Goal: Communication & Community: Share content

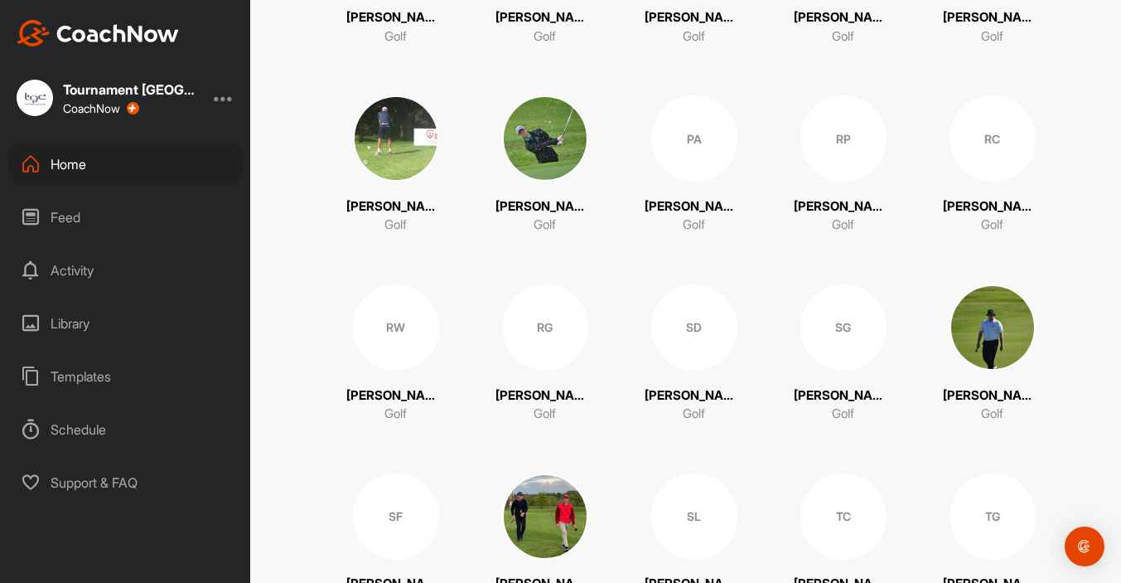
scroll to position [3224, 0]
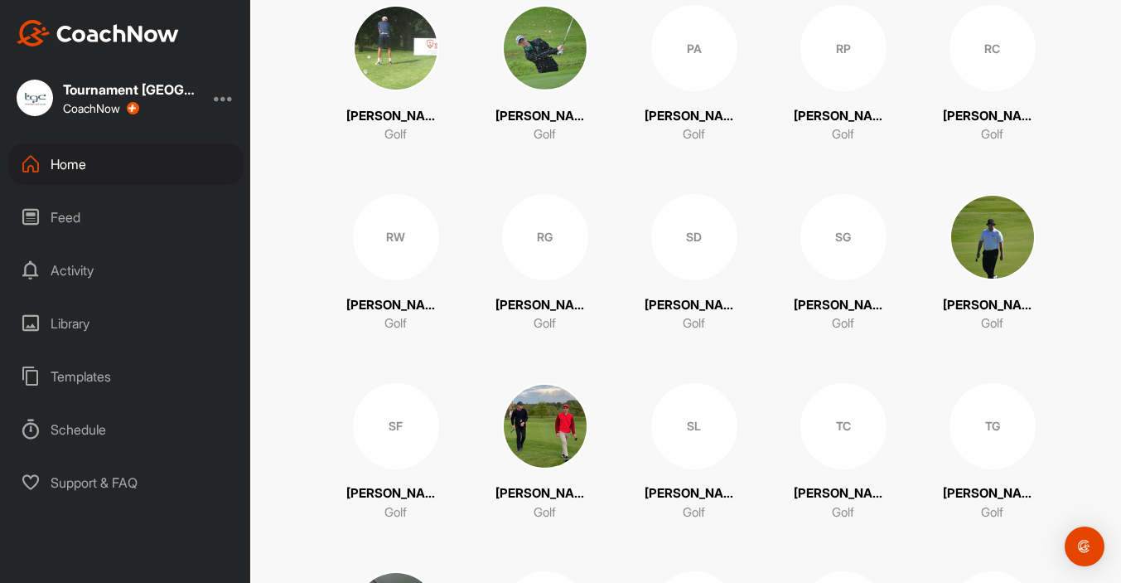
click at [386, 438] on div "SF" at bounding box center [396, 426] width 86 height 86
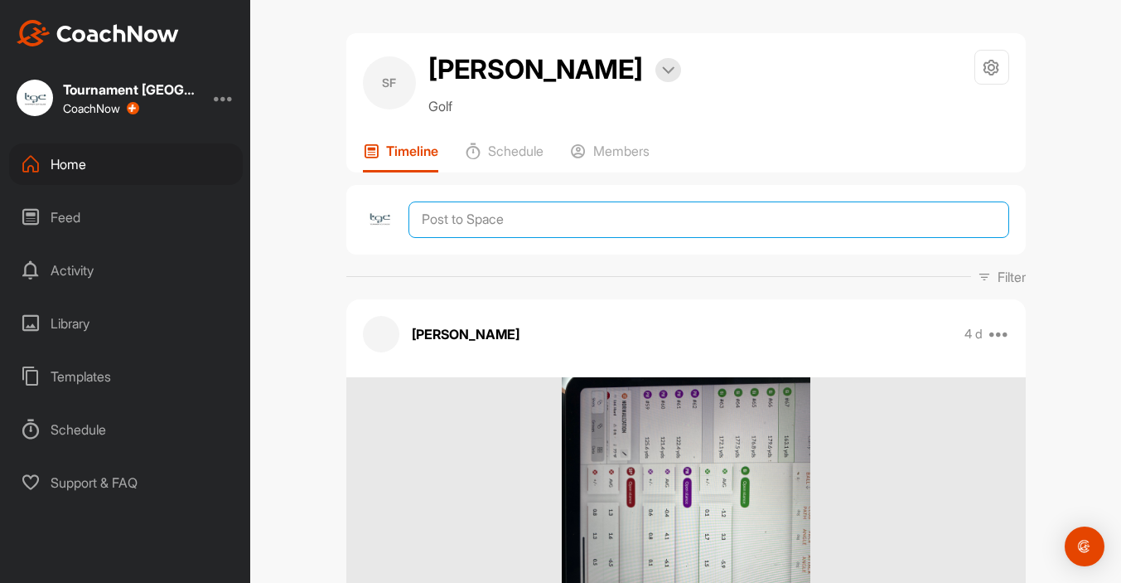
click at [507, 224] on textarea at bounding box center [709, 219] width 600 height 36
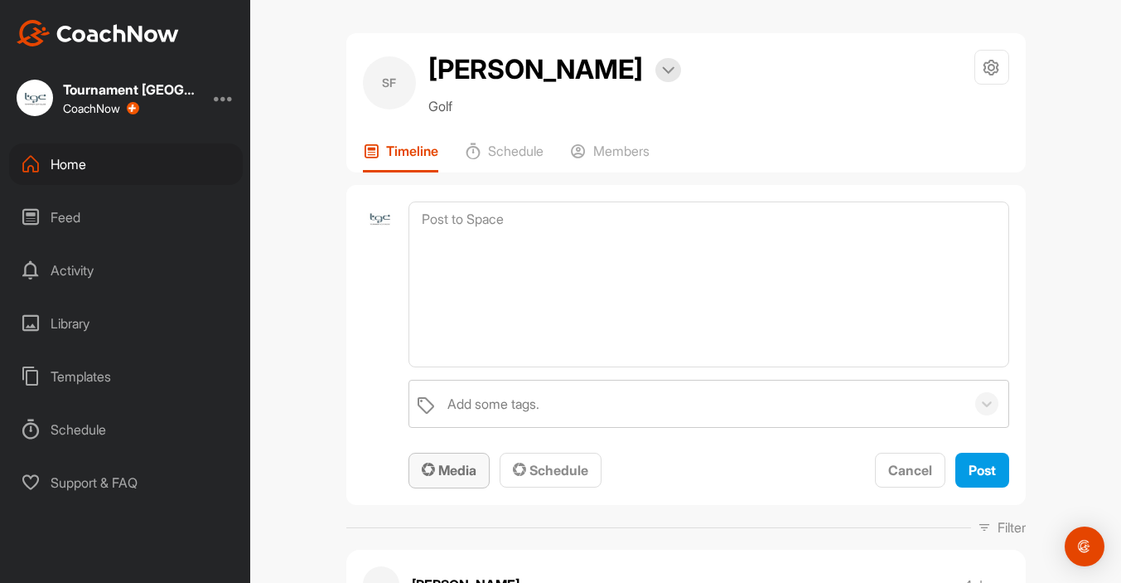
click at [467, 472] on span "Media" at bounding box center [449, 470] width 55 height 17
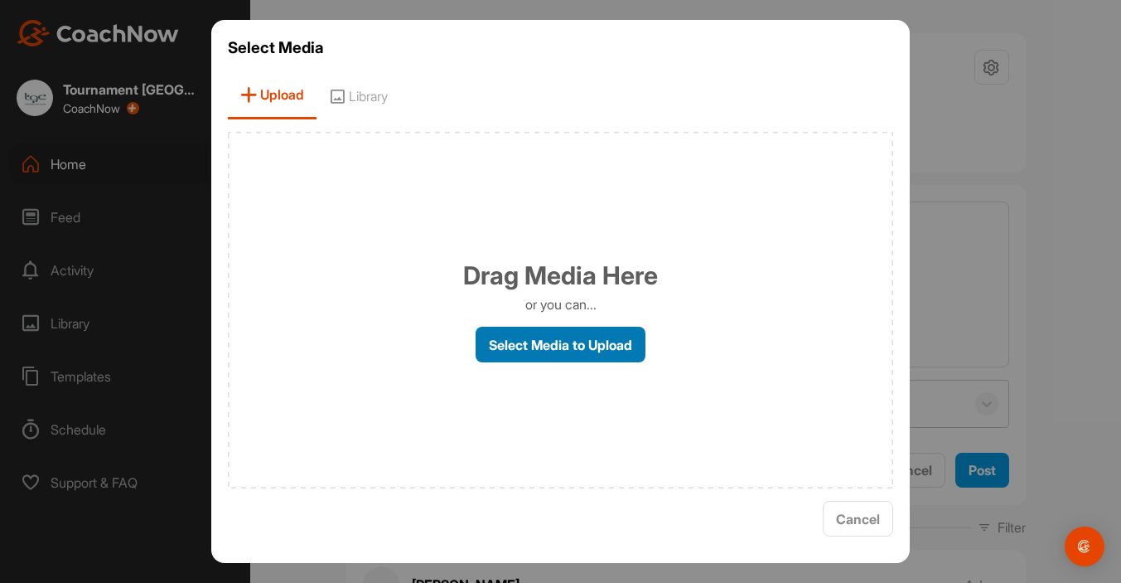
click at [539, 355] on label "Select Media to Upload" at bounding box center [561, 344] width 170 height 36
click at [0, 0] on input "Select Media to Upload" at bounding box center [0, 0] width 0 height 0
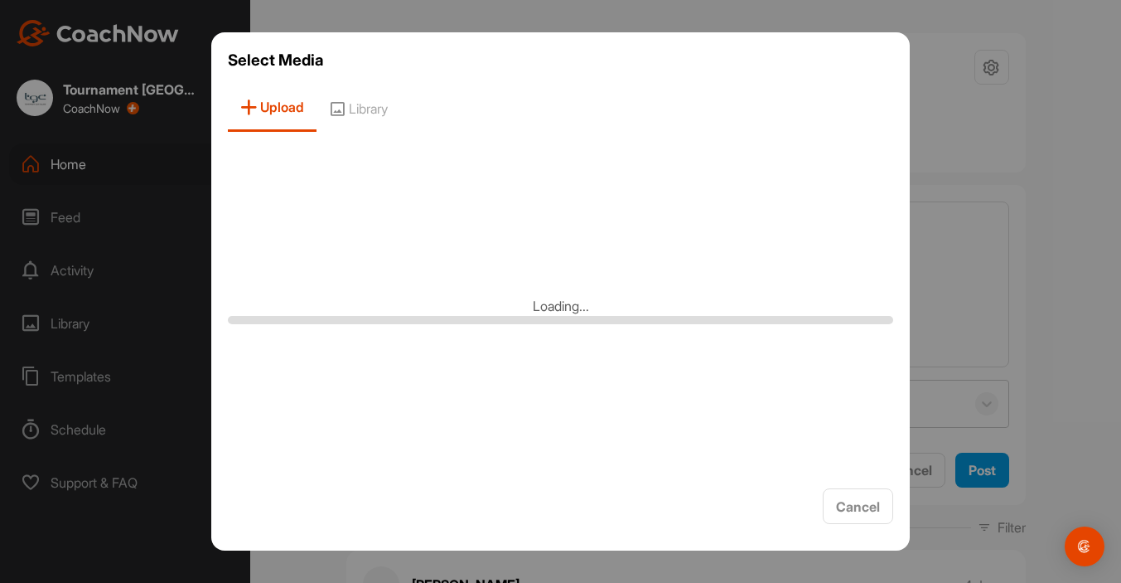
click at [926, 317] on div at bounding box center [560, 291] width 1121 height 583
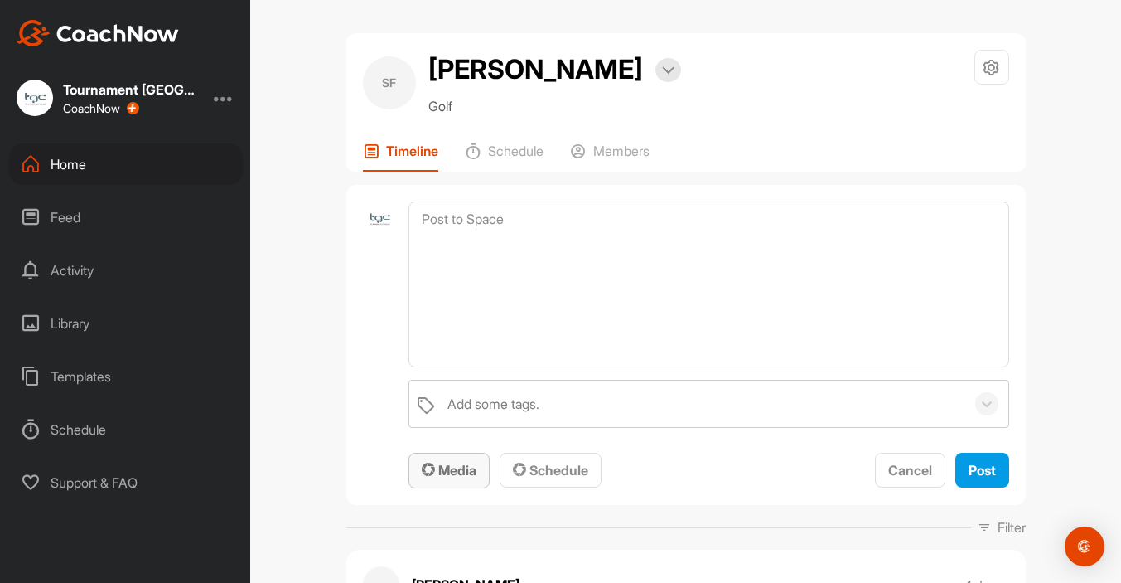
click at [434, 485] on button "Media" at bounding box center [449, 470] width 81 height 36
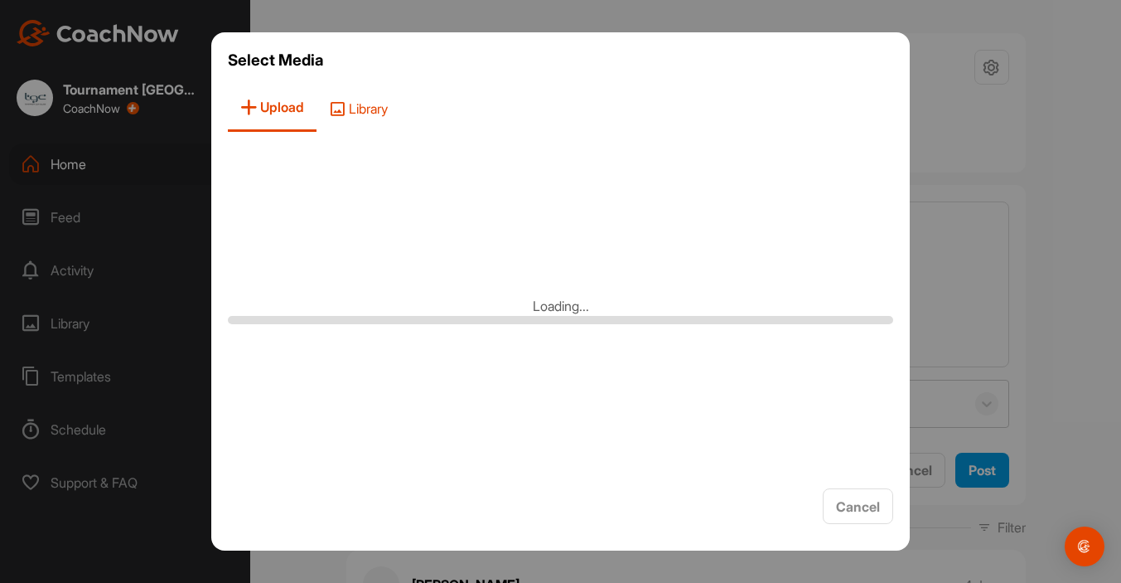
click at [375, 120] on span "Library" at bounding box center [359, 108] width 84 height 47
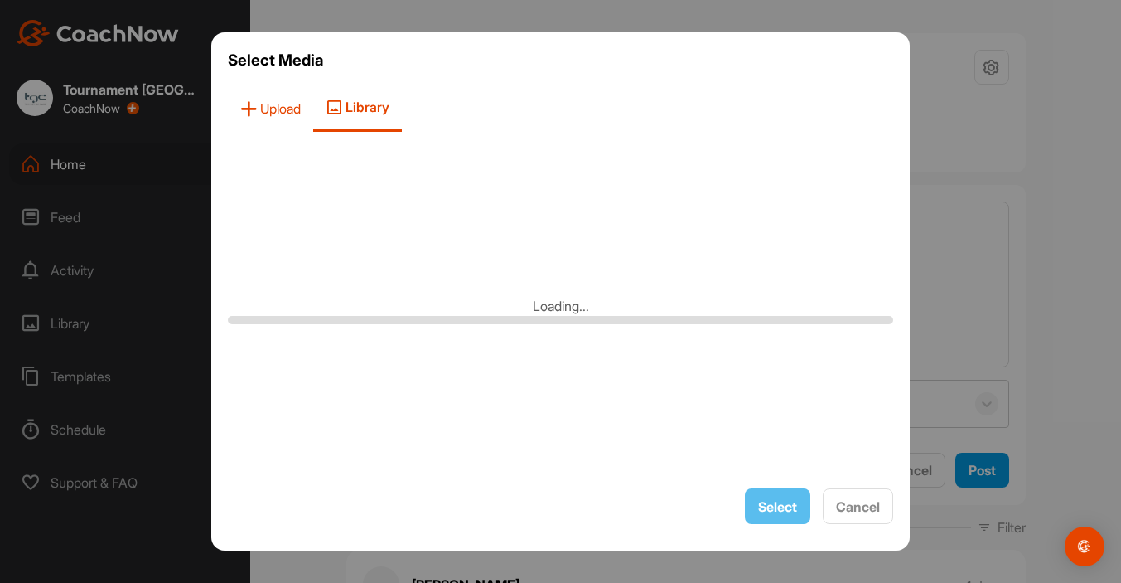
click at [292, 119] on span "Upload" at bounding box center [270, 108] width 85 height 47
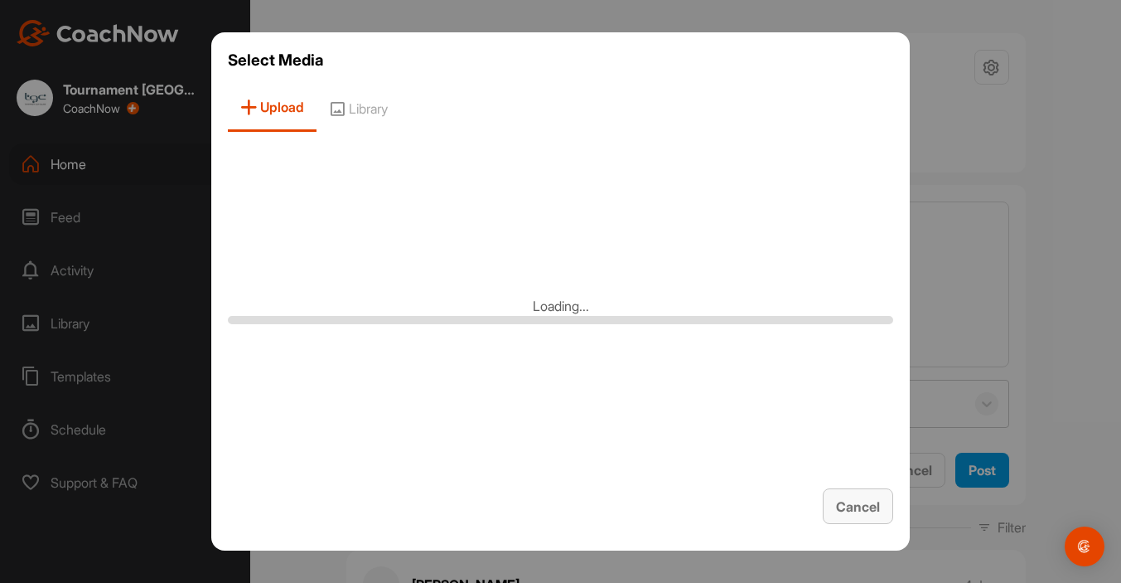
click at [865, 499] on span "Cancel" at bounding box center [858, 506] width 44 height 17
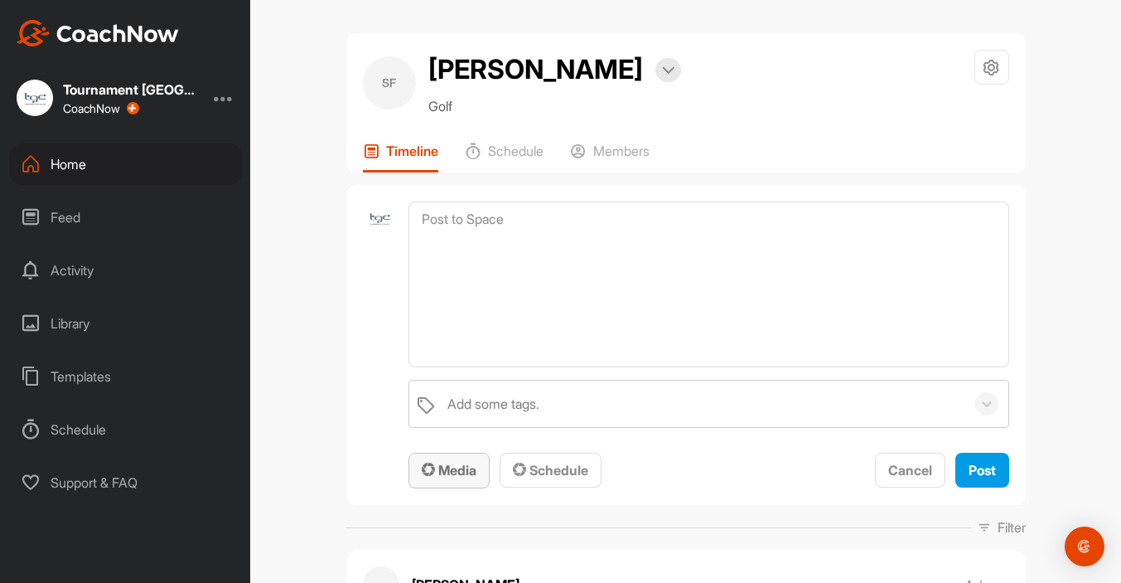
click at [475, 476] on span "Media" at bounding box center [449, 470] width 55 height 17
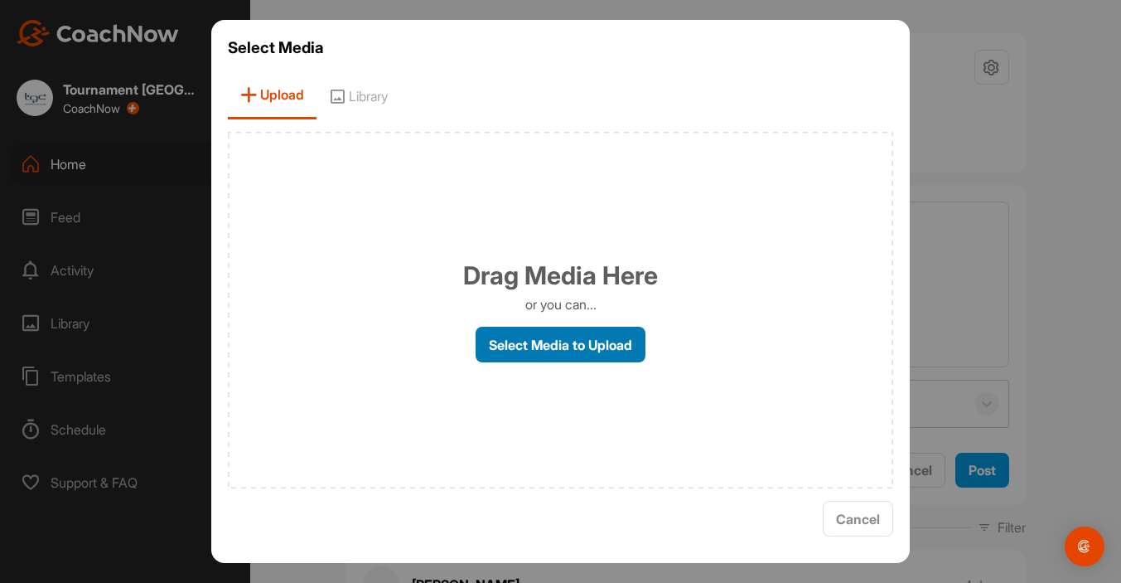
click at [554, 345] on label "Select Media to Upload" at bounding box center [561, 344] width 170 height 36
click at [0, 0] on input "Select Media to Upload" at bounding box center [0, 0] width 0 height 0
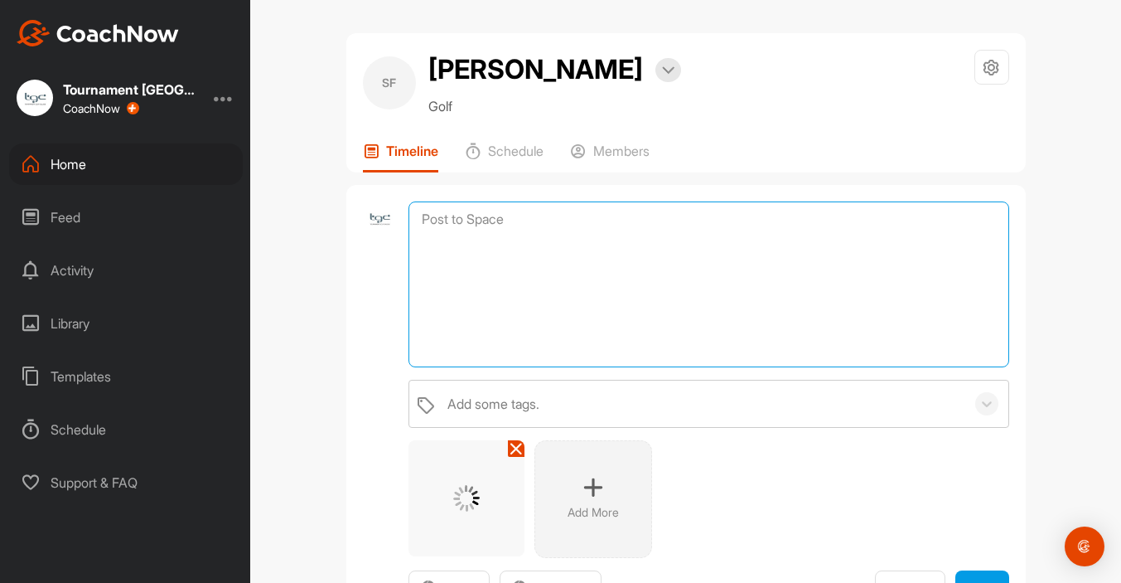
click at [539, 273] on textarea at bounding box center [709, 284] width 600 height 166
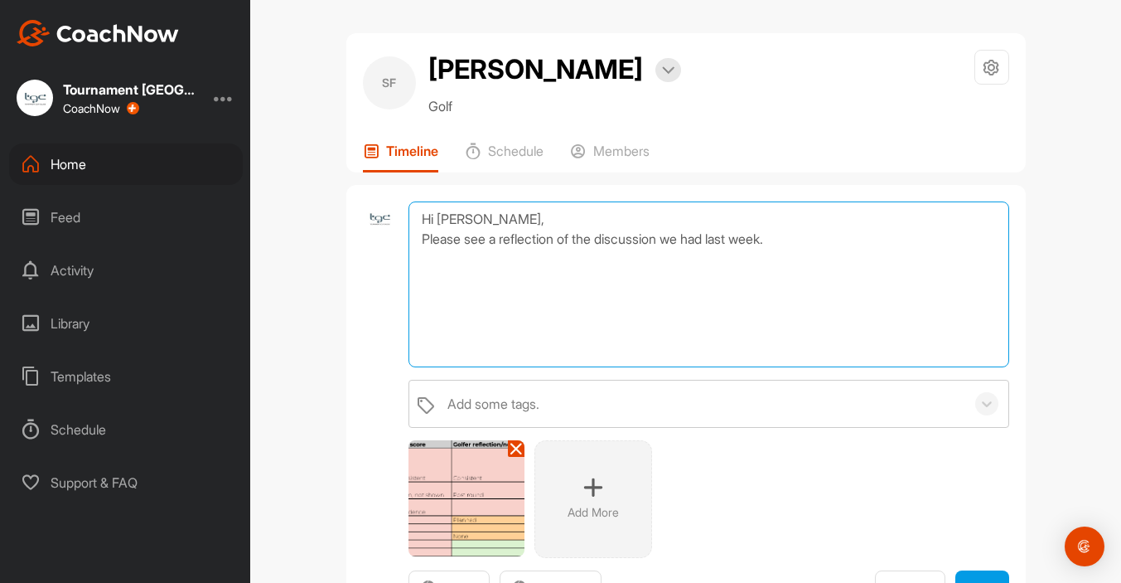
click at [825, 234] on textarea "Hi Sam, Please see a reflection of the discussion we had last week." at bounding box center [709, 284] width 600 height 166
drag, startPoint x: 483, startPoint y: 222, endPoint x: 418, endPoint y: 212, distance: 66.2
click at [418, 212] on textarea "Hi Sam, Please see a reflection of the discussion we had last week and your cur…" at bounding box center [709, 284] width 600 height 166
drag, startPoint x: 970, startPoint y: 237, endPoint x: 401, endPoint y: 242, distance: 569.3
click at [401, 242] on div "Hi Sam Please see a reflection of the discussion we had last week and your curr…" at bounding box center [686, 404] width 680 height 438
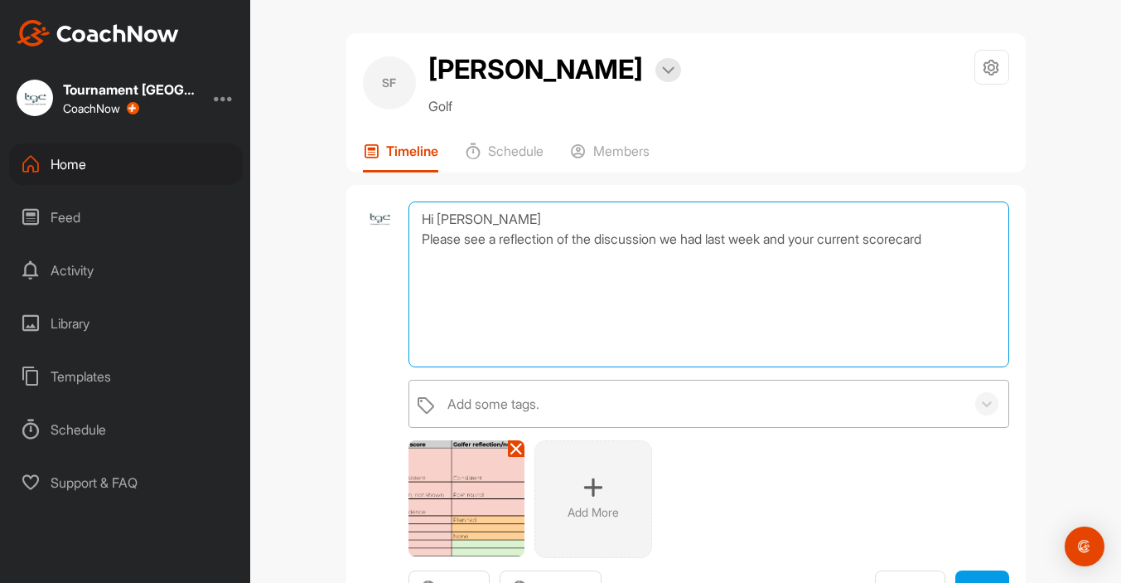
type textarea "Hi Sam Please see a reflection of the discussion we had last week and your curr…"
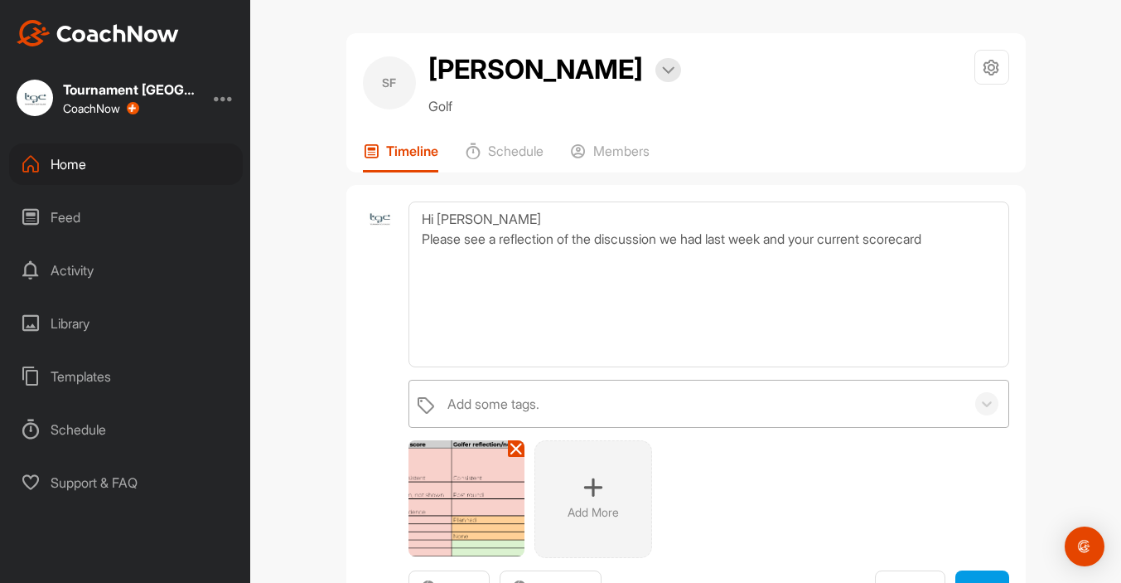
click at [489, 404] on div "Add some tags." at bounding box center [493, 404] width 92 height 20
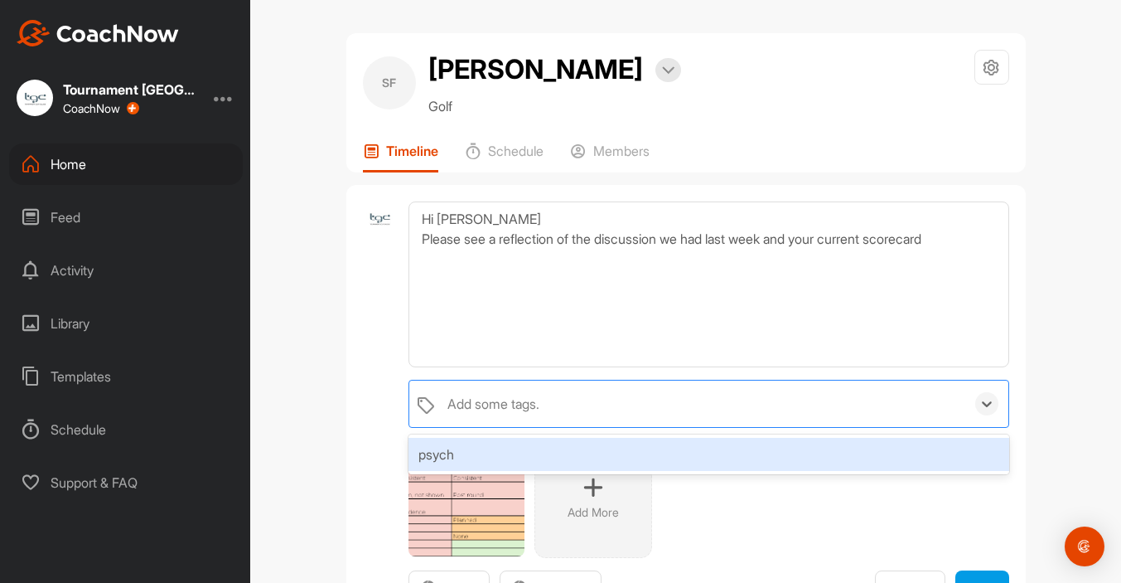
click at [434, 452] on div "psych" at bounding box center [709, 454] width 600 height 33
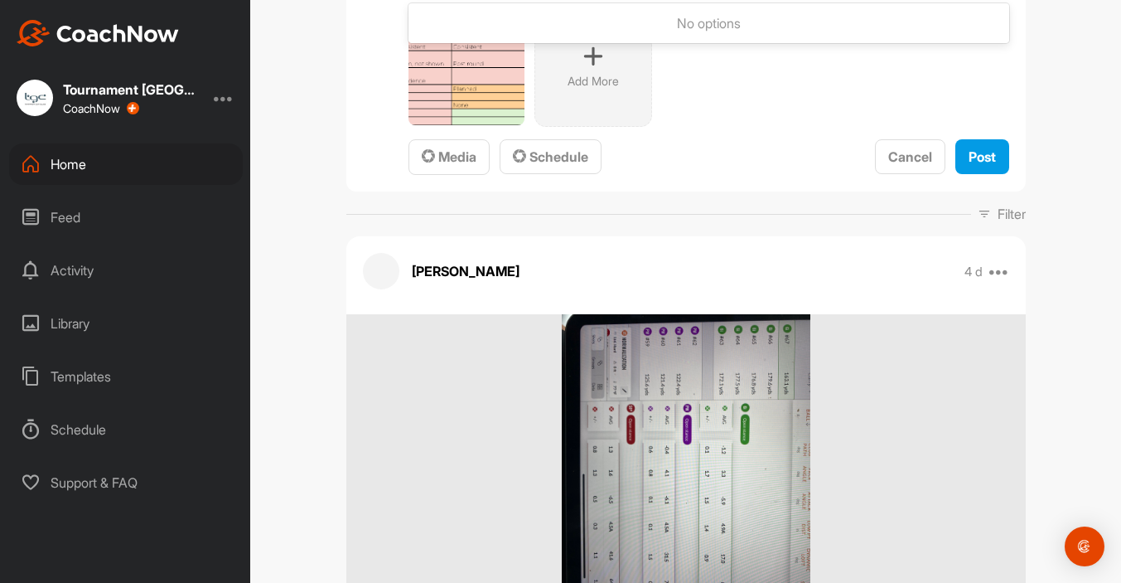
scroll to position [440, 0]
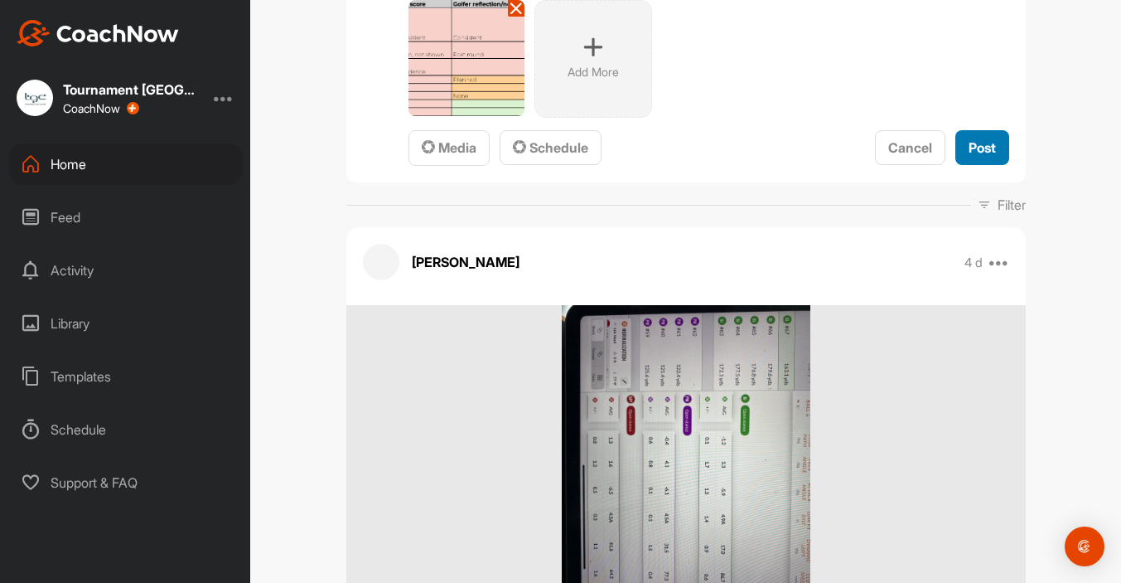
click at [974, 147] on span "Post" at bounding box center [982, 147] width 27 height 17
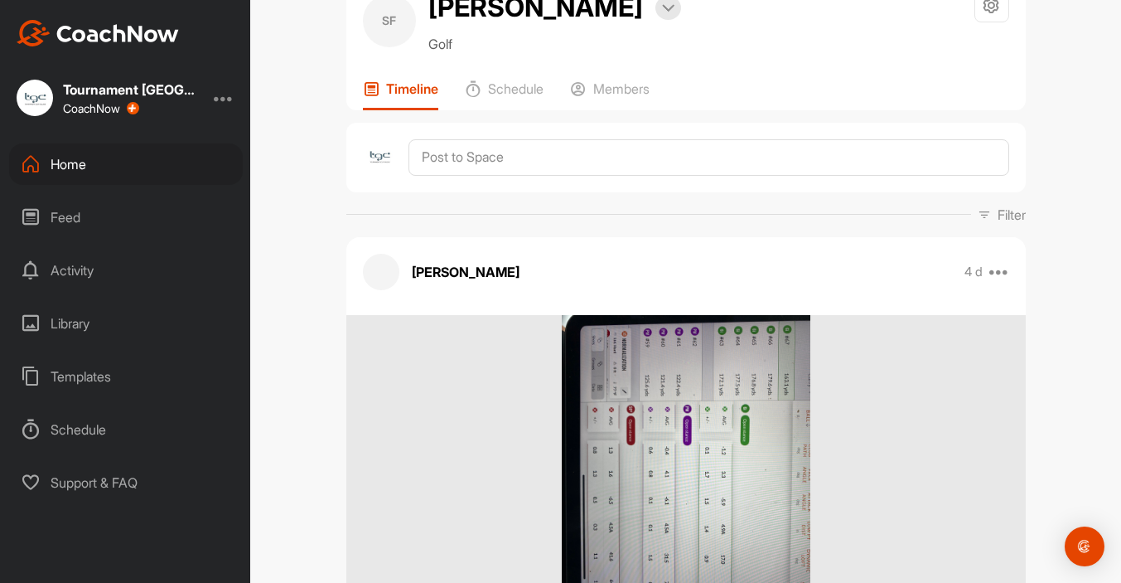
scroll to position [0, 0]
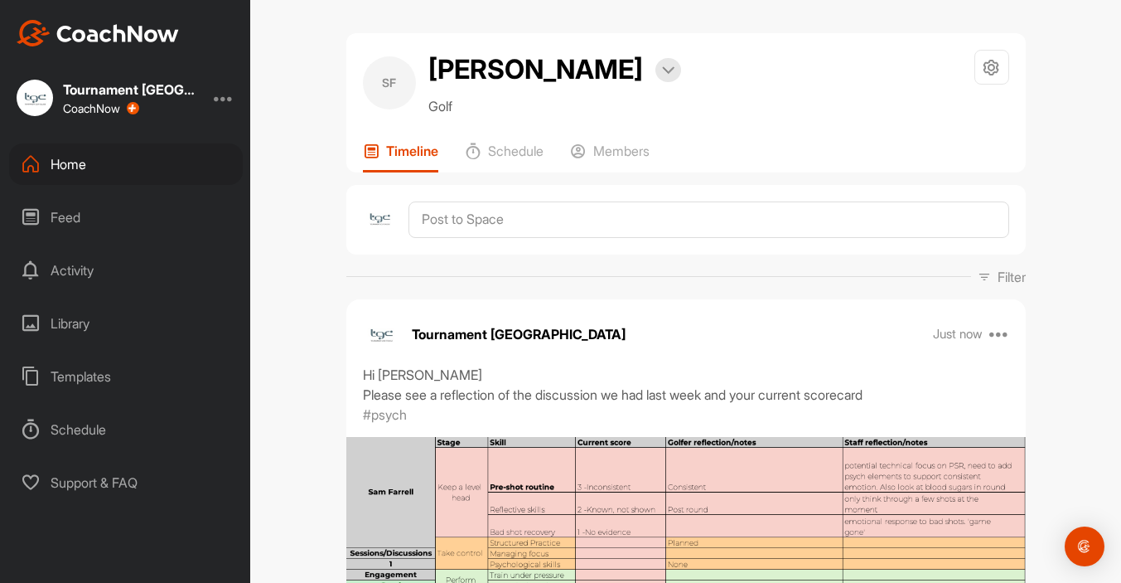
click at [80, 166] on div "Home" at bounding box center [126, 163] width 234 height 41
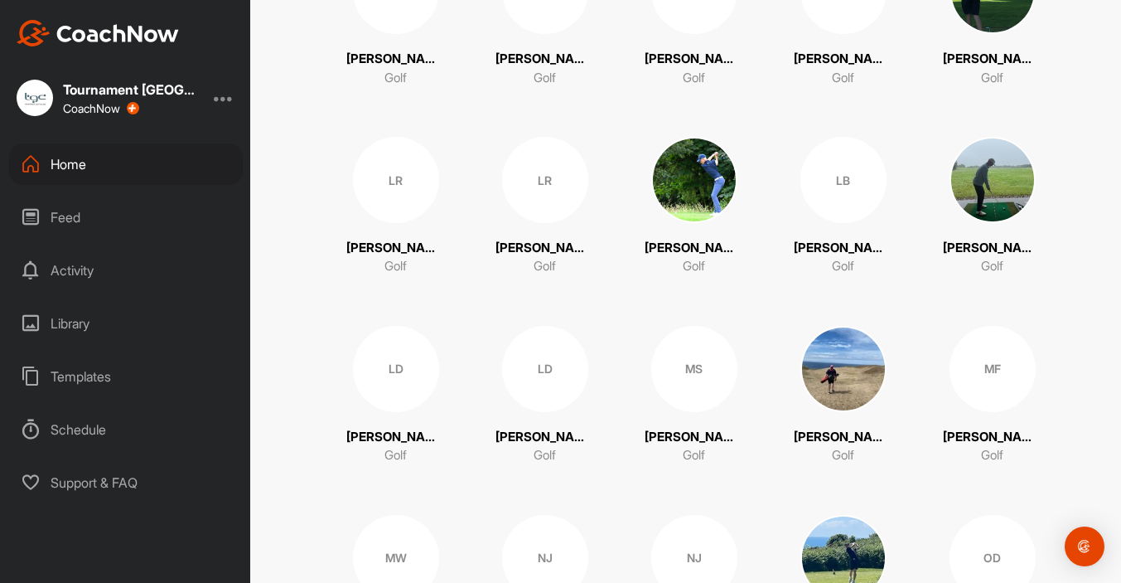
scroll to position [2366, 0]
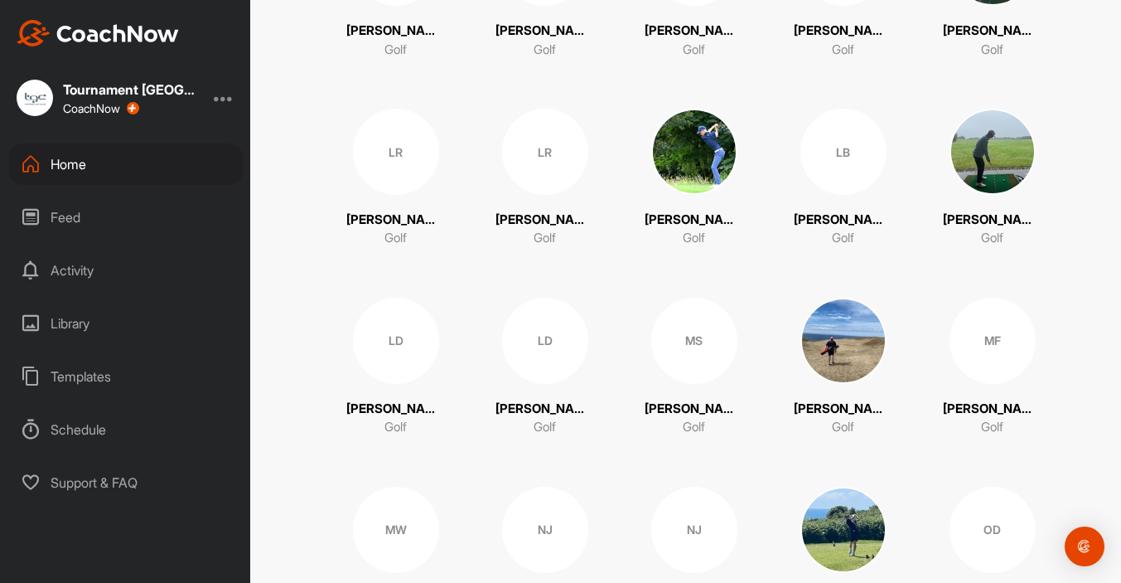
click at [387, 159] on div "LR" at bounding box center [396, 152] width 86 height 86
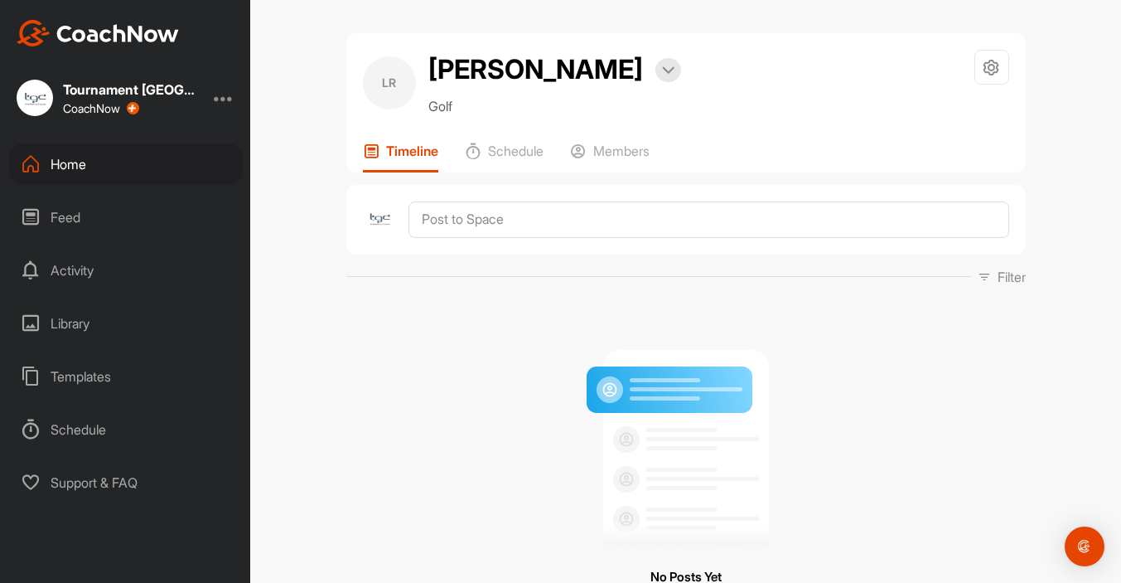
click at [530, 230] on div at bounding box center [686, 220] width 680 height 70
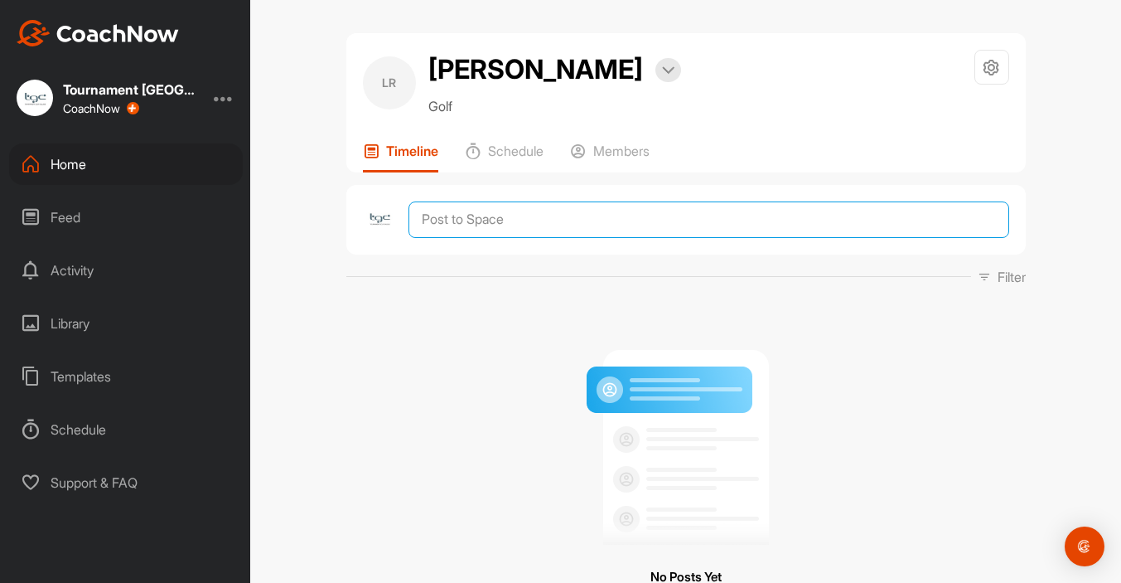
click at [518, 238] on textarea at bounding box center [709, 219] width 600 height 36
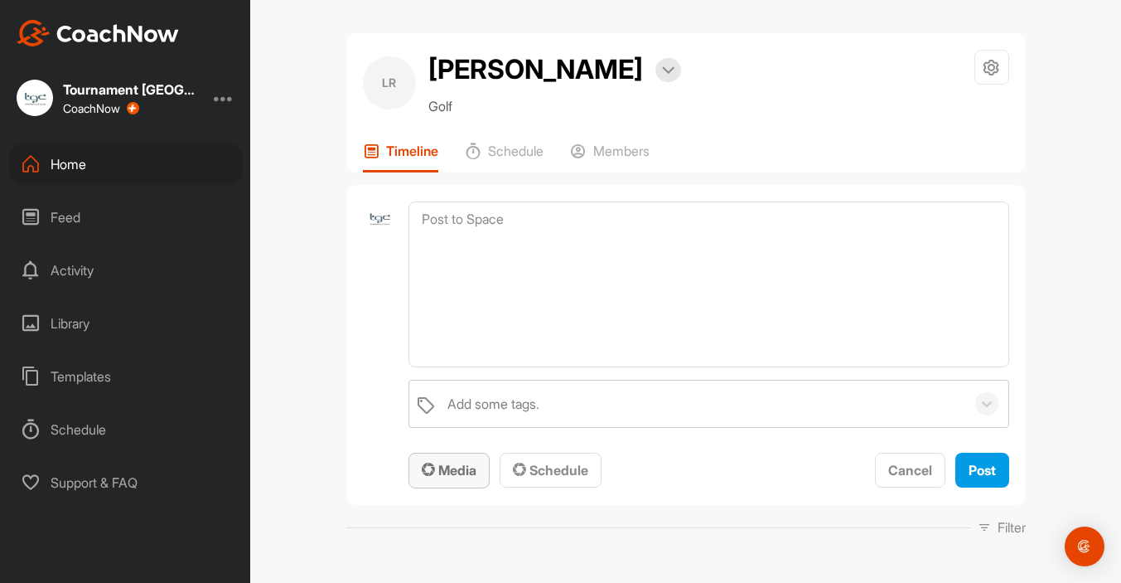
click at [467, 478] on span "Media" at bounding box center [449, 470] width 55 height 17
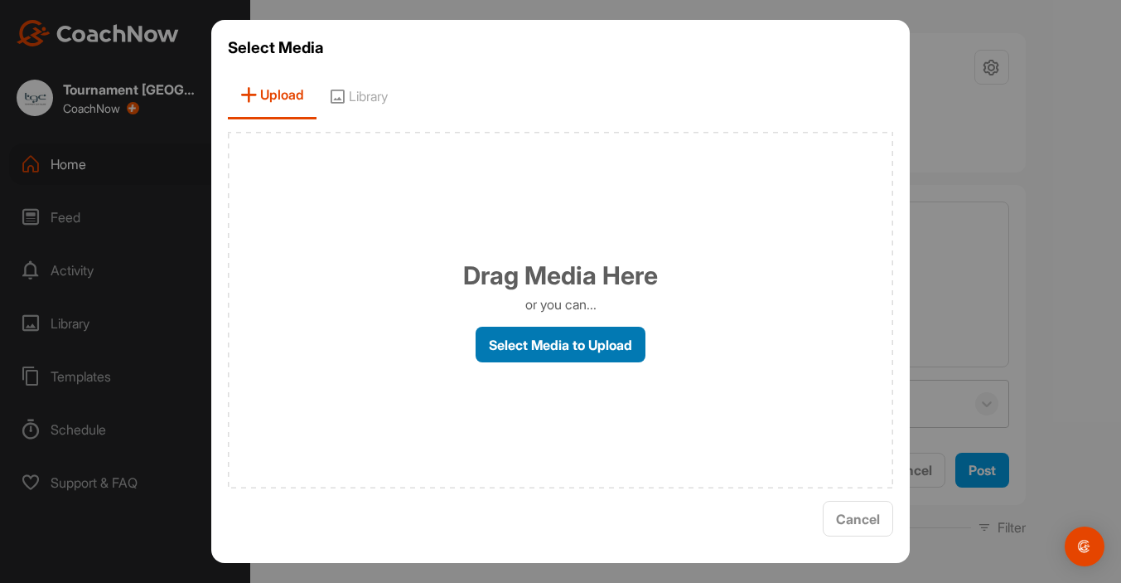
click at [514, 331] on label "Select Media to Upload" at bounding box center [561, 344] width 170 height 36
click at [0, 0] on input "Select Media to Upload" at bounding box center [0, 0] width 0 height 0
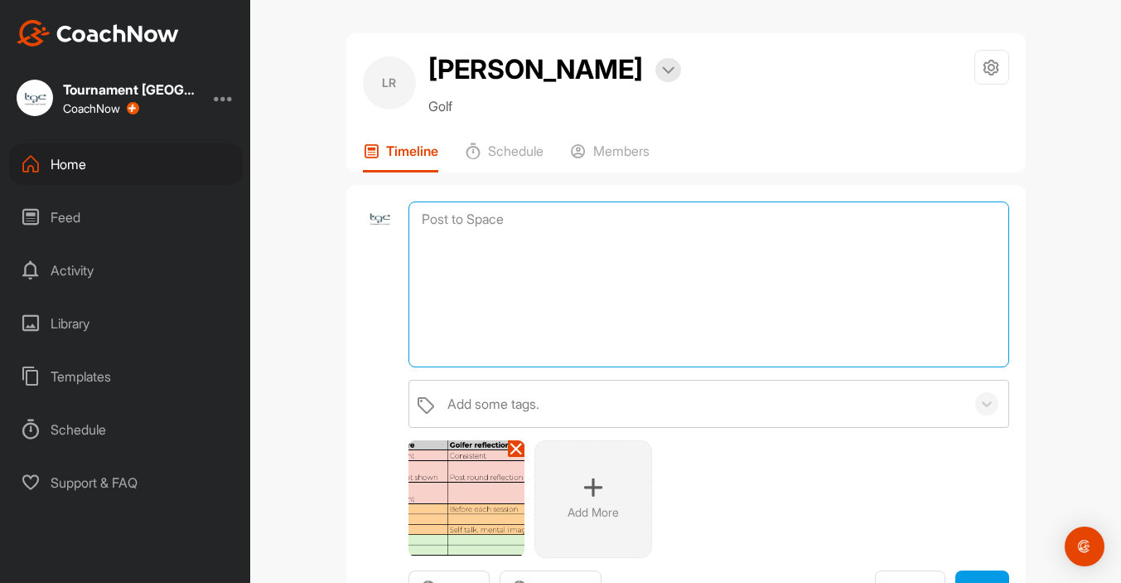
click at [544, 325] on textarea at bounding box center [709, 284] width 600 height 166
paste textarea "Please see a reflection of the discussion we had last week and your current sco…"
type textarea "Hi Laurance Please see a reflection of the discussion we had last week and your…"
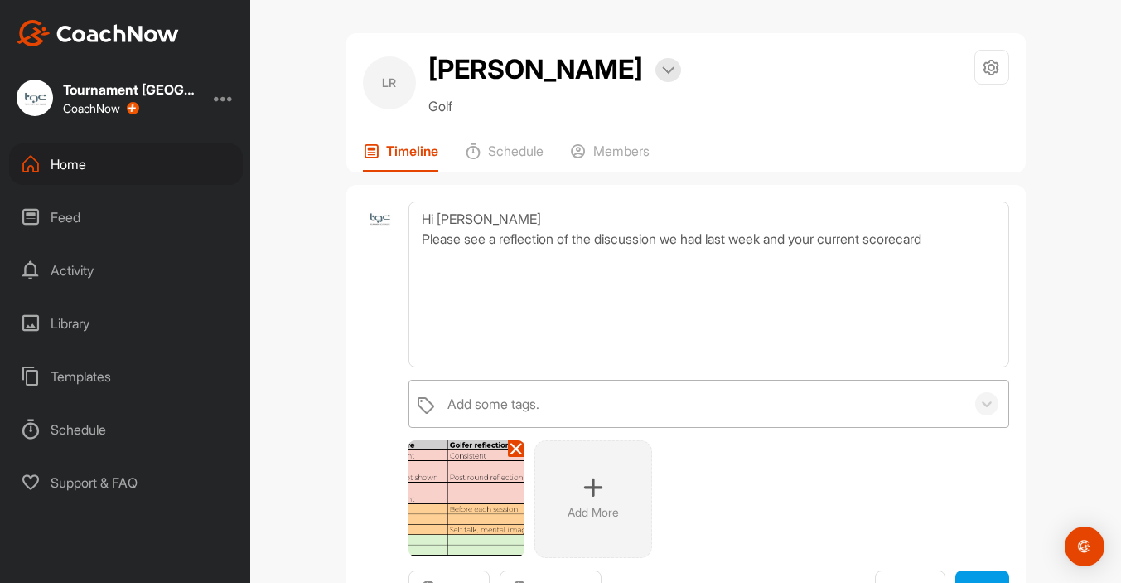
click at [692, 427] on div "Add some tags." at bounding box center [701, 403] width 525 height 46
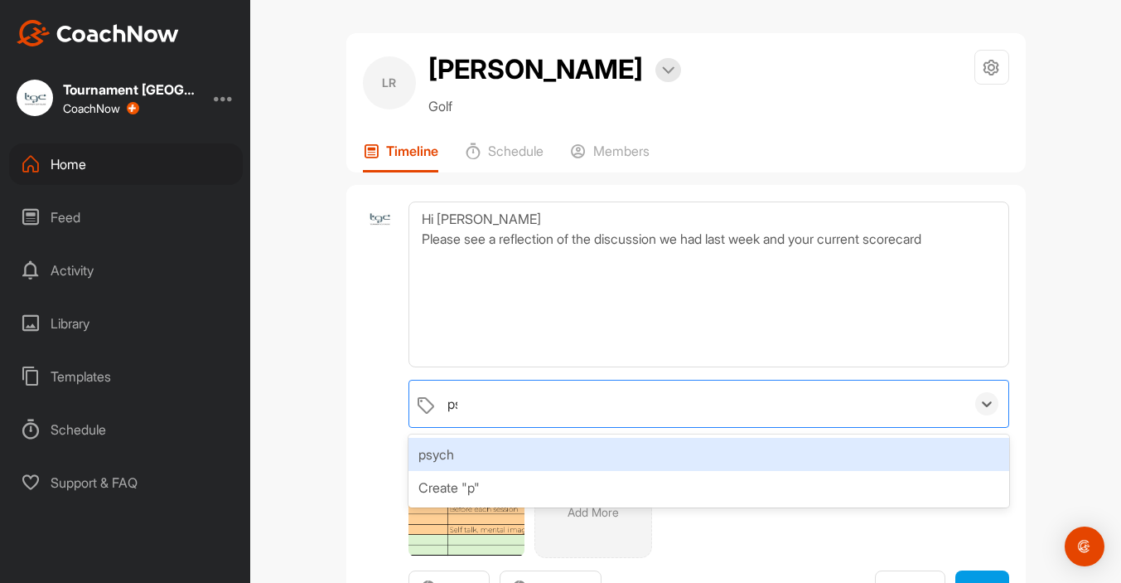
type input "psy"
click at [440, 471] on div "psych" at bounding box center [709, 454] width 600 height 33
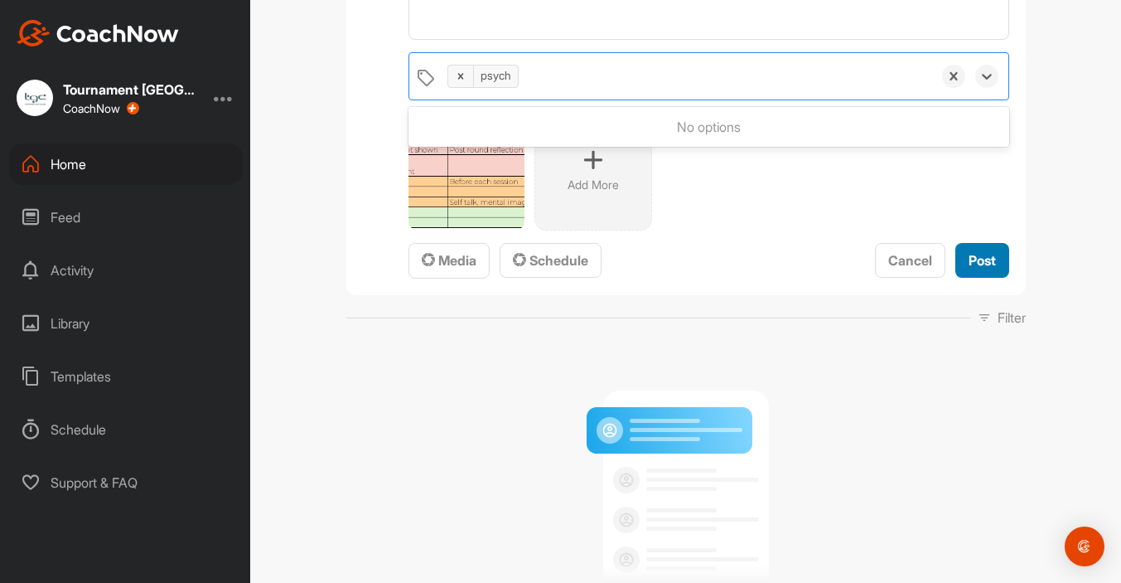
click at [994, 270] on div "Post" at bounding box center [982, 260] width 27 height 20
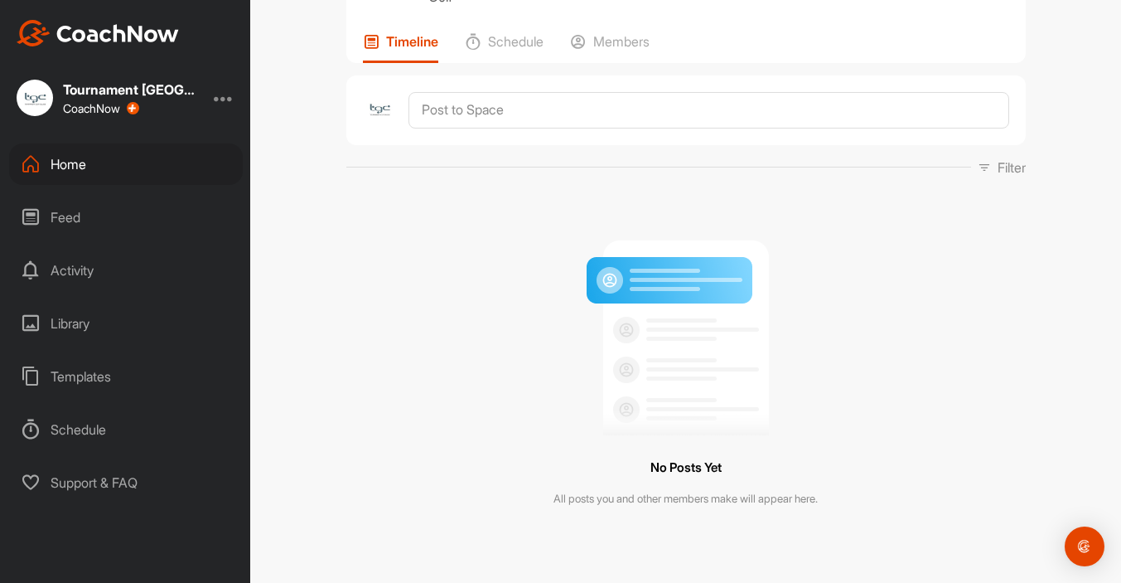
scroll to position [163, 0]
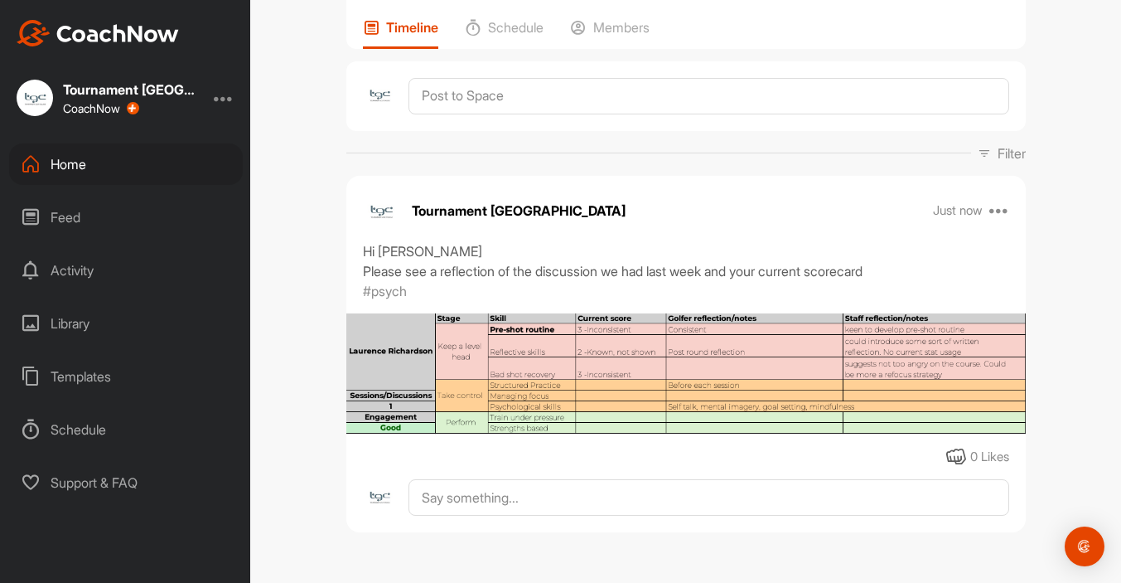
click at [91, 165] on div "Home" at bounding box center [126, 163] width 234 height 41
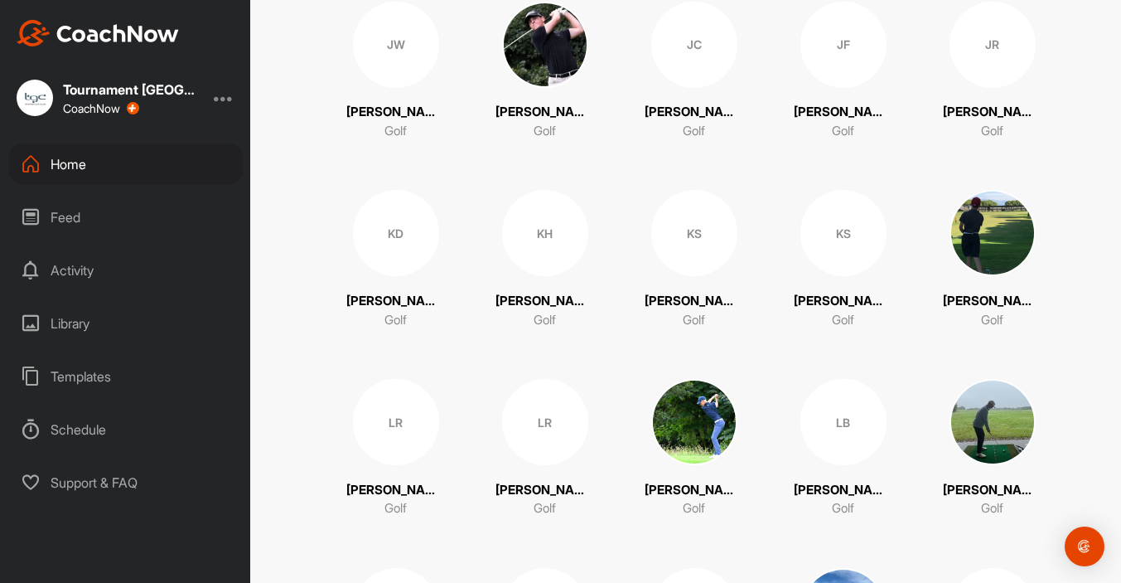
scroll to position [2099, 0]
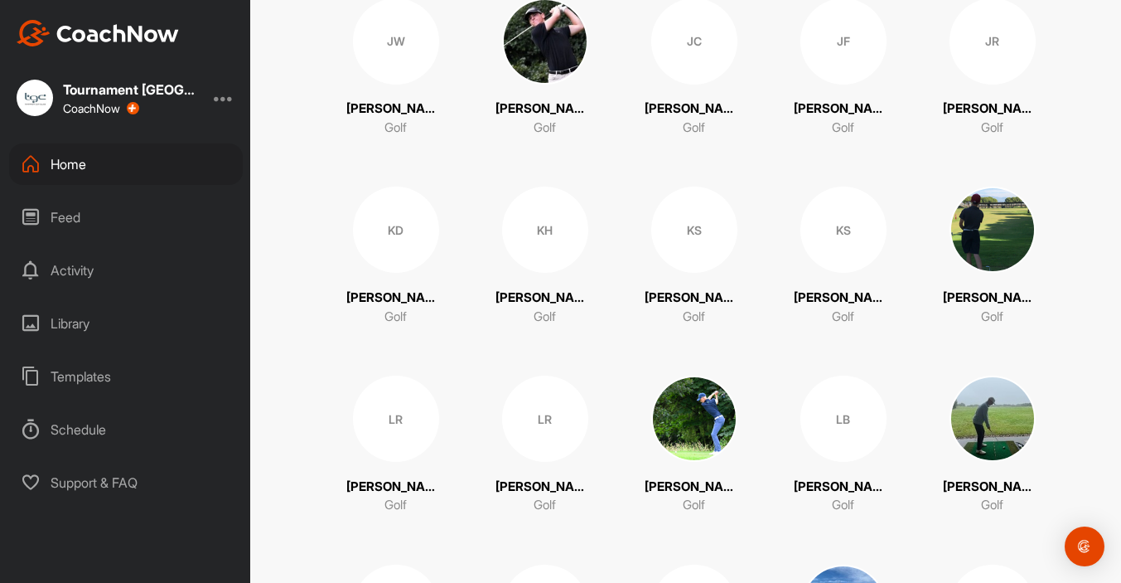
click at [404, 237] on div "KD" at bounding box center [396, 229] width 86 height 86
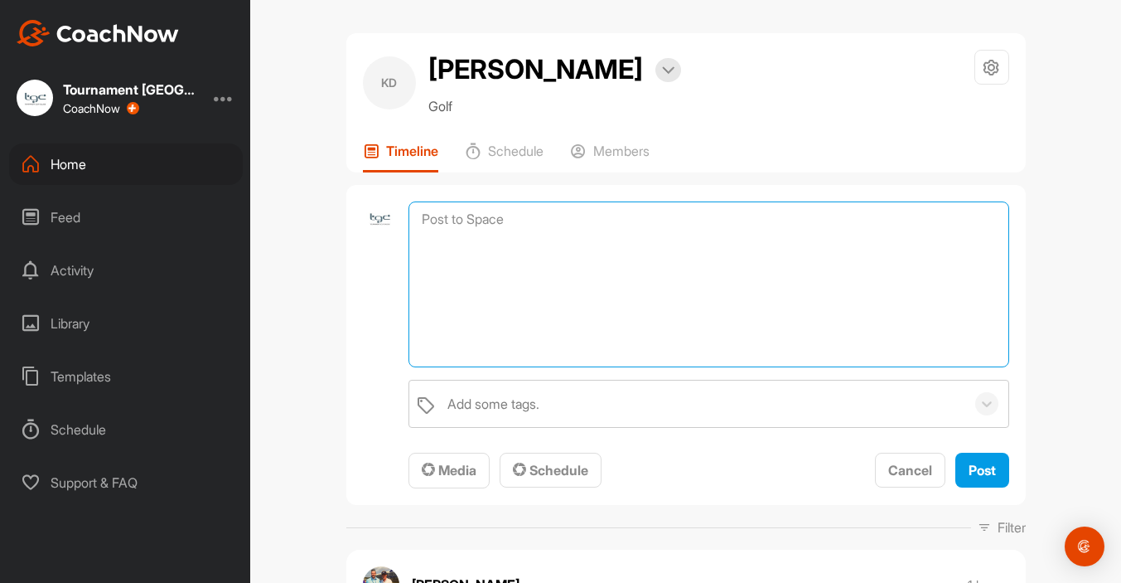
click at [539, 229] on textarea at bounding box center [709, 284] width 600 height 166
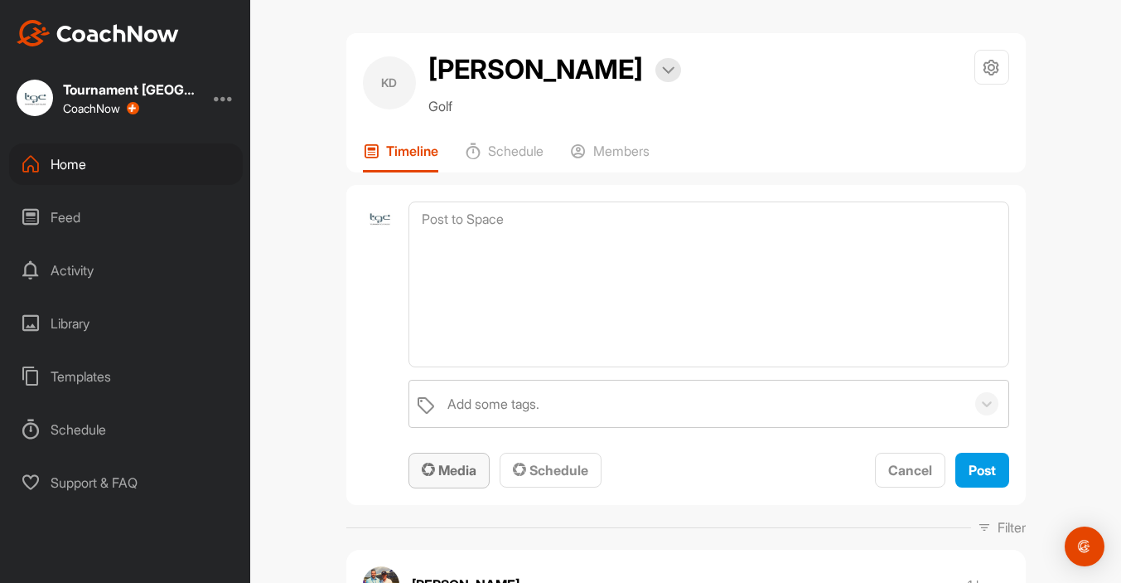
click at [452, 457] on button "Media" at bounding box center [449, 470] width 81 height 36
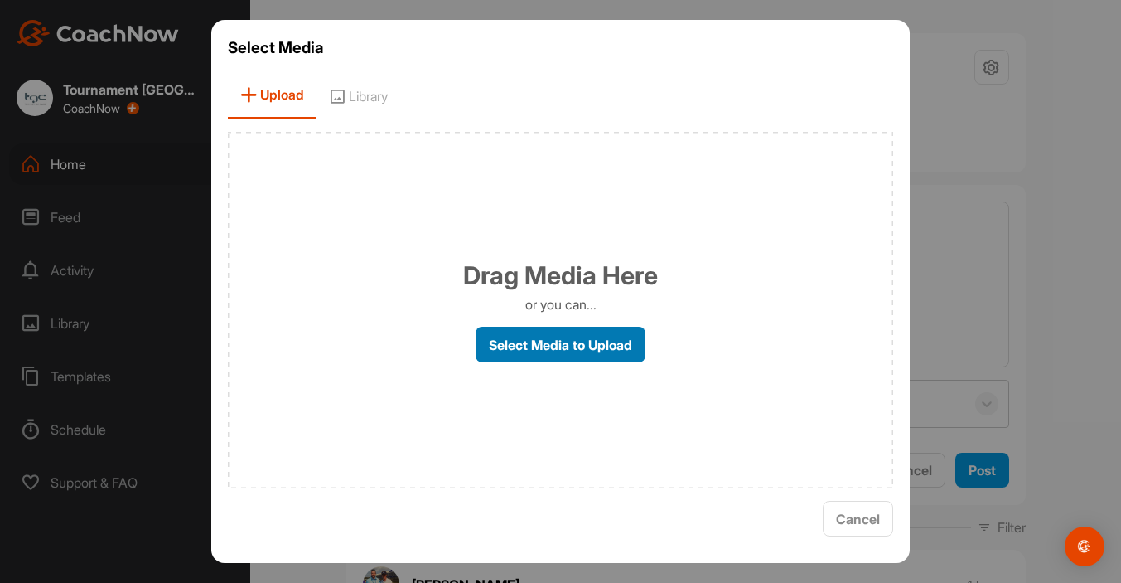
click at [538, 335] on label "Select Media to Upload" at bounding box center [561, 344] width 170 height 36
click at [0, 0] on input "Select Media to Upload" at bounding box center [0, 0] width 0 height 0
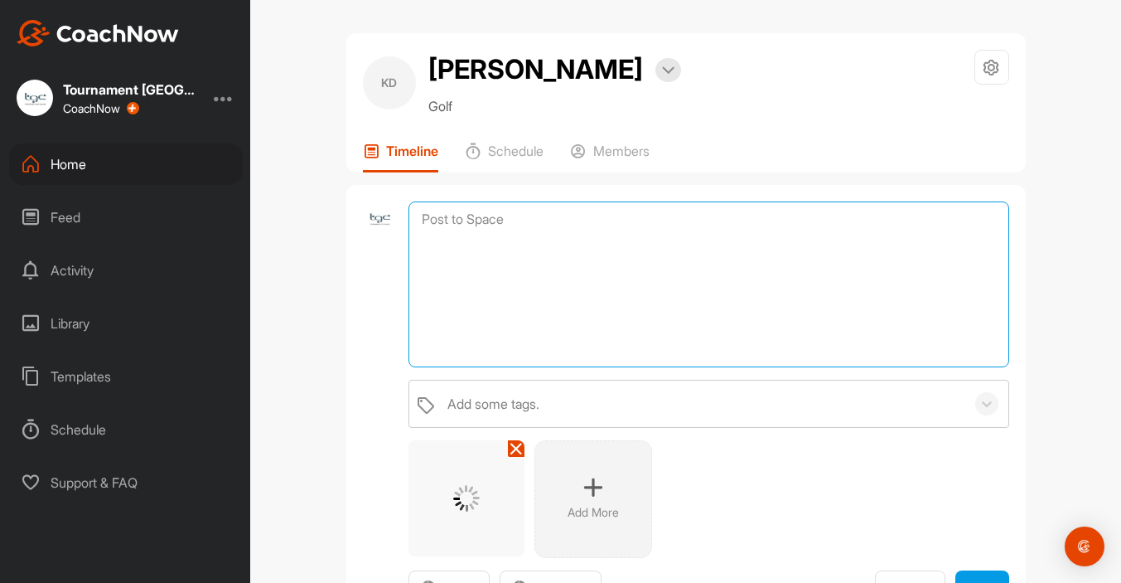
click at [518, 308] on textarea at bounding box center [709, 284] width 600 height 166
paste textarea "Please see a reflection of the discussion we had last week and your current sco…"
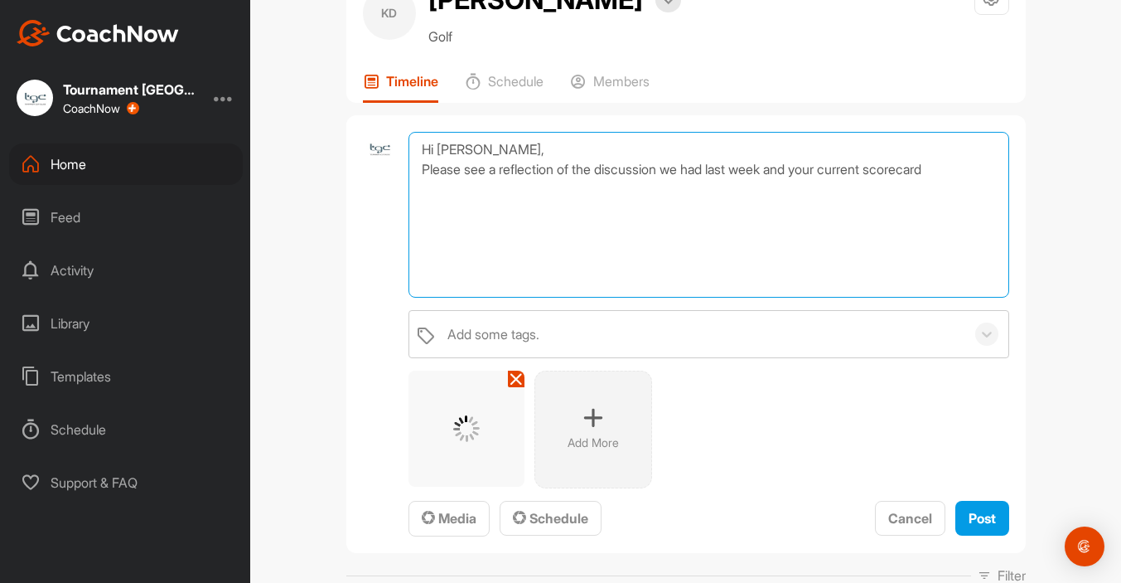
scroll to position [72, 0]
type textarea "Hi Kai, Please see a reflection of the discussion we had last week and your cur…"
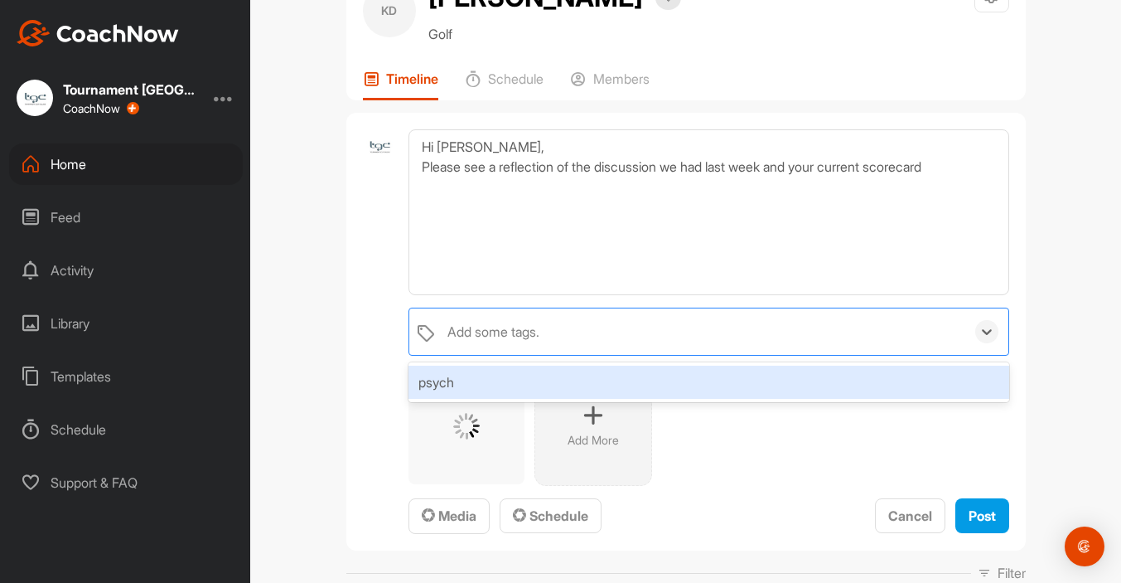
click at [605, 346] on div "Add some tags." at bounding box center [701, 331] width 525 height 46
click at [498, 377] on div "psych" at bounding box center [709, 381] width 600 height 33
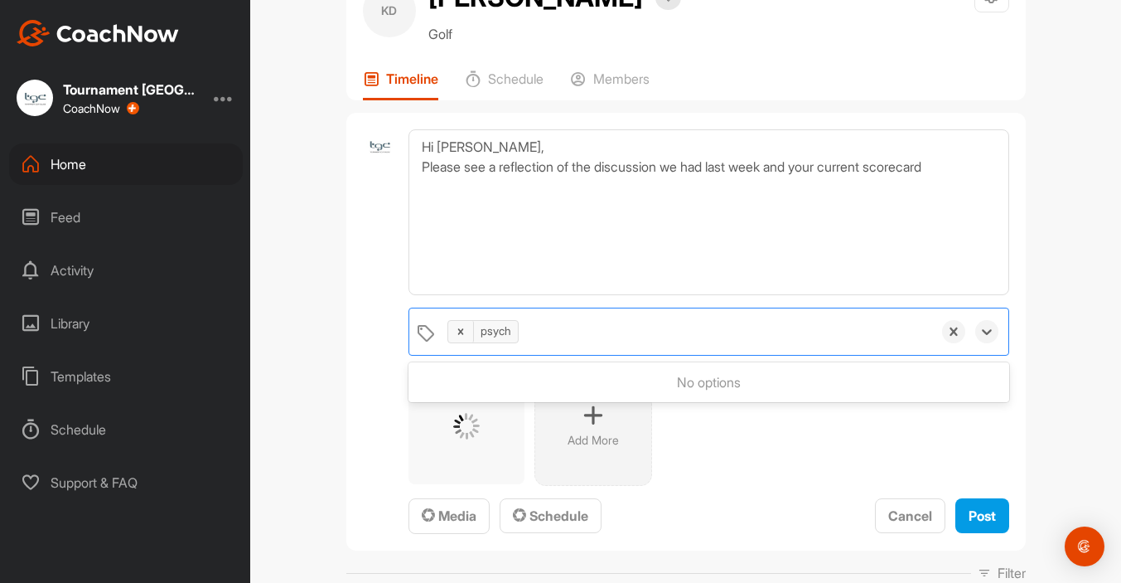
click at [745, 439] on div "Add More" at bounding box center [709, 427] width 600 height 118
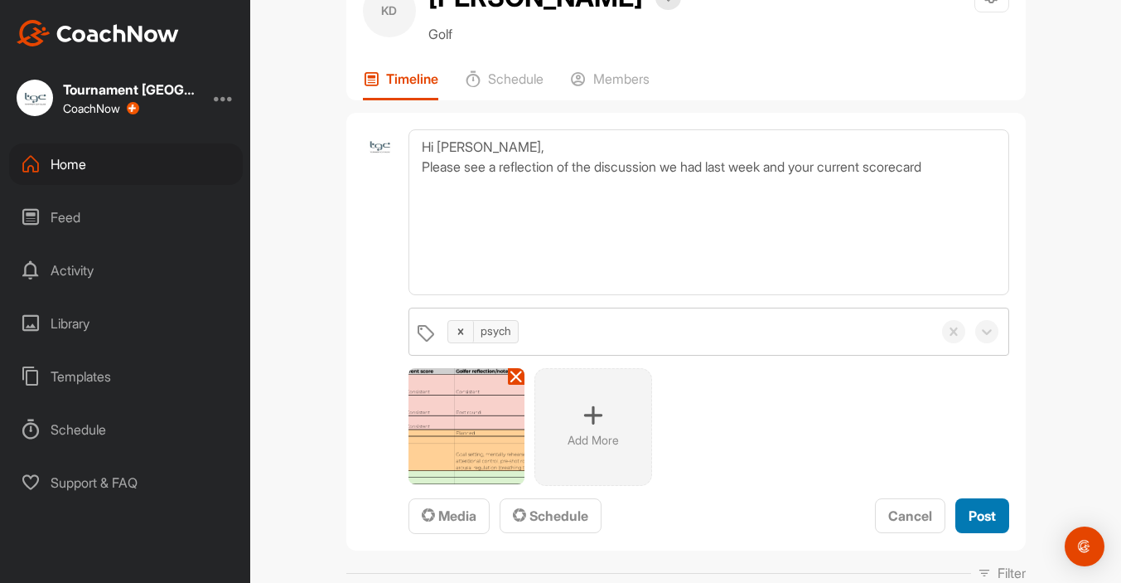
click at [980, 509] on span "Post" at bounding box center [982, 515] width 27 height 17
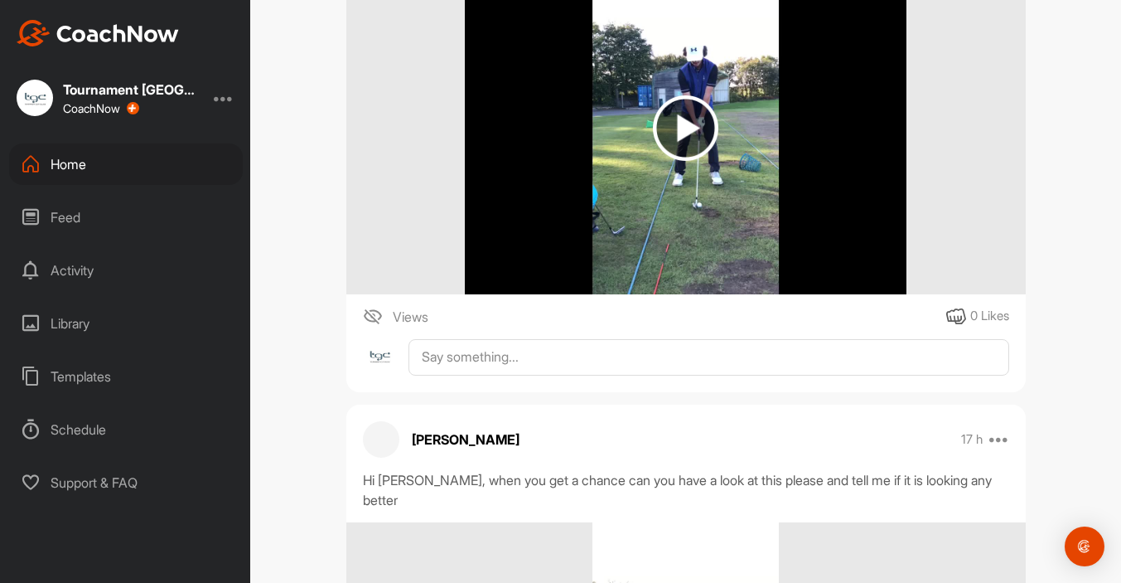
scroll to position [0, 0]
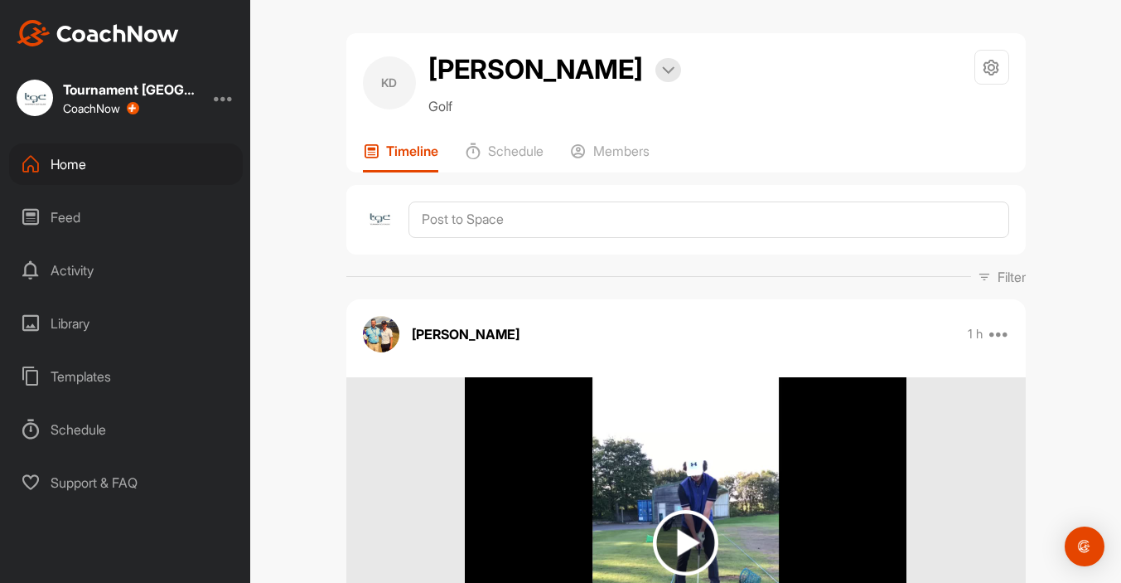
click at [101, 162] on div "Home" at bounding box center [126, 163] width 234 height 41
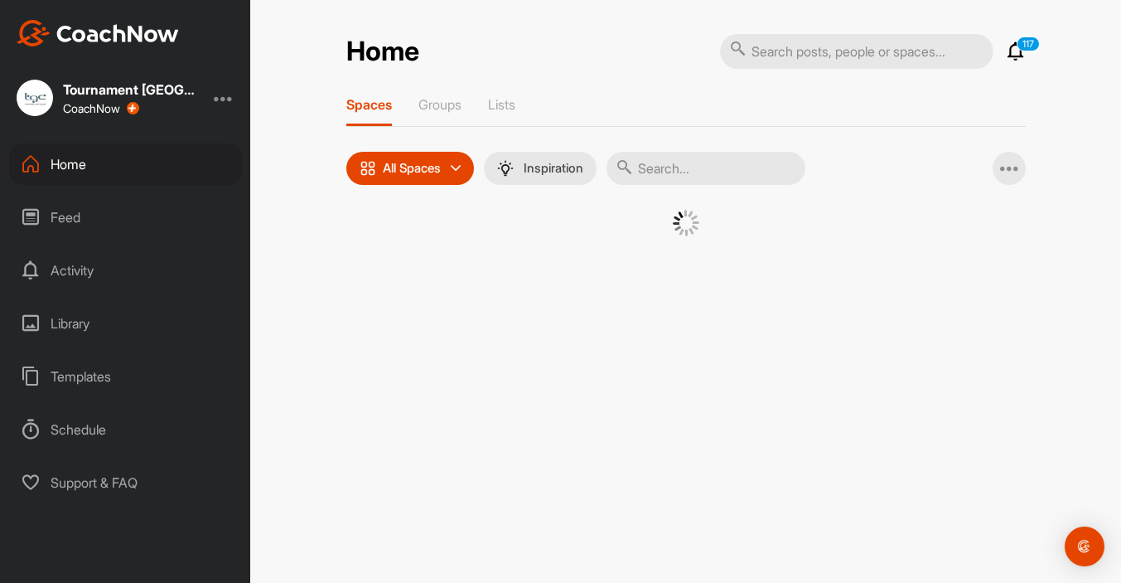
click at [1013, 44] on icon at bounding box center [1016, 51] width 20 height 20
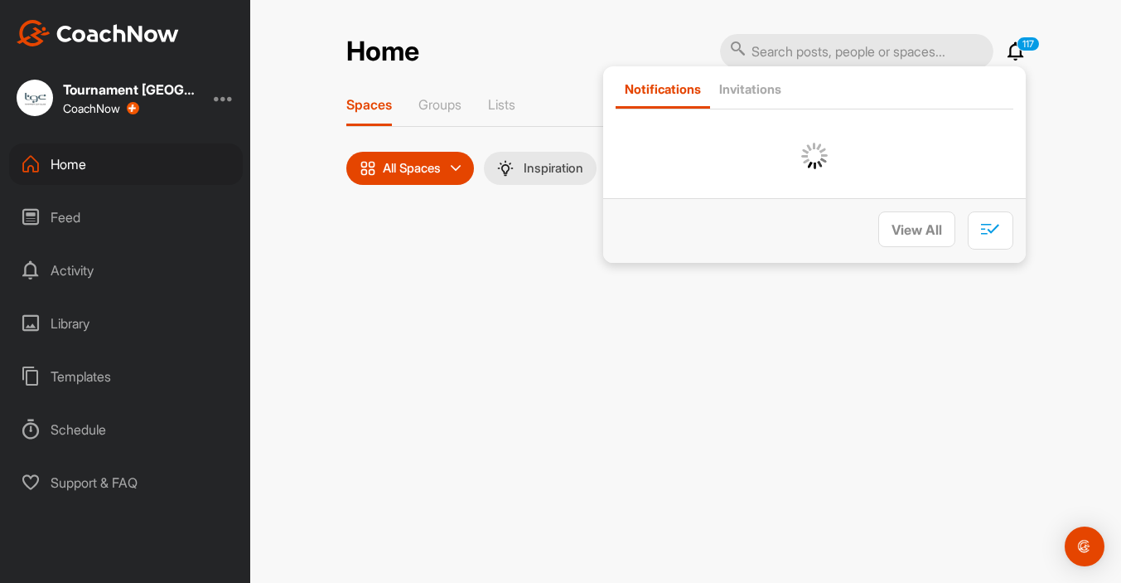
click at [1013, 44] on icon at bounding box center [1016, 51] width 20 height 20
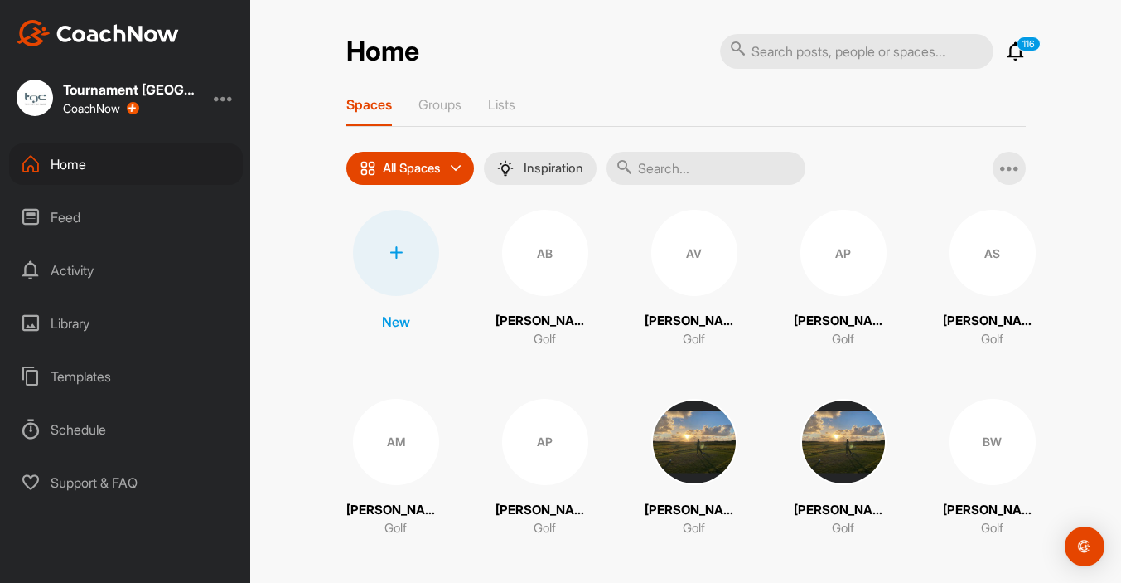
click at [108, 208] on div "Feed" at bounding box center [126, 216] width 234 height 41
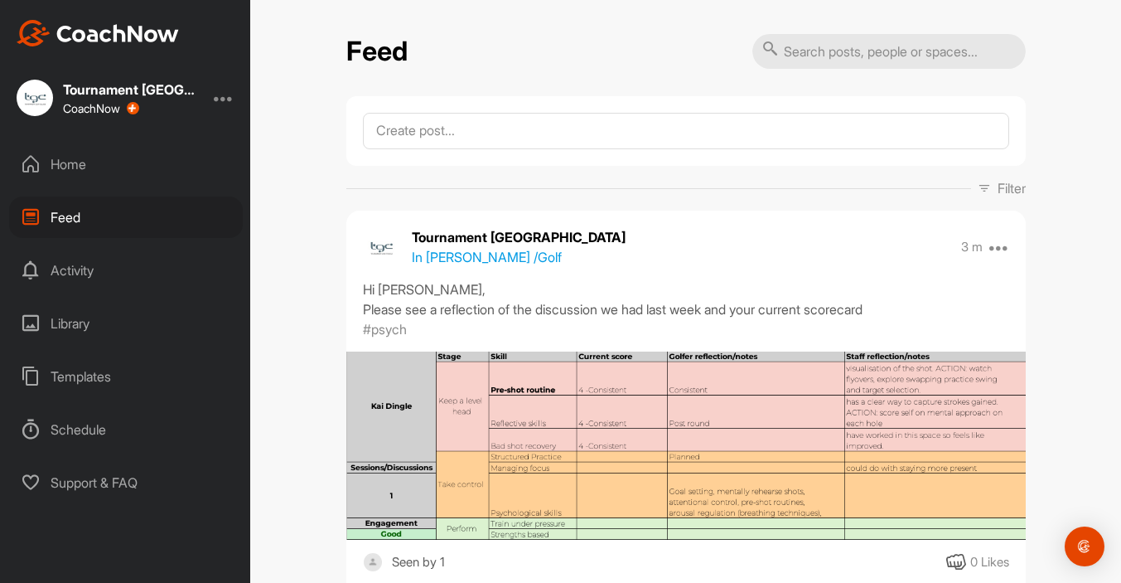
click at [64, 167] on div "Home" at bounding box center [126, 163] width 234 height 41
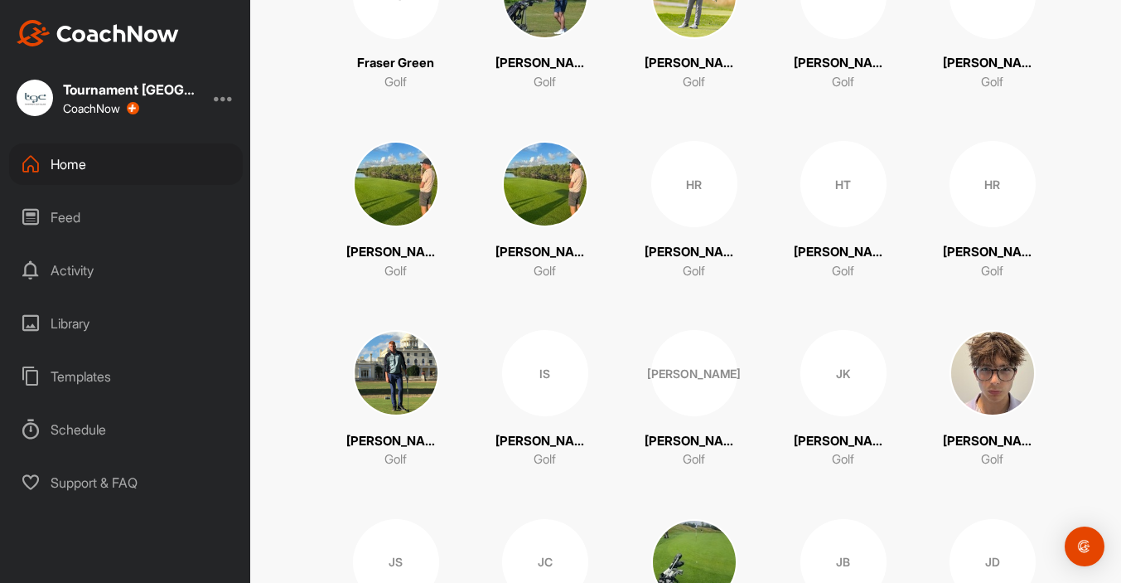
scroll to position [1449, 0]
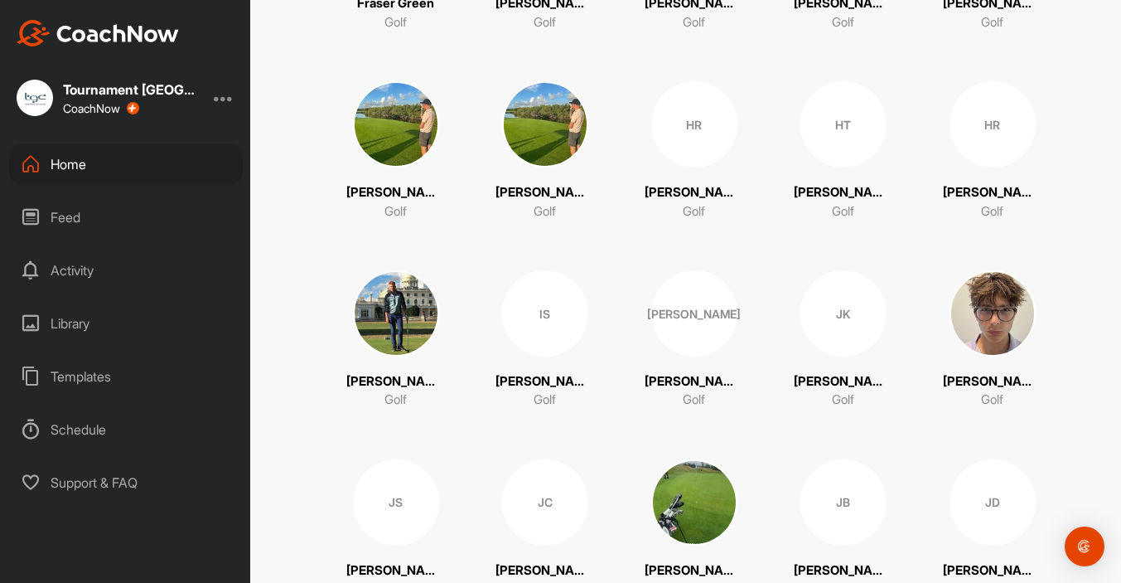
click at [1008, 318] on img at bounding box center [993, 313] width 86 height 86
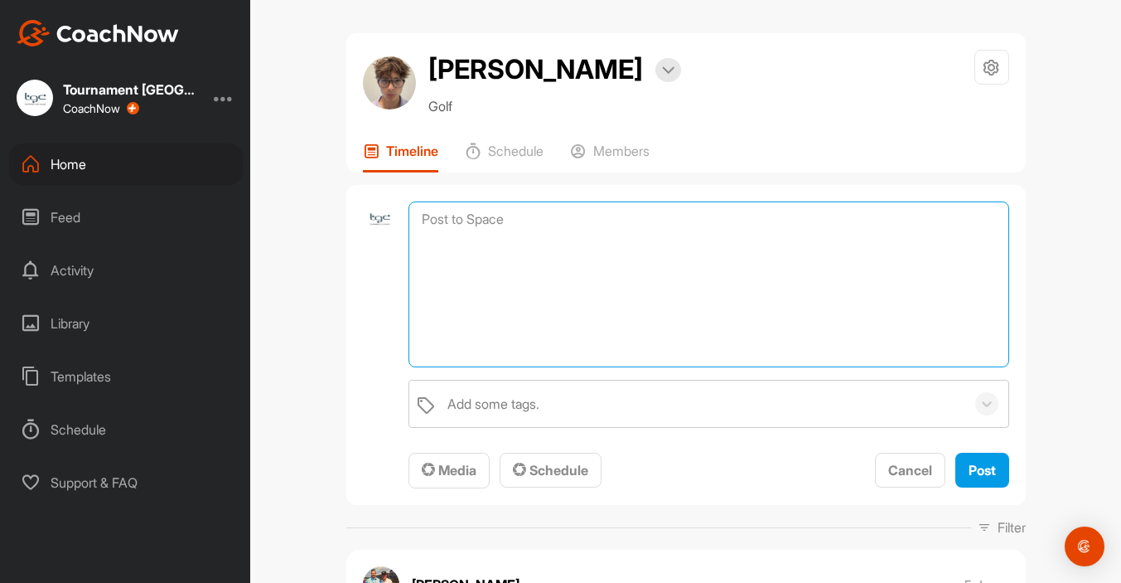
click at [486, 225] on textarea at bounding box center [709, 284] width 600 height 166
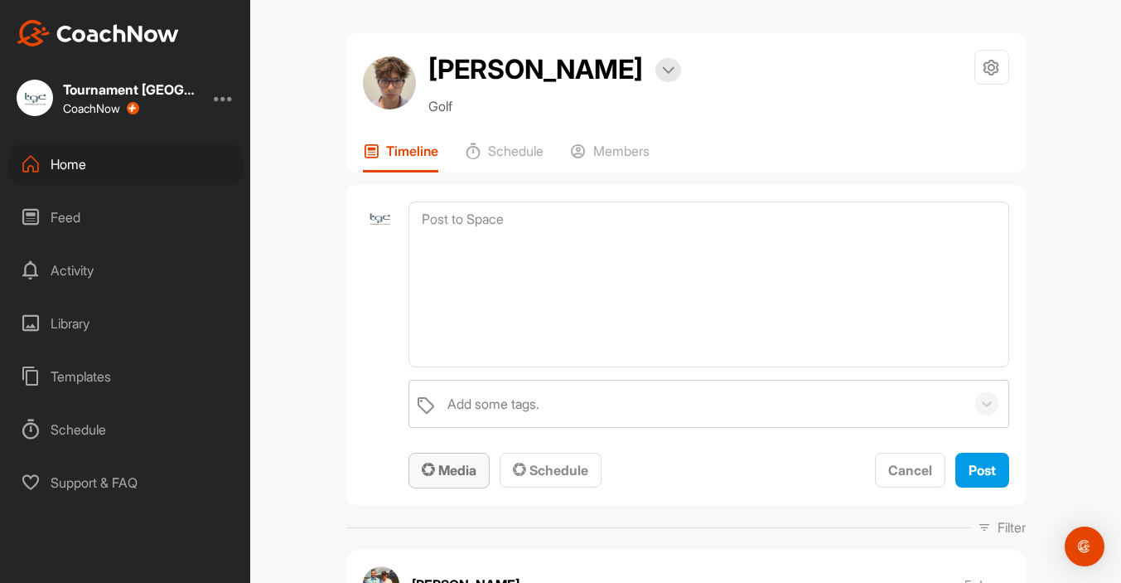
click at [457, 466] on span "Media" at bounding box center [449, 470] width 55 height 17
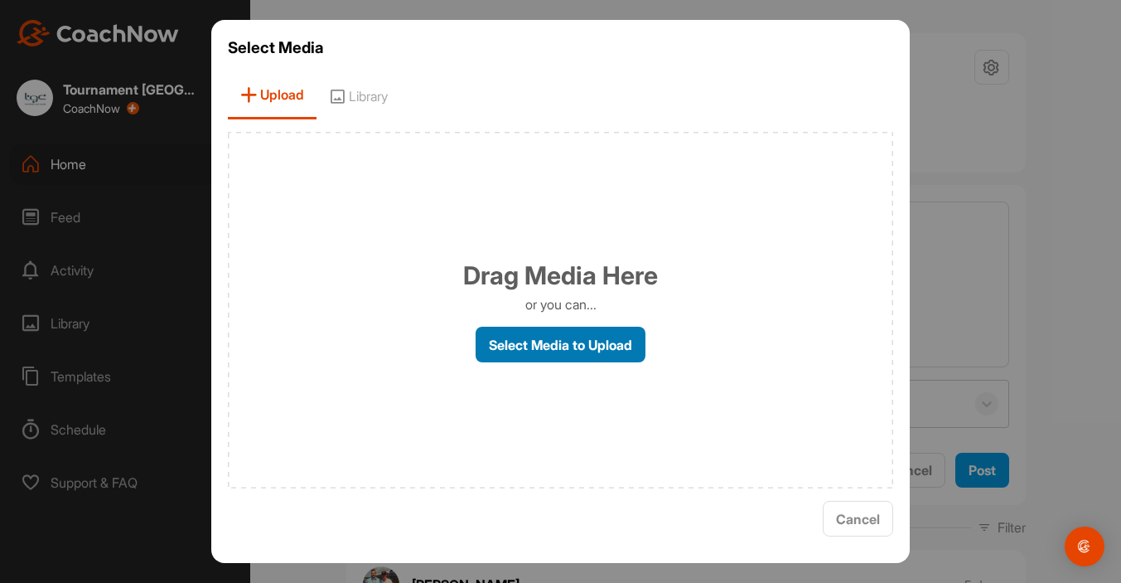
click at [528, 354] on label "Select Media to Upload" at bounding box center [561, 344] width 170 height 36
click at [0, 0] on input "Select Media to Upload" at bounding box center [0, 0] width 0 height 0
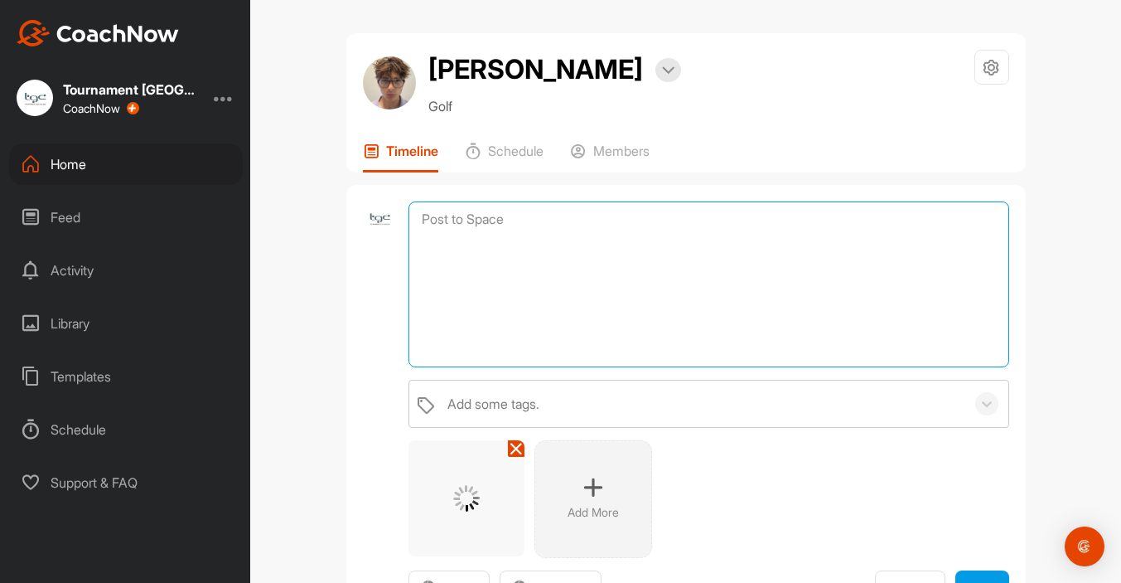
click at [510, 257] on textarea at bounding box center [709, 284] width 600 height 166
paste textarea "Please see a reflection of the discussion we had last week and your current sco…"
type textarea "Hi [PERSON_NAME], Please see a reflection of the discussion we had last week an…"
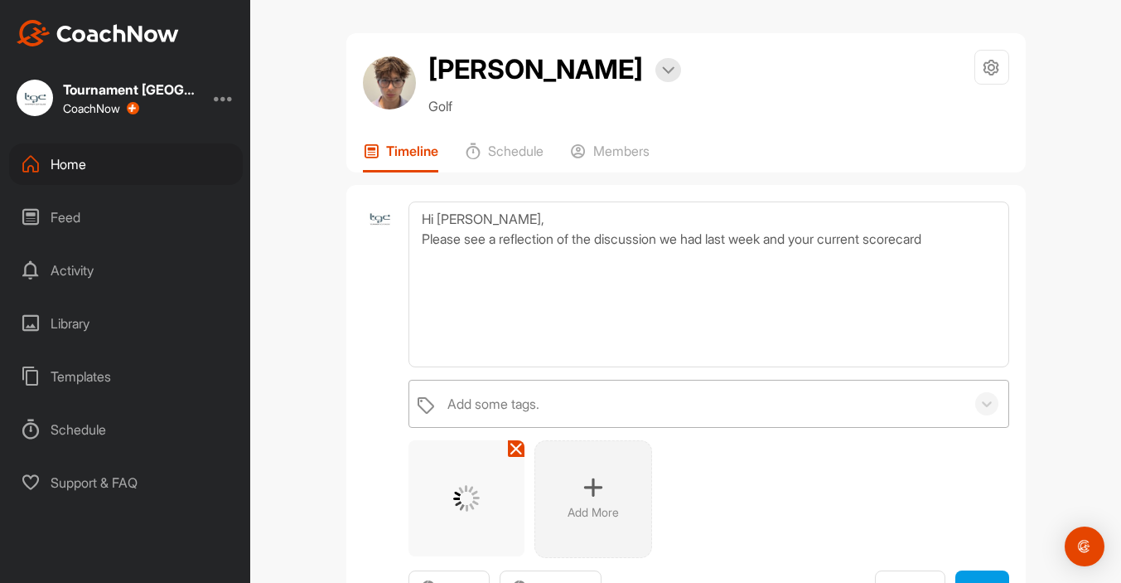
click at [539, 397] on div "Add some tags." at bounding box center [493, 404] width 92 height 20
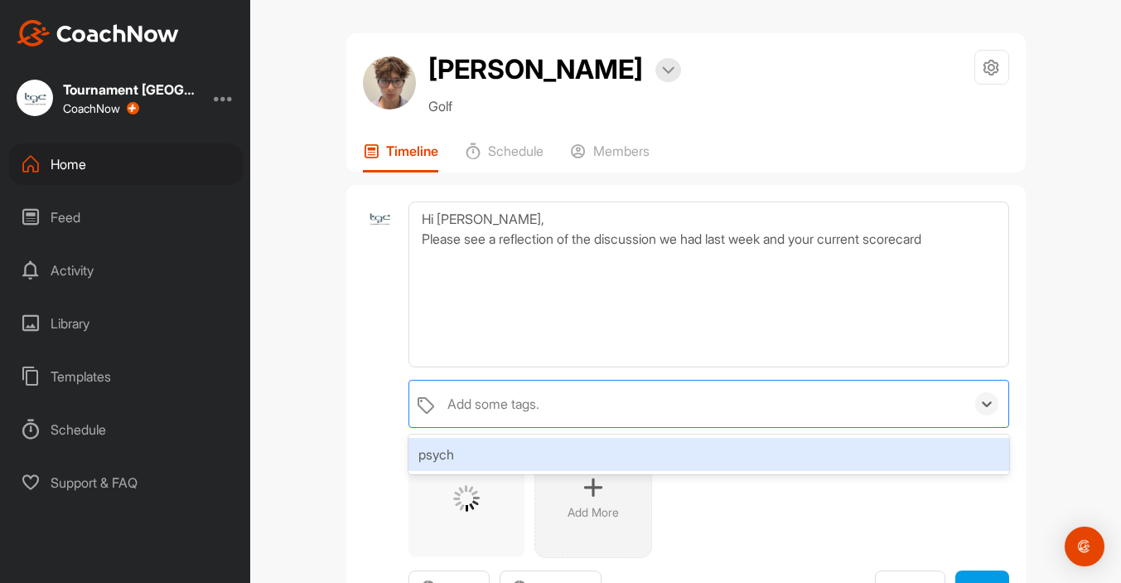
click at [443, 452] on div "psych" at bounding box center [709, 454] width 600 height 33
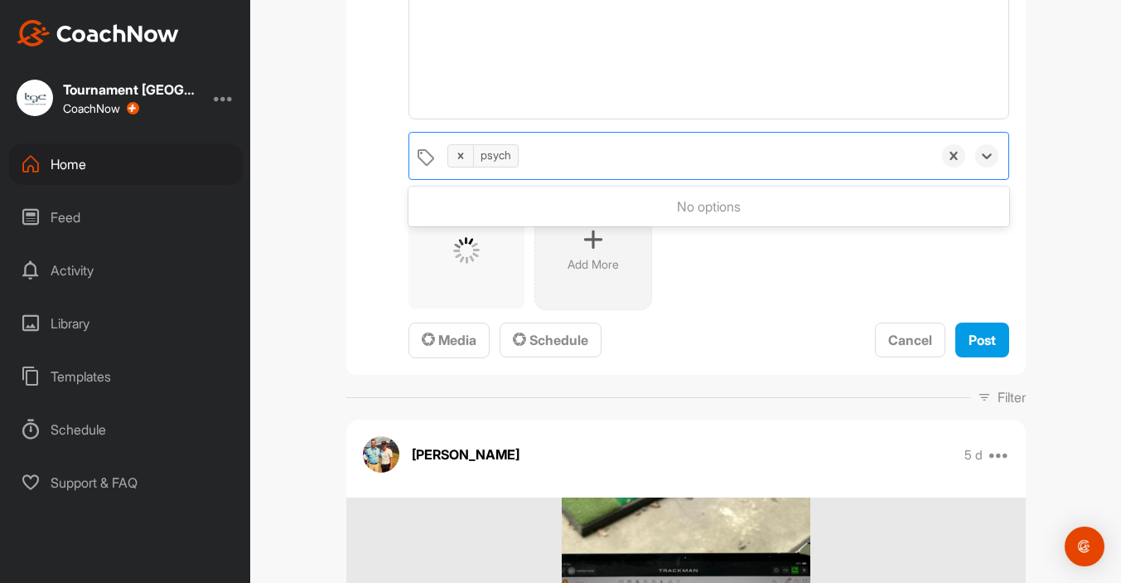
scroll to position [237, 0]
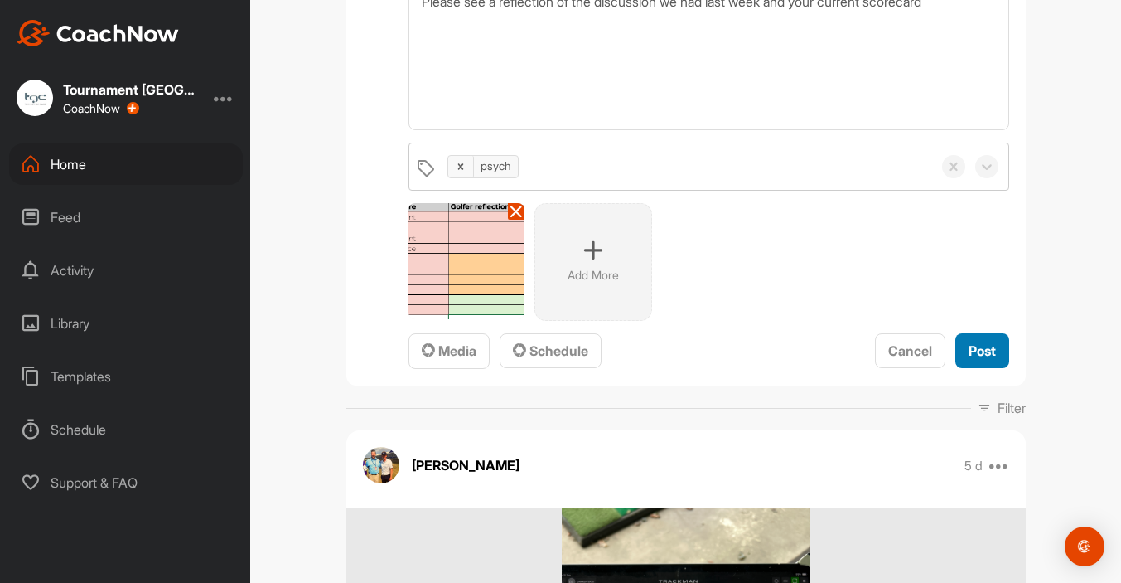
click at [969, 353] on span "Post" at bounding box center [982, 350] width 27 height 17
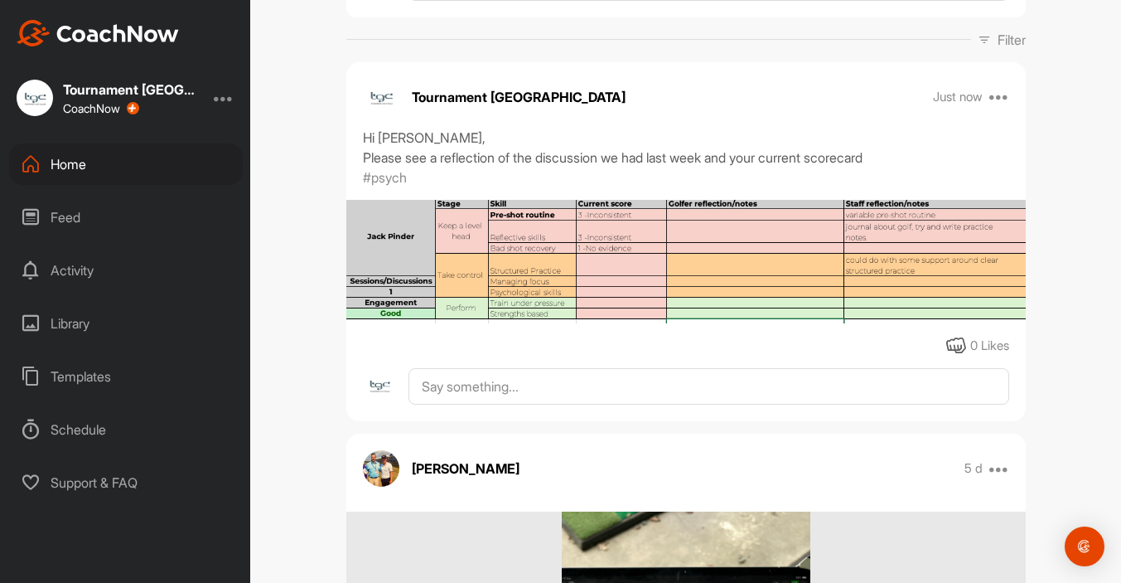
click at [87, 166] on div "Home" at bounding box center [126, 163] width 234 height 41
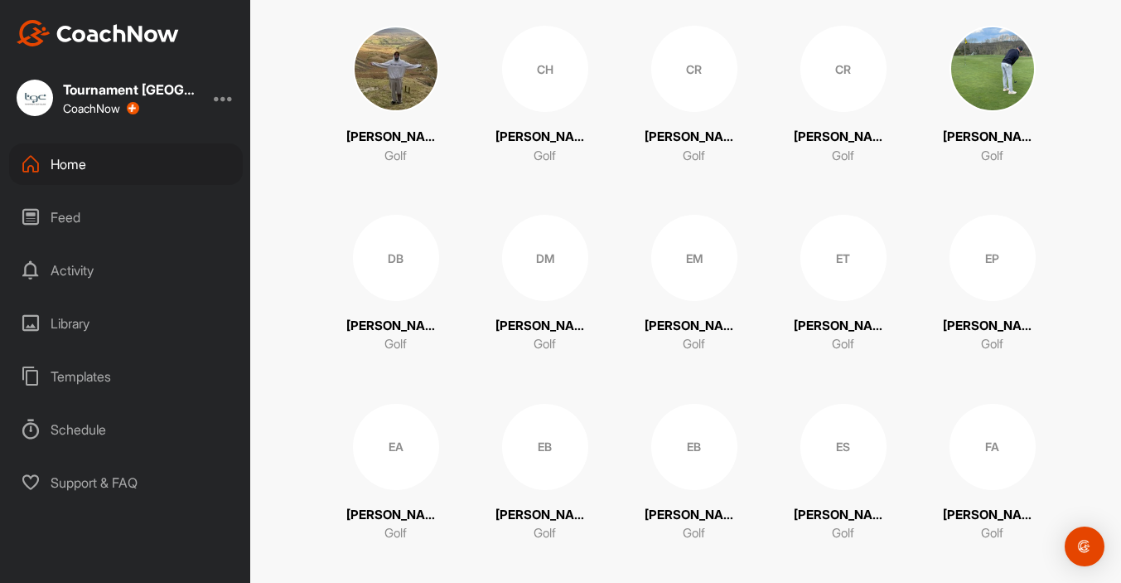
scroll to position [791, 0]
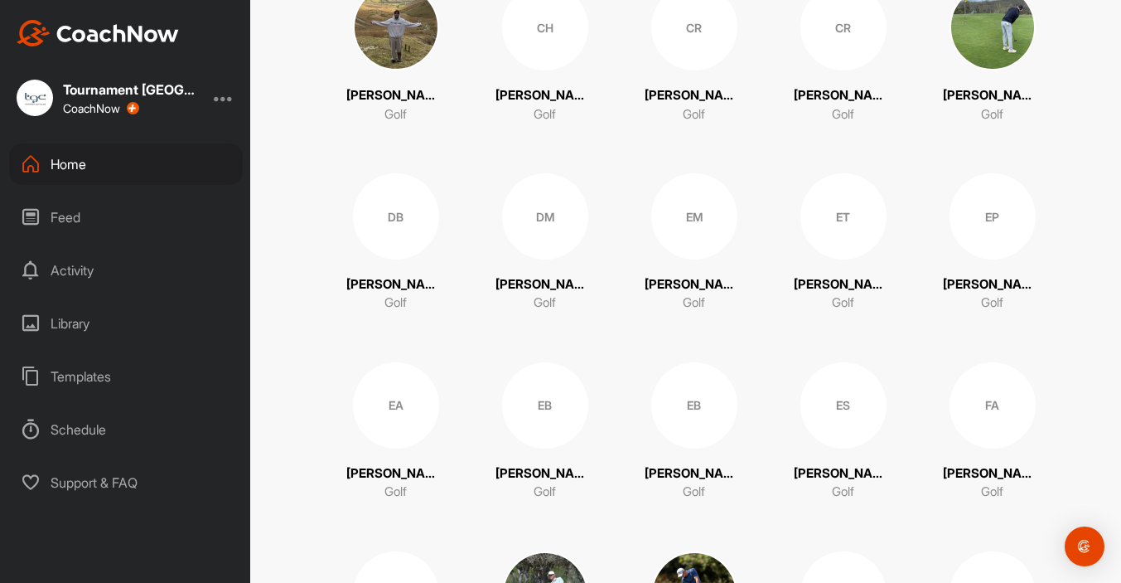
click at [411, 236] on div "DB" at bounding box center [396, 216] width 86 height 86
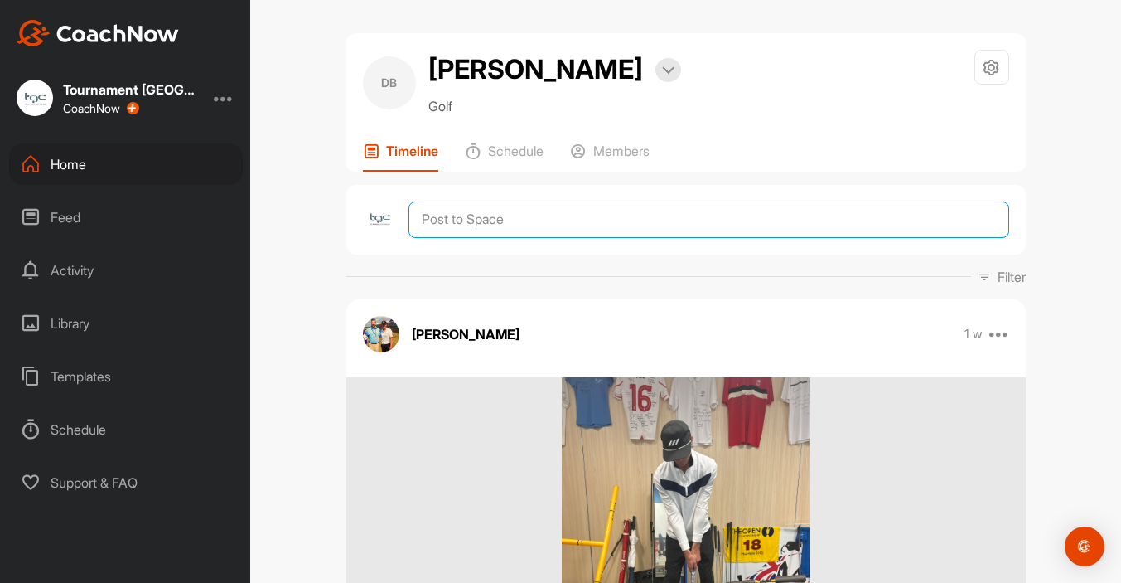
click at [486, 223] on textarea at bounding box center [709, 219] width 600 height 36
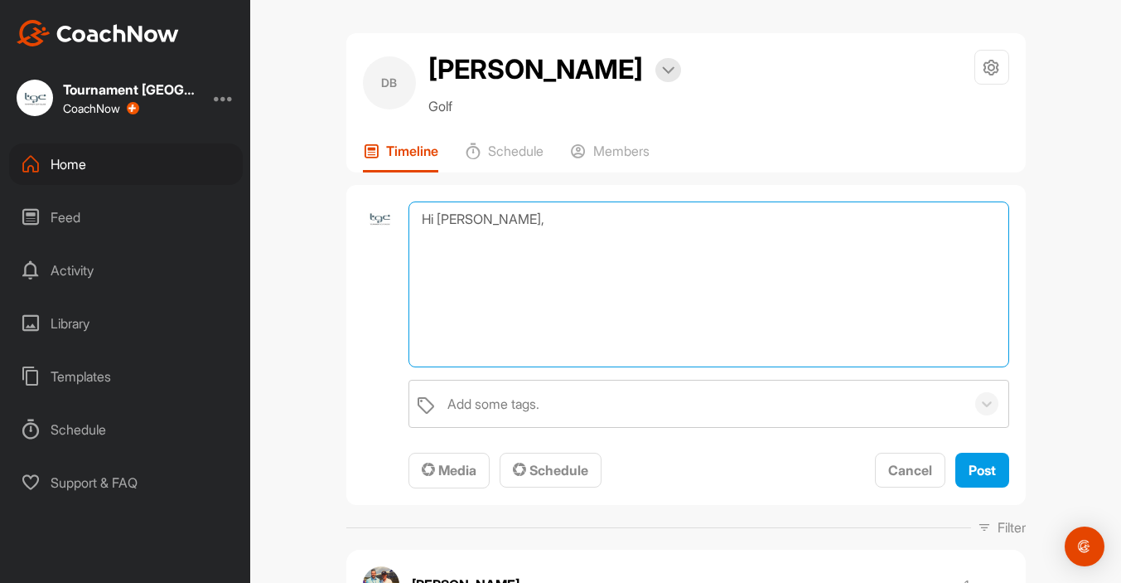
paste textarea "Please see a reflection of the discussion we had last week and your current sco…"
type textarea "Hi [PERSON_NAME], Please see a reflection of the discussion we had last week an…"
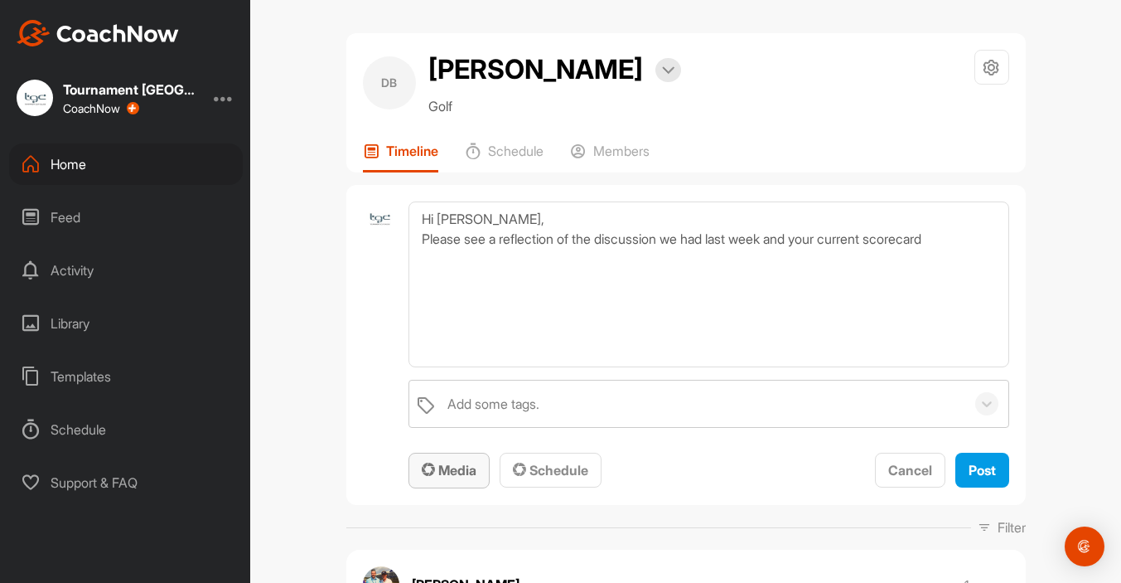
click at [468, 470] on span "Media" at bounding box center [449, 470] width 55 height 17
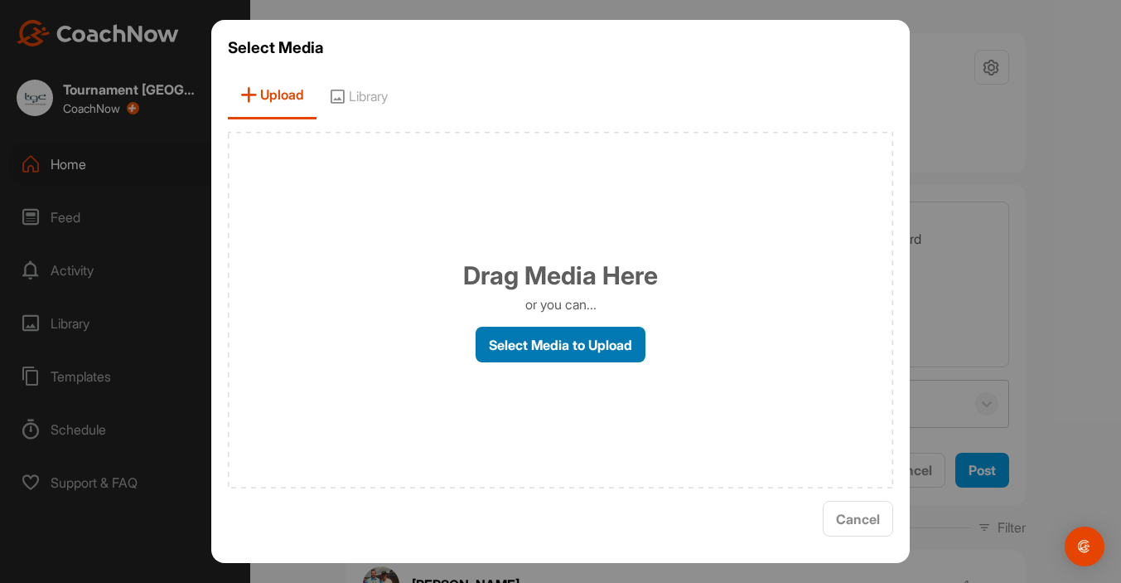
click at [542, 341] on label "Select Media to Upload" at bounding box center [561, 344] width 170 height 36
click at [0, 0] on input "Select Media to Upload" at bounding box center [0, 0] width 0 height 0
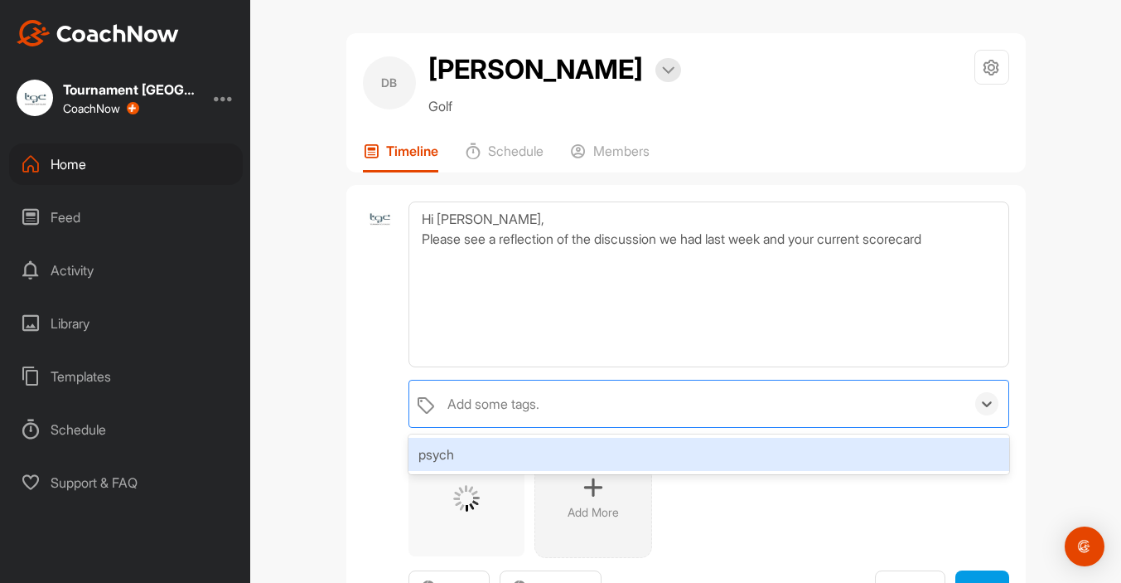
click at [741, 411] on div "Add some tags." at bounding box center [701, 403] width 525 height 46
click at [442, 462] on div "psych" at bounding box center [709, 454] width 600 height 33
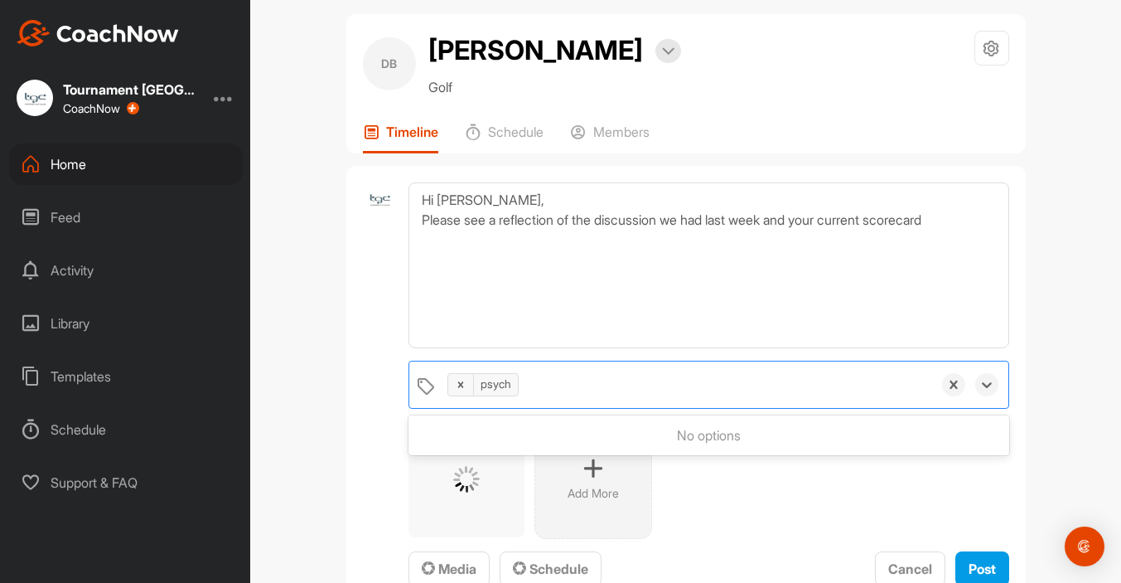
scroll to position [22, 0]
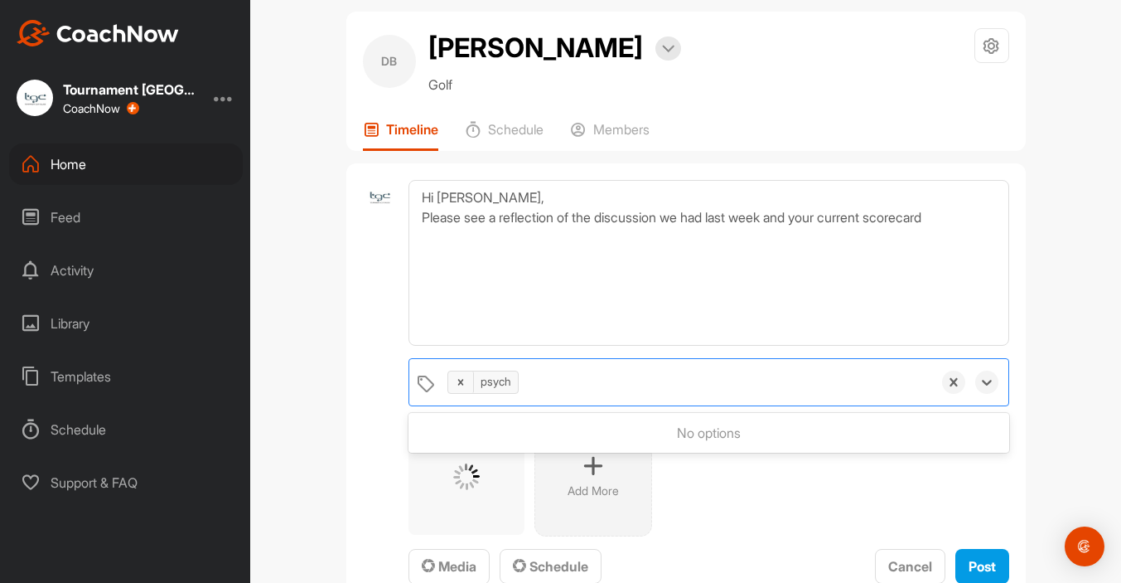
click at [841, 487] on div "Add More" at bounding box center [709, 477] width 600 height 118
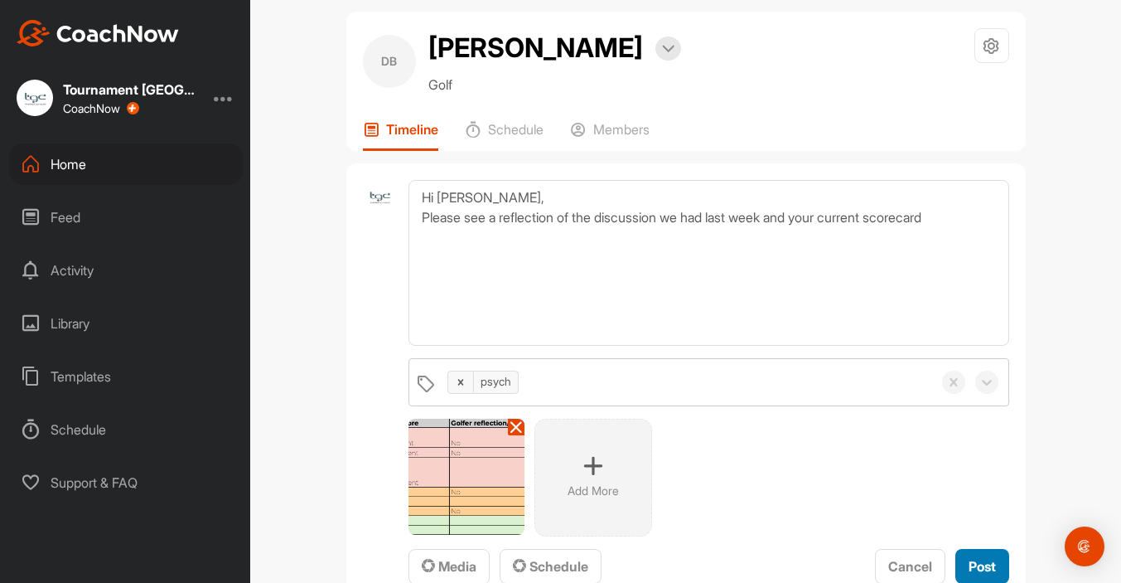
click at [973, 560] on span "Post" at bounding box center [982, 566] width 27 height 17
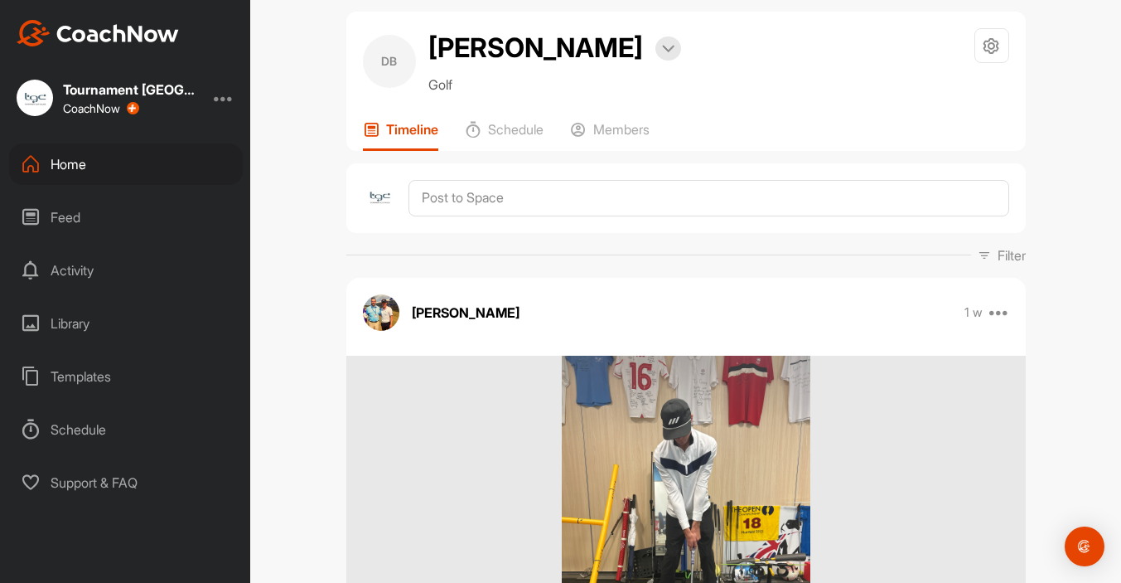
click at [75, 172] on div "Home" at bounding box center [126, 163] width 234 height 41
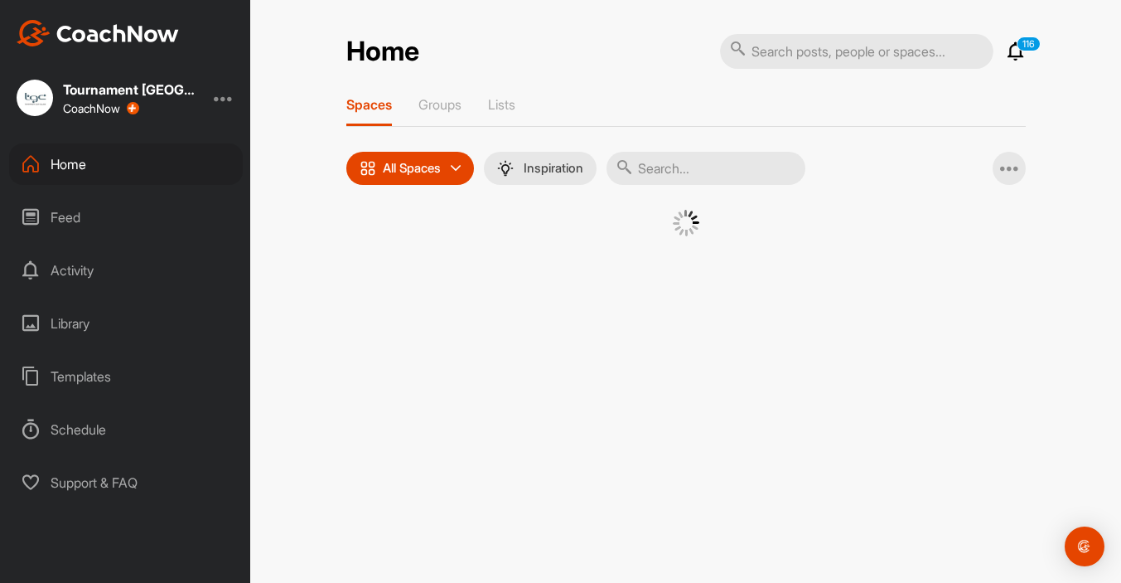
click at [84, 166] on div "Home" at bounding box center [126, 163] width 234 height 41
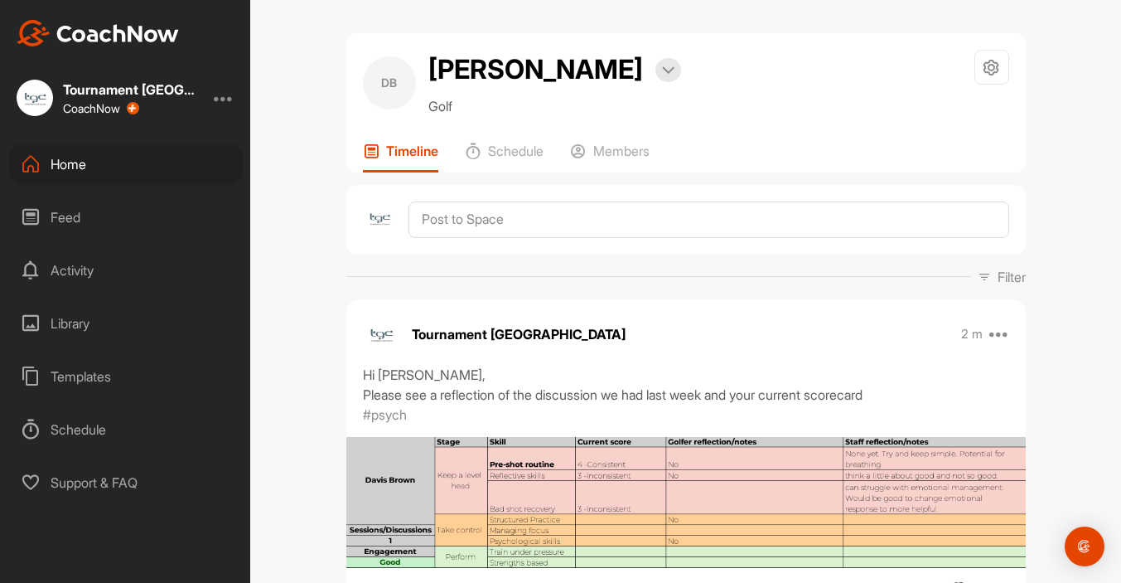
click at [97, 165] on div "Home" at bounding box center [126, 163] width 234 height 41
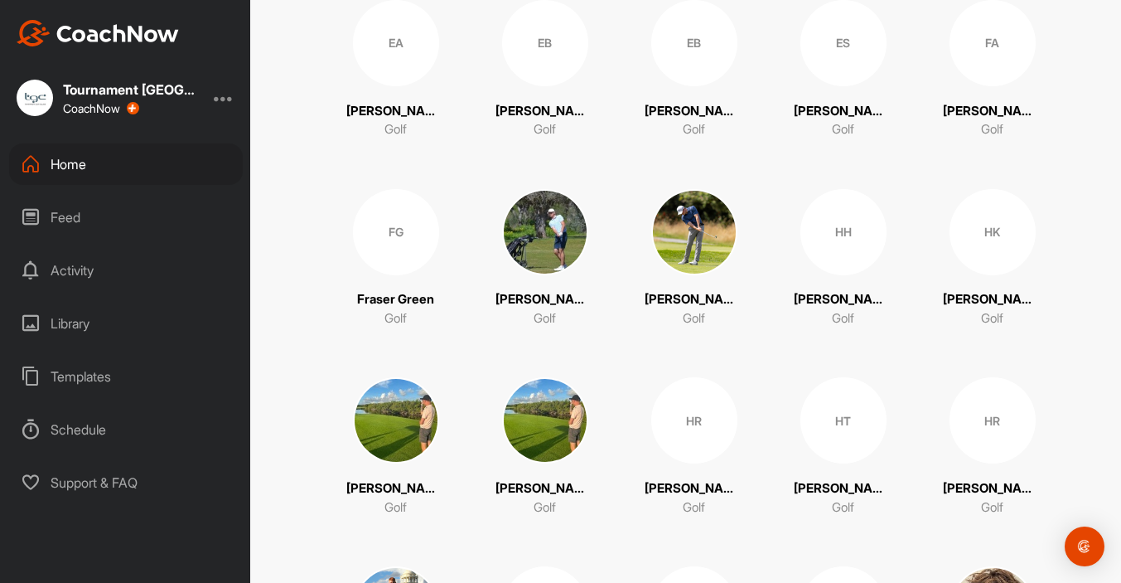
scroll to position [1187, 0]
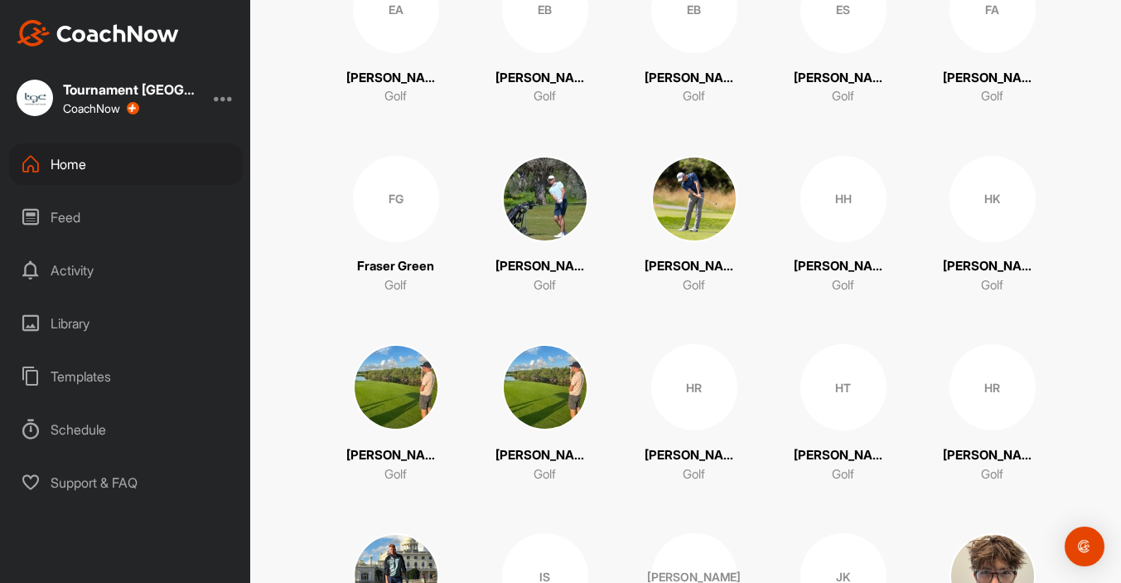
click at [1004, 23] on div "FA" at bounding box center [993, 10] width 86 height 86
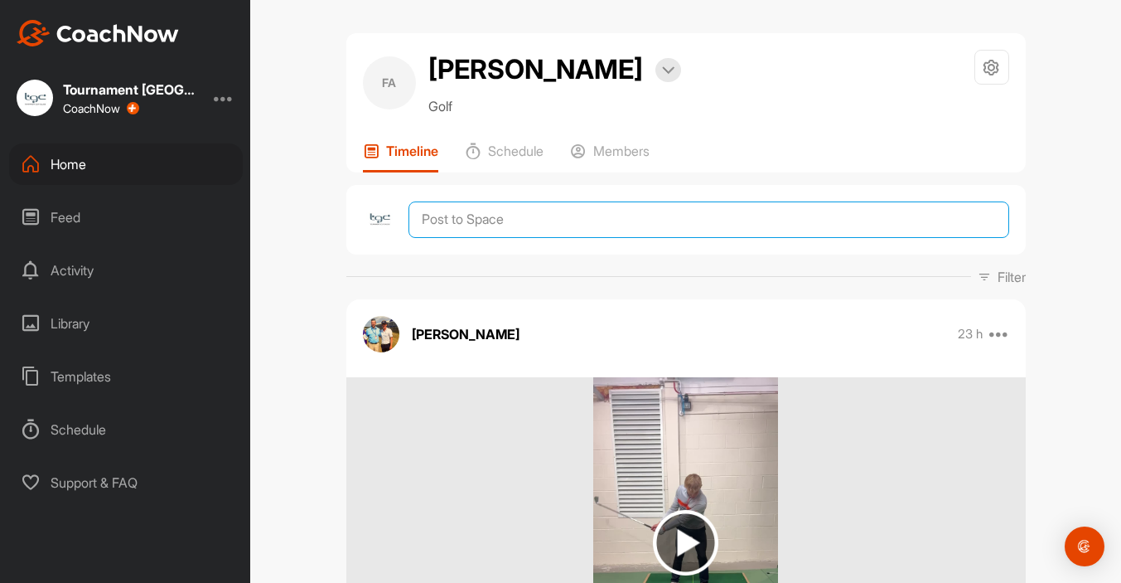
click at [518, 230] on textarea at bounding box center [709, 219] width 600 height 36
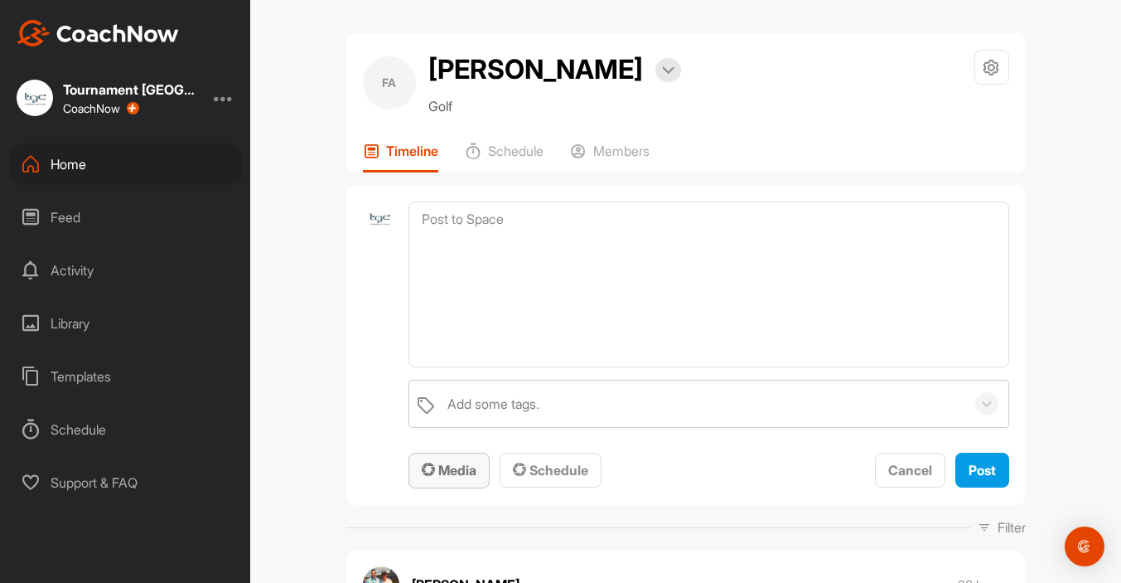
click at [454, 470] on span "Media" at bounding box center [449, 470] width 55 height 17
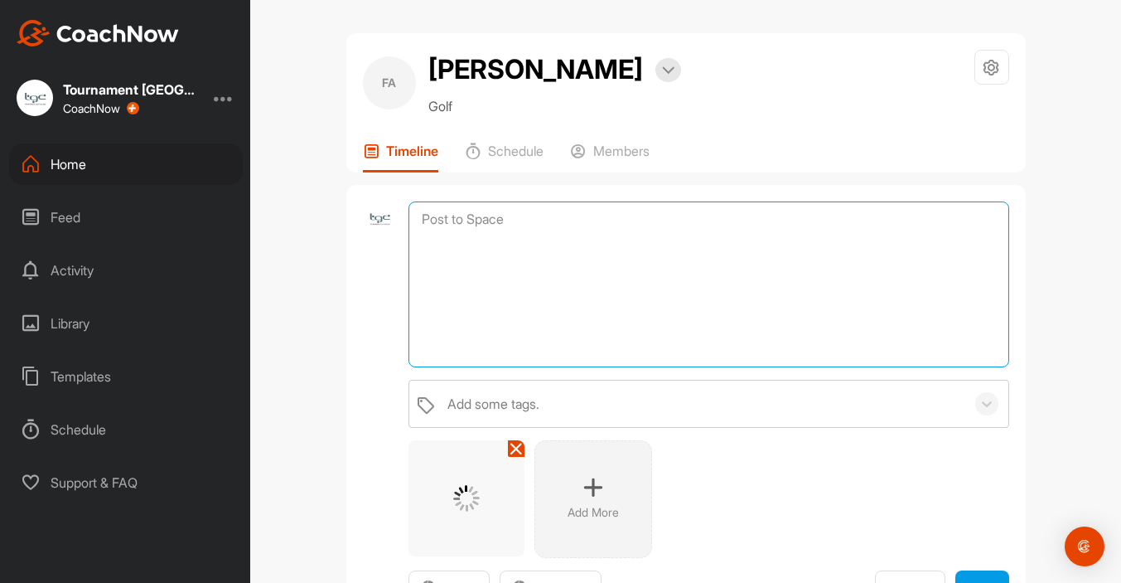
click at [540, 235] on textarea at bounding box center [709, 284] width 600 height 166
paste textarea "Please see a reflection of the discussion we had last week and your current sco…"
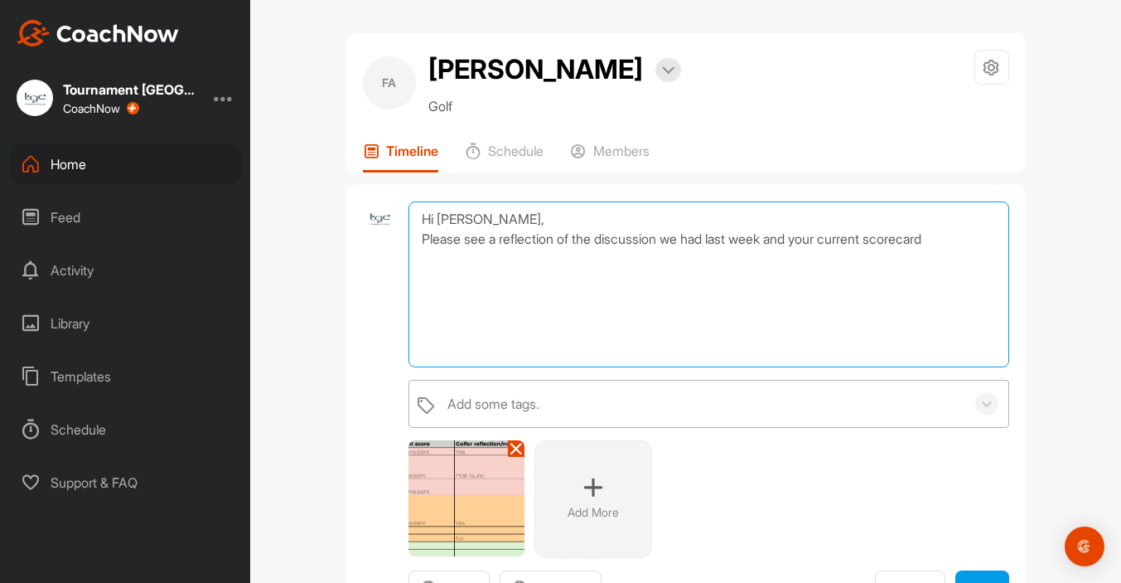
type textarea "Hi Finn, Please see a reflection of the discussion we had last week and your cu…"
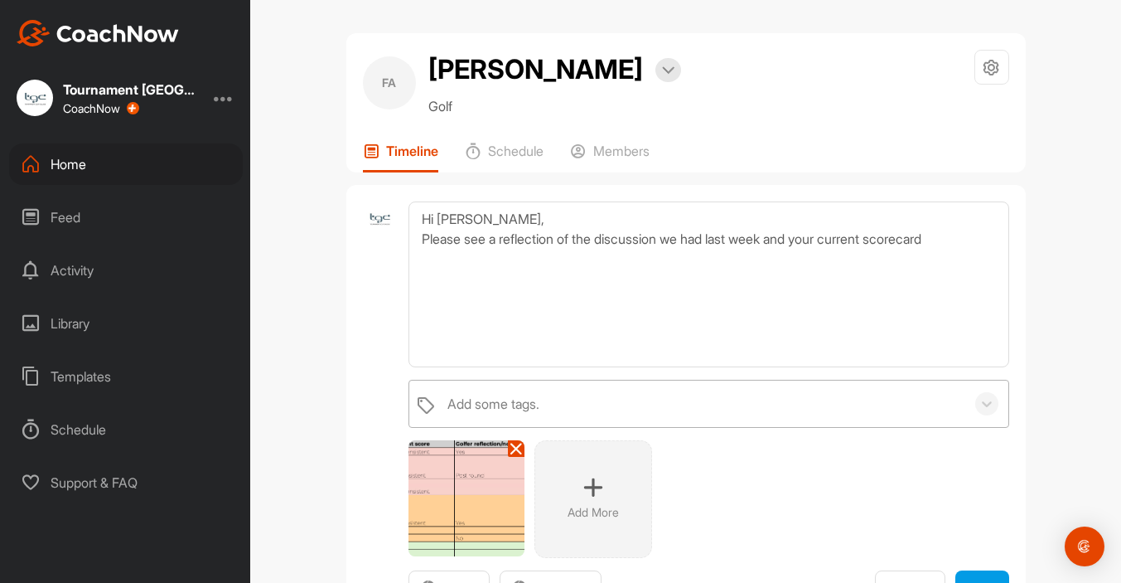
click at [661, 409] on div "Add some tags." at bounding box center [701, 403] width 525 height 46
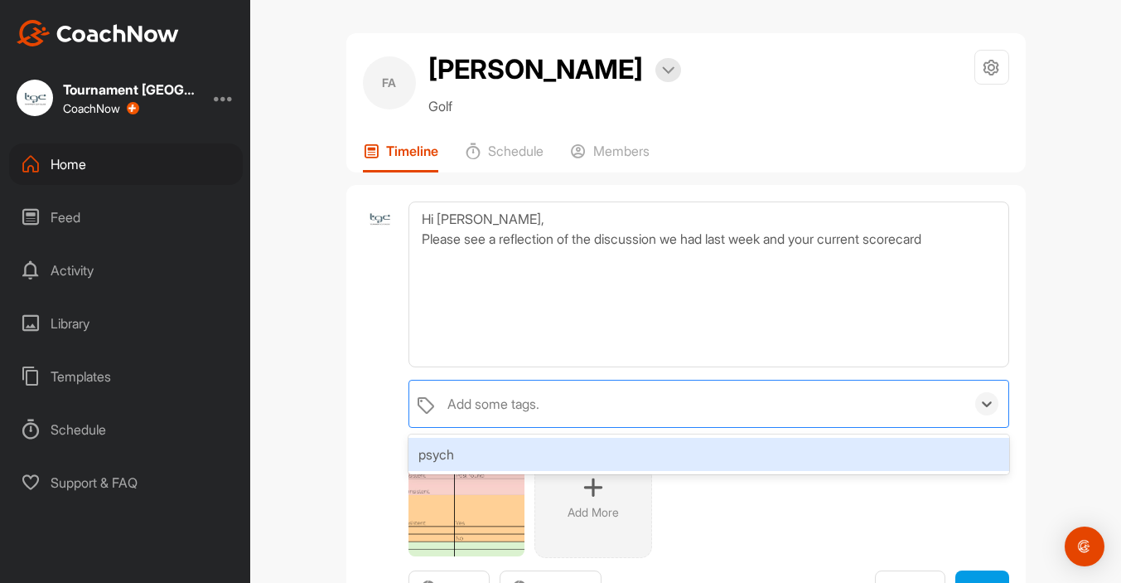
click at [457, 458] on div "psych" at bounding box center [709, 454] width 600 height 33
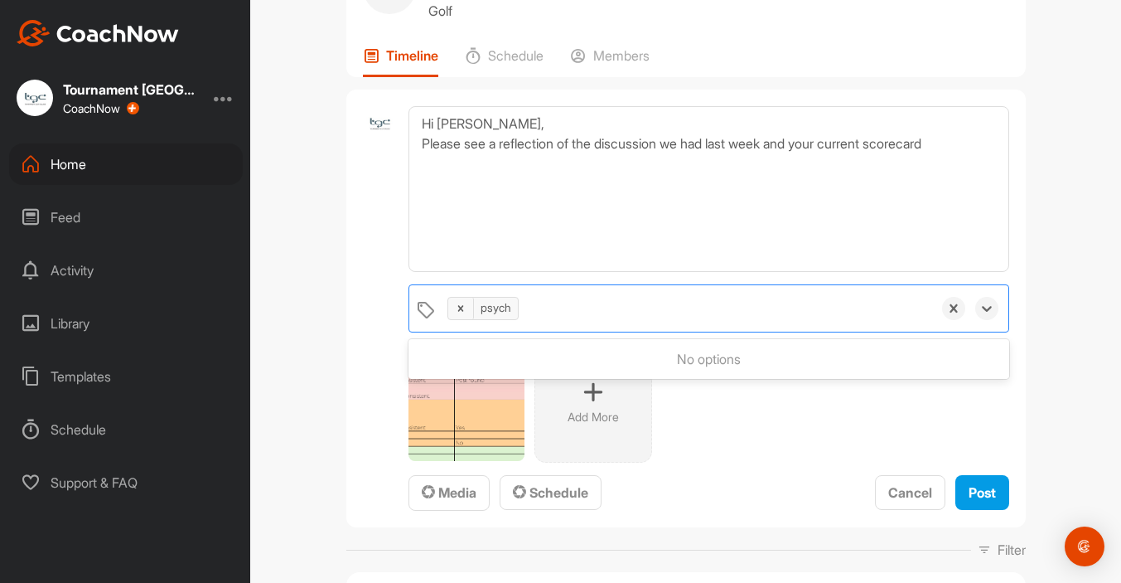
scroll to position [140, 0]
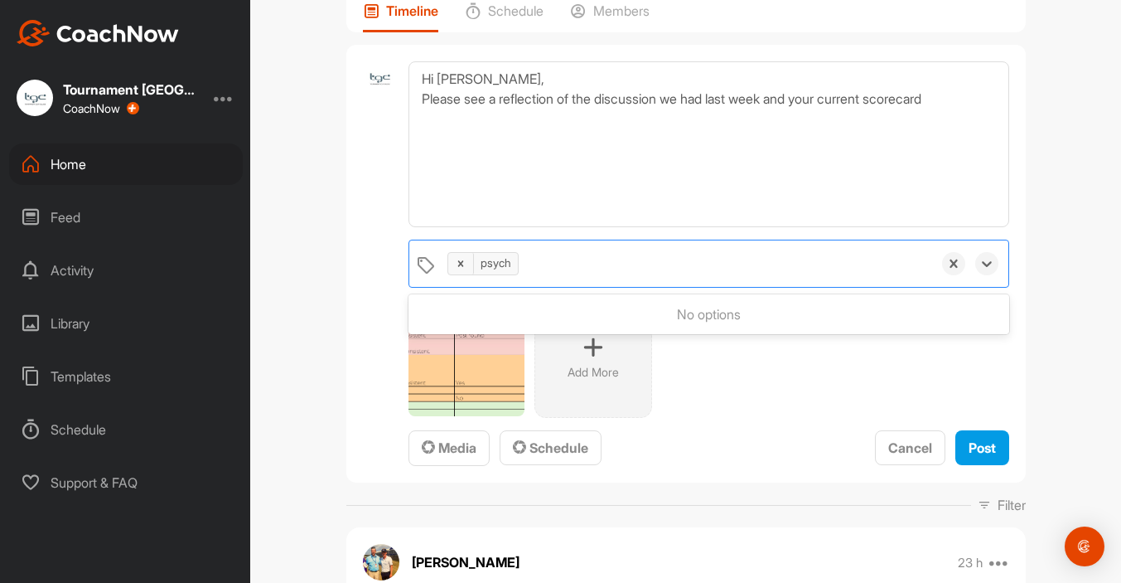
click at [494, 391] on img at bounding box center [467, 358] width 116 height 116
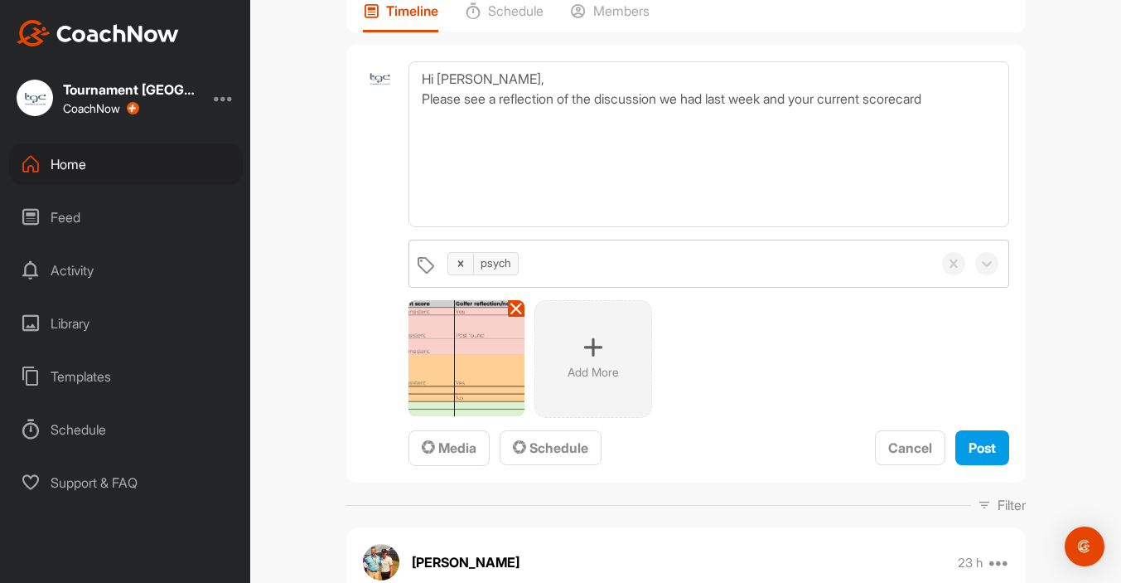
click at [475, 384] on img at bounding box center [467, 358] width 116 height 116
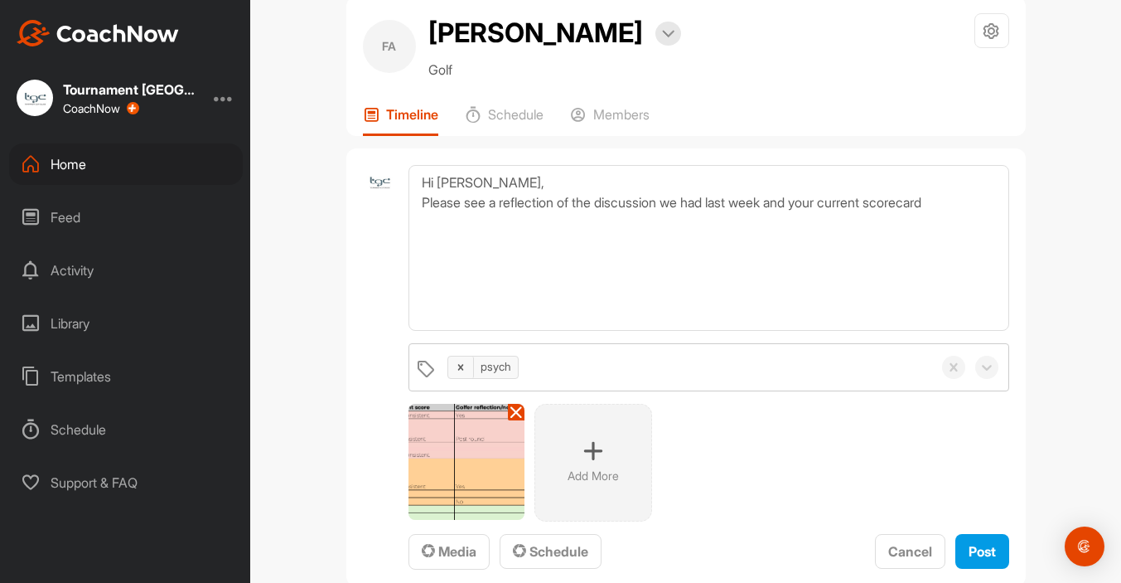
scroll to position [42, 0]
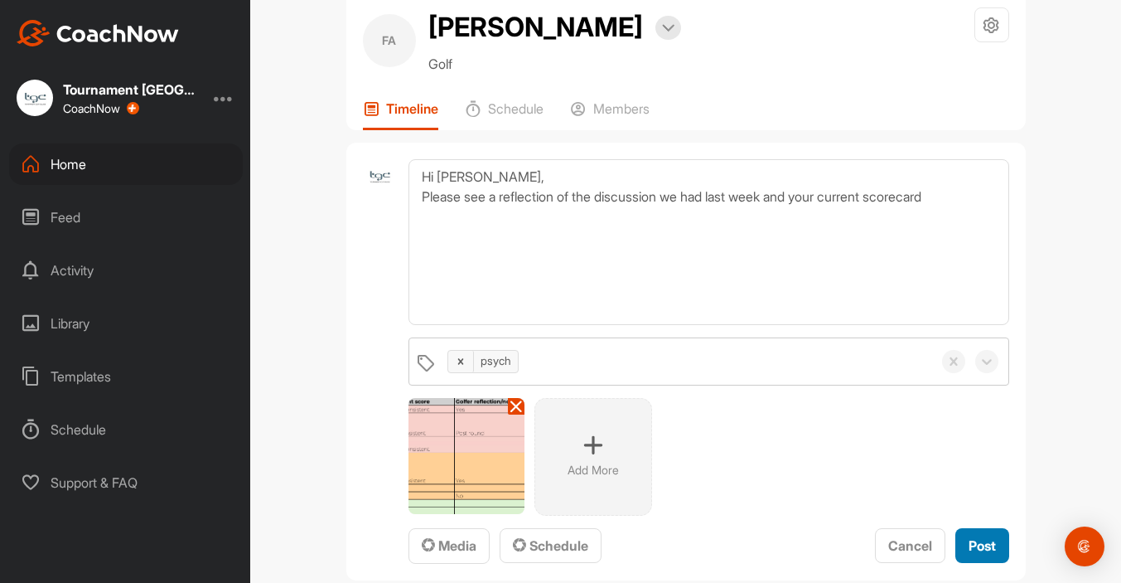
click at [989, 560] on button "Post" at bounding box center [982, 546] width 54 height 36
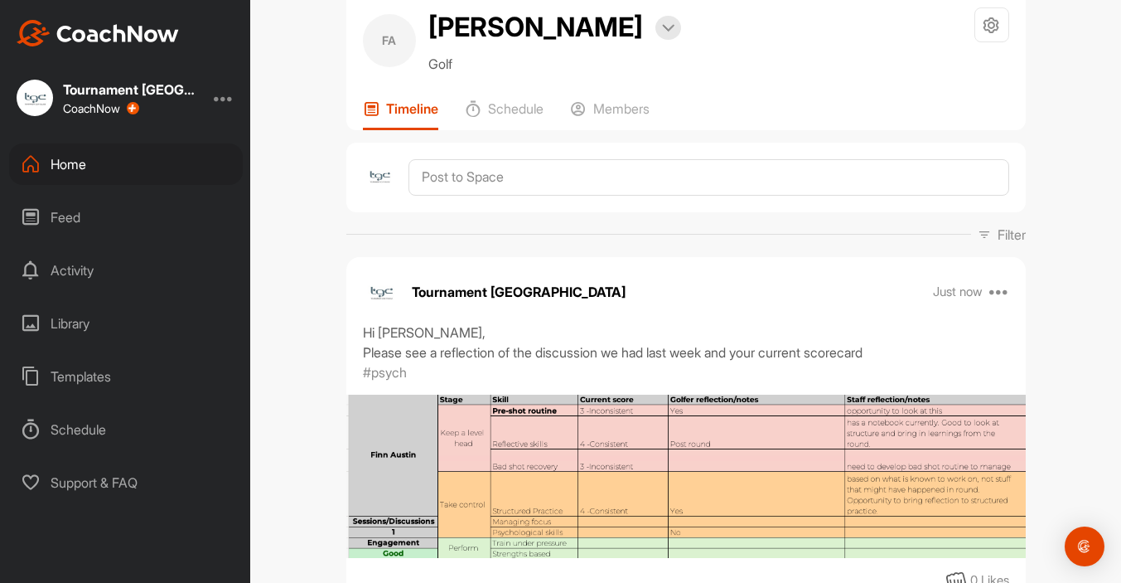
click at [78, 157] on div "Home" at bounding box center [126, 163] width 234 height 41
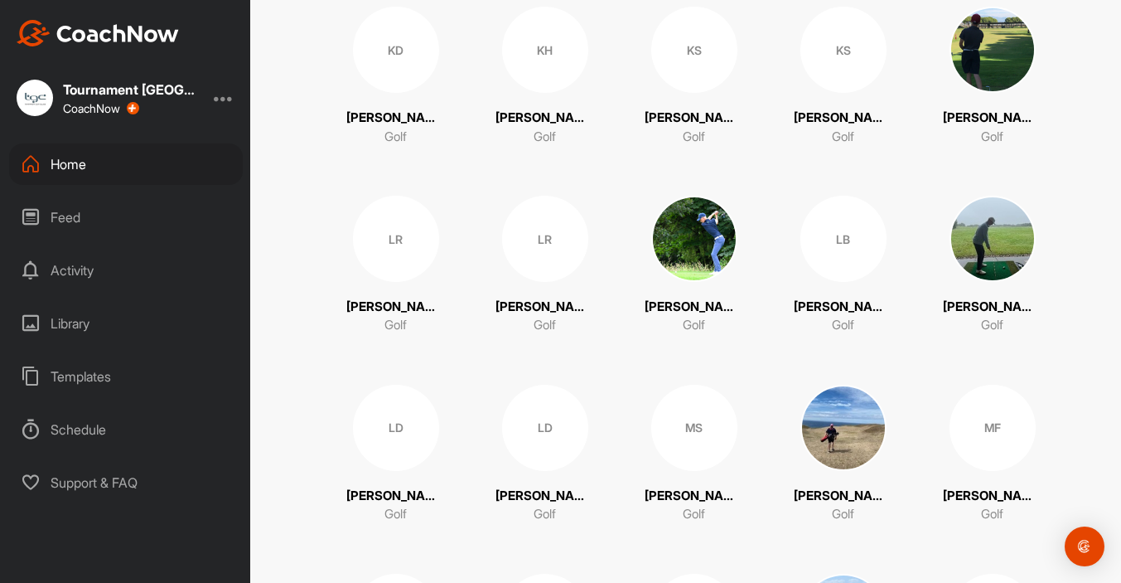
scroll to position [2300, 0]
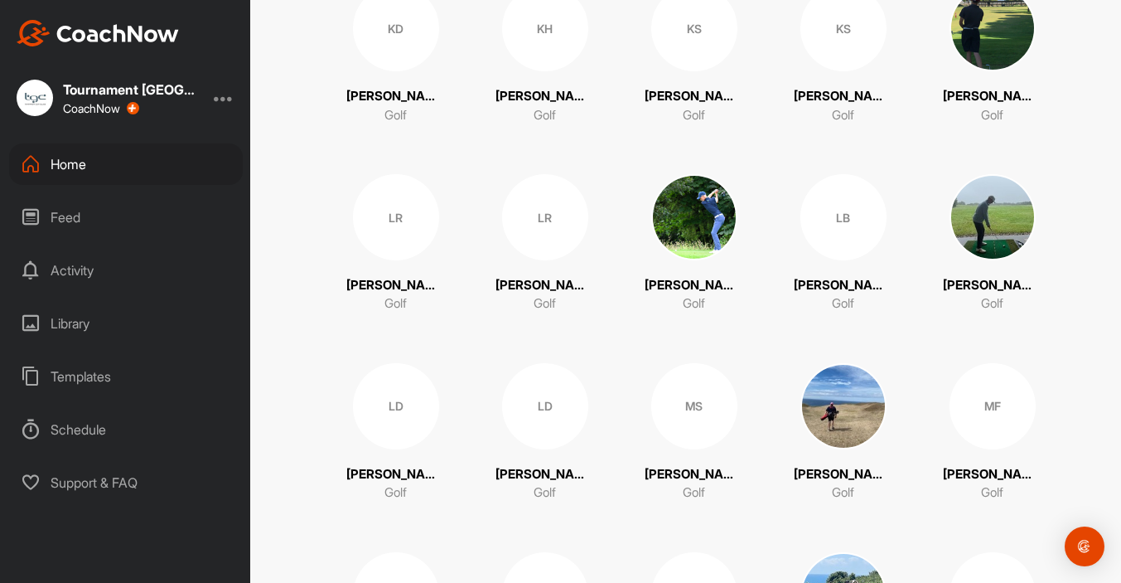
click at [825, 235] on div "LB" at bounding box center [843, 217] width 86 height 86
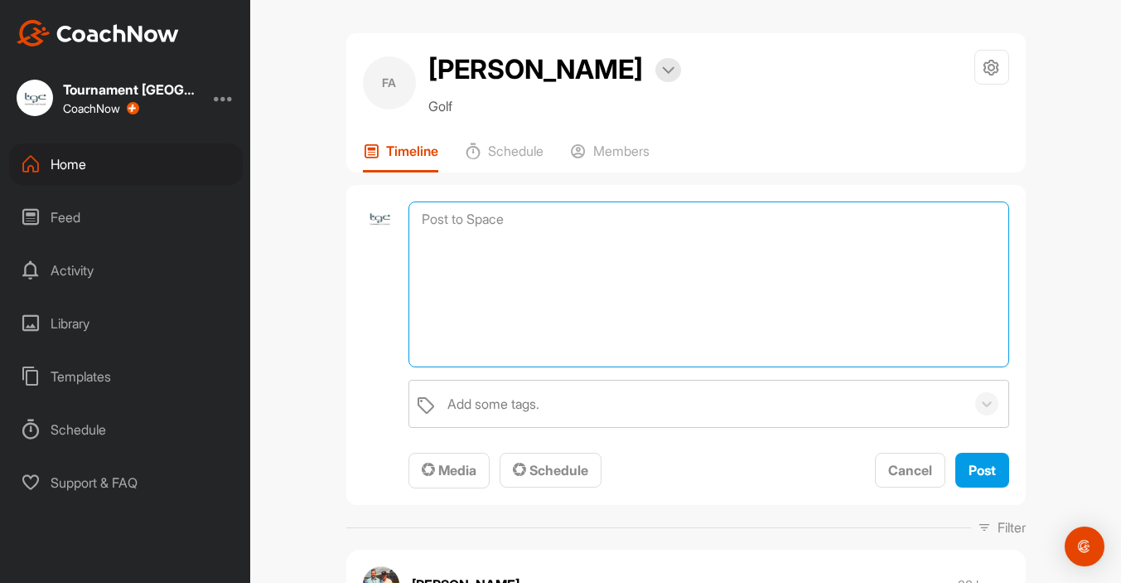
click at [582, 224] on textarea at bounding box center [709, 284] width 600 height 166
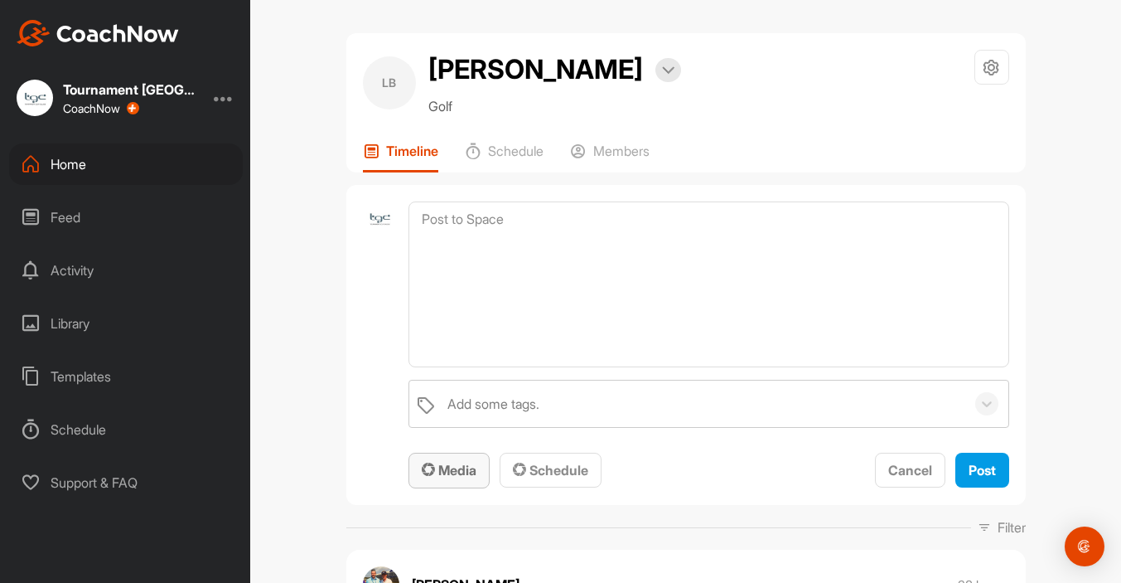
click at [459, 465] on span "Media" at bounding box center [449, 470] width 55 height 17
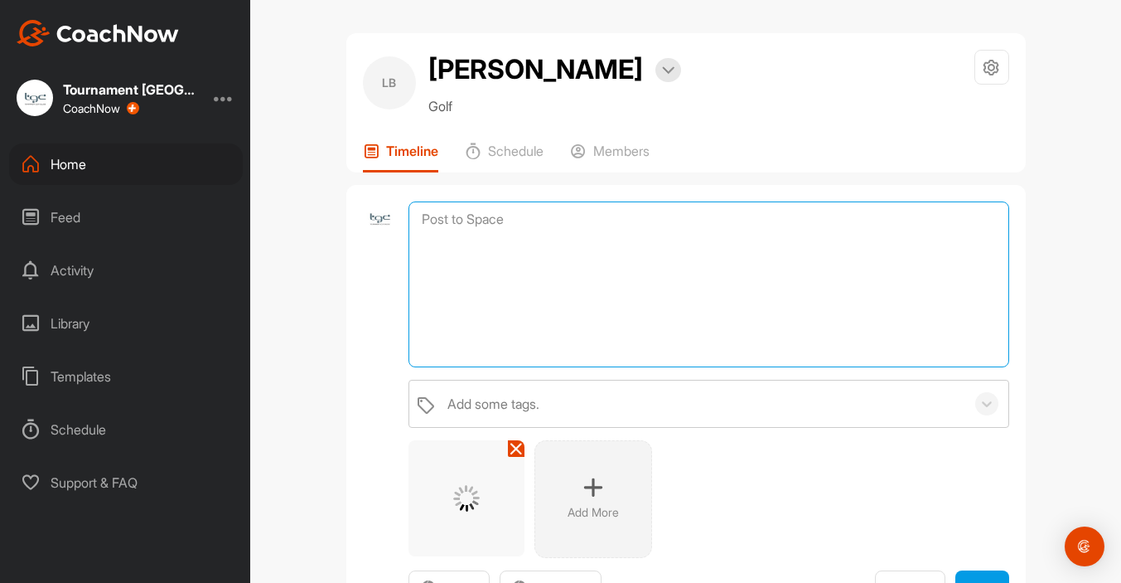
click at [548, 218] on textarea at bounding box center [709, 284] width 600 height 166
paste textarea "Please see a reflection of the discussion we had last week and your current sco…"
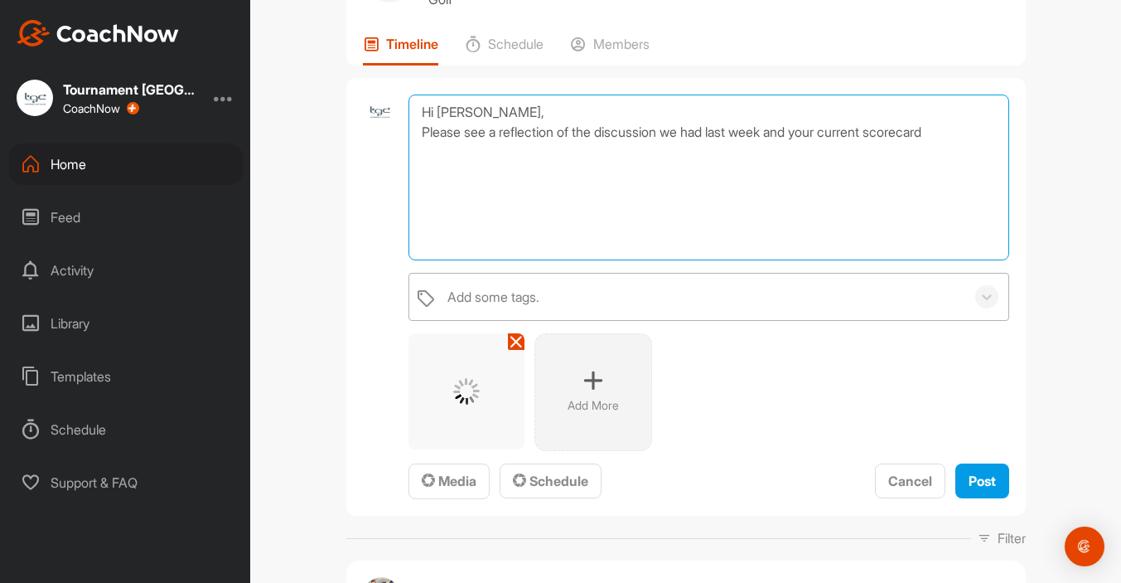
scroll to position [111, 0]
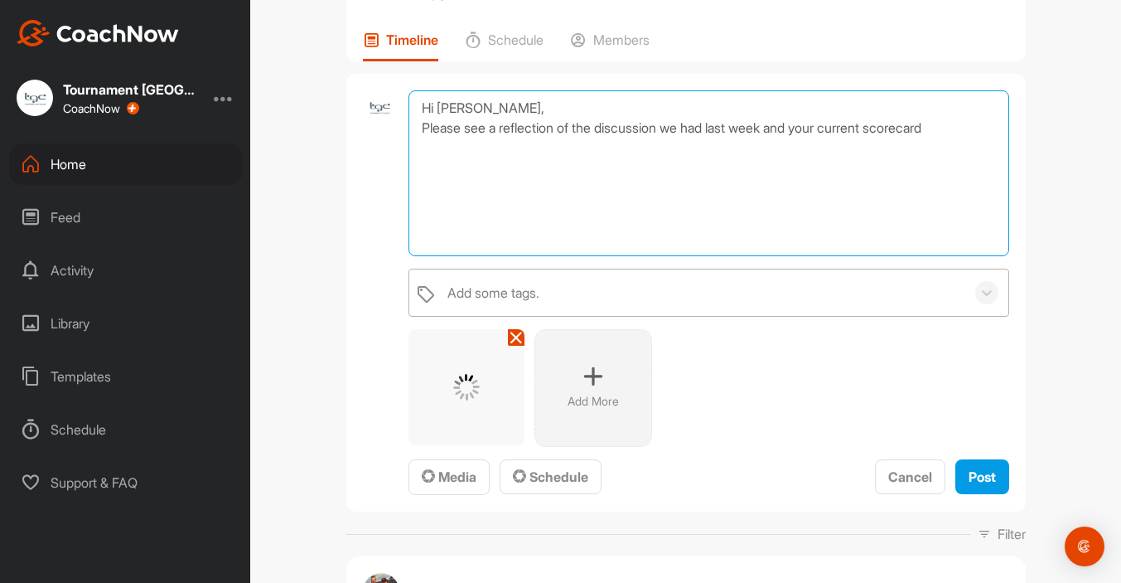
type textarea "Hi Llewelyn, Please see a reflection of the discussion we had last week and you…"
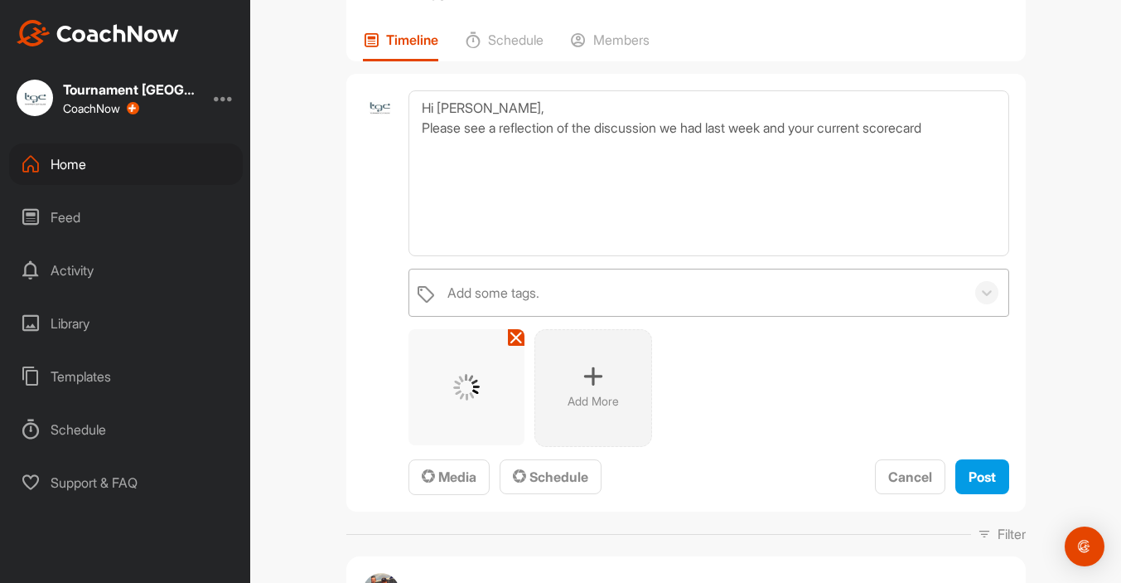
click at [602, 289] on div "Add some tags." at bounding box center [701, 292] width 525 height 46
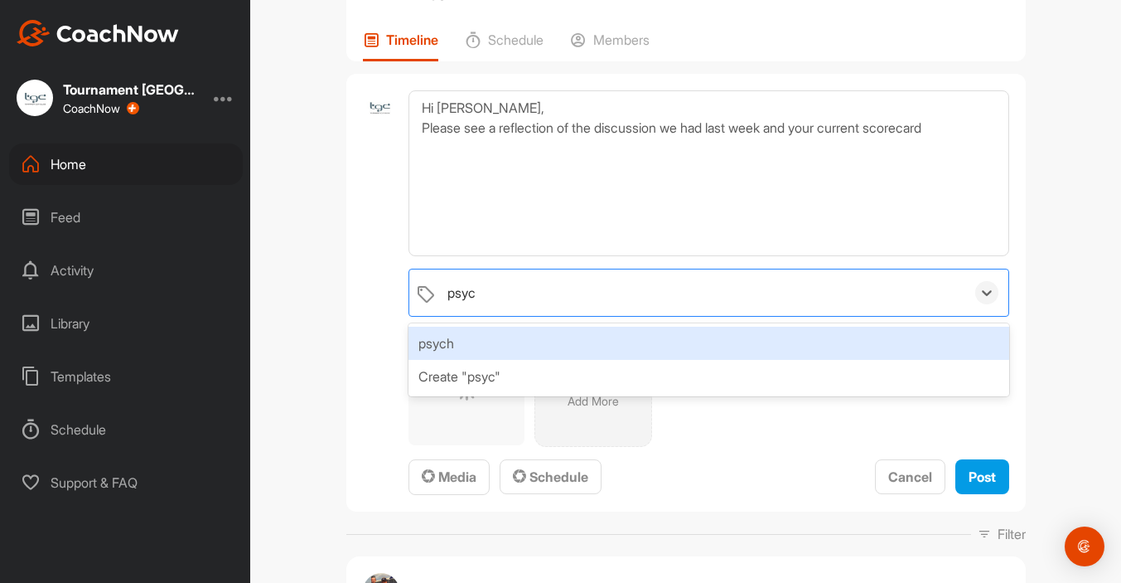
type input "psych"
click at [440, 338] on div "psych" at bounding box center [709, 342] width 600 height 33
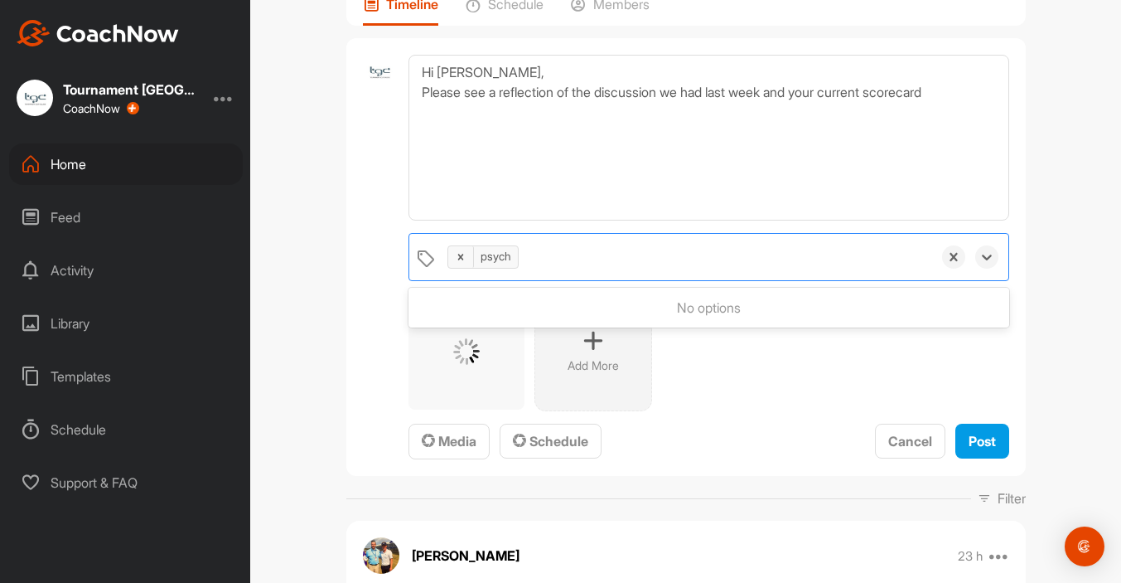
scroll to position [153, 0]
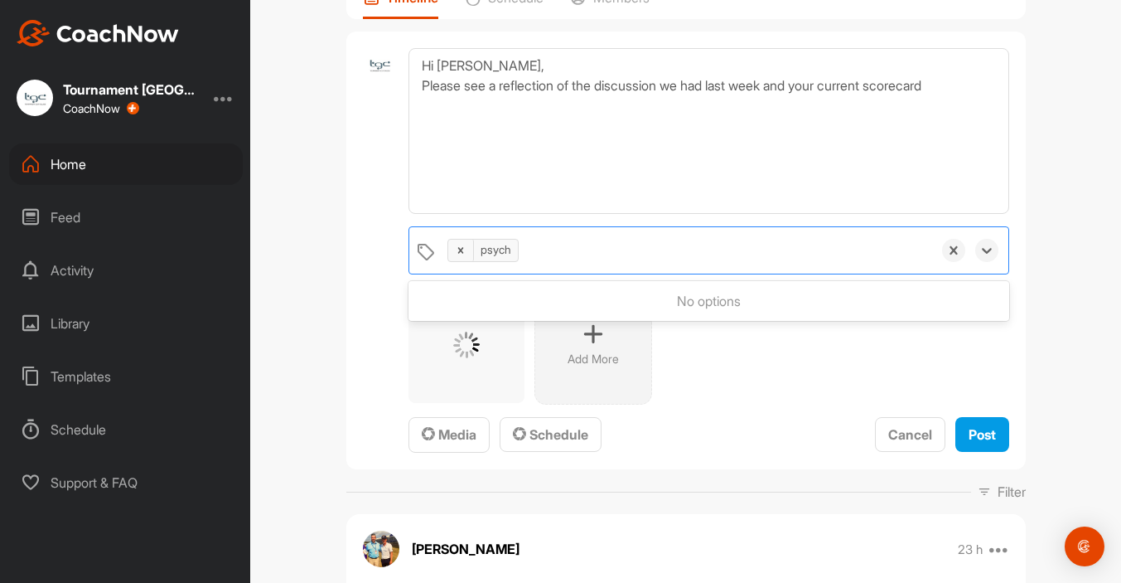
click at [761, 450] on span "Media Schedule Cancel Post" at bounding box center [709, 435] width 600 height 36
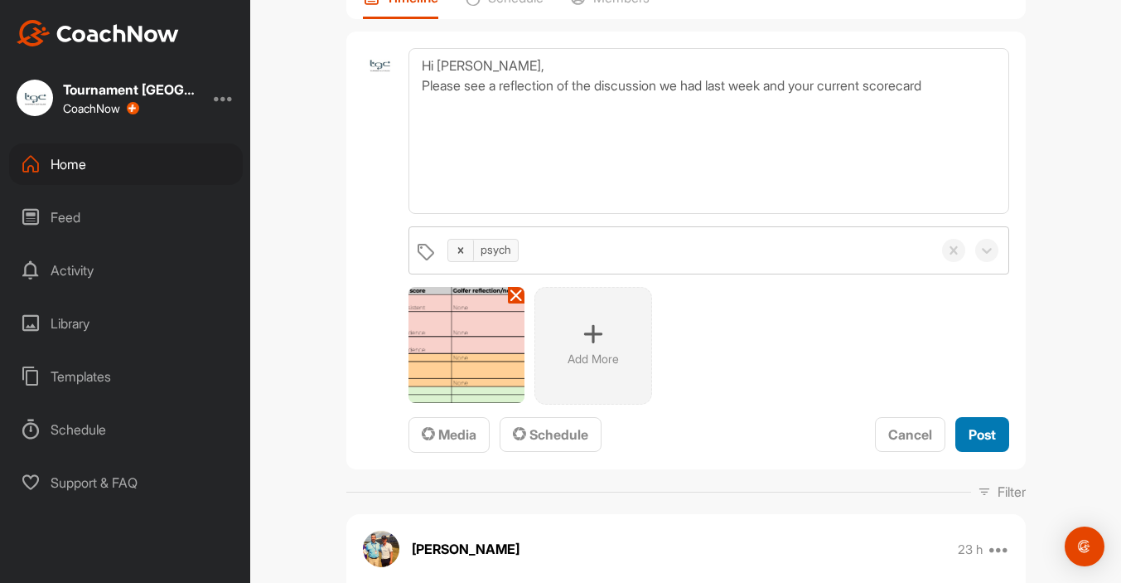
click at [977, 433] on span "Post" at bounding box center [982, 434] width 27 height 17
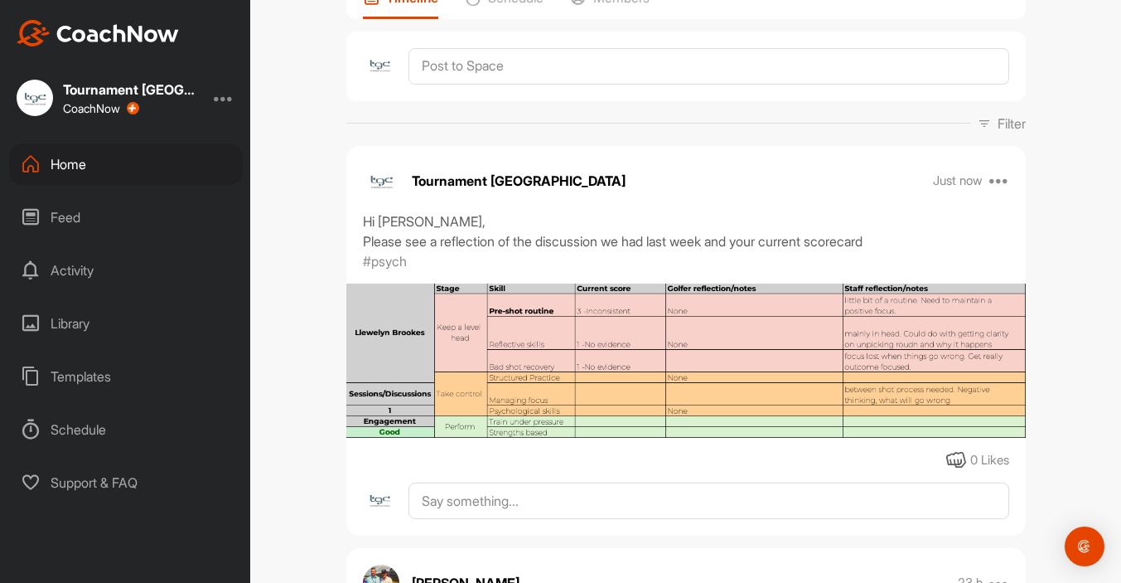
click at [94, 172] on div "Home" at bounding box center [126, 163] width 234 height 41
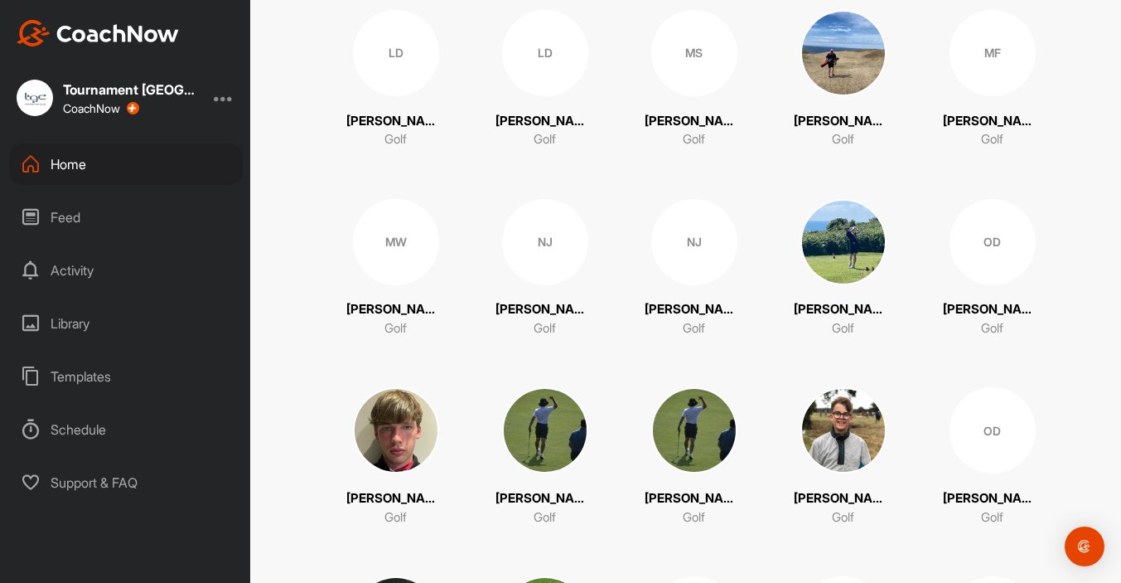
scroll to position [2668, 0]
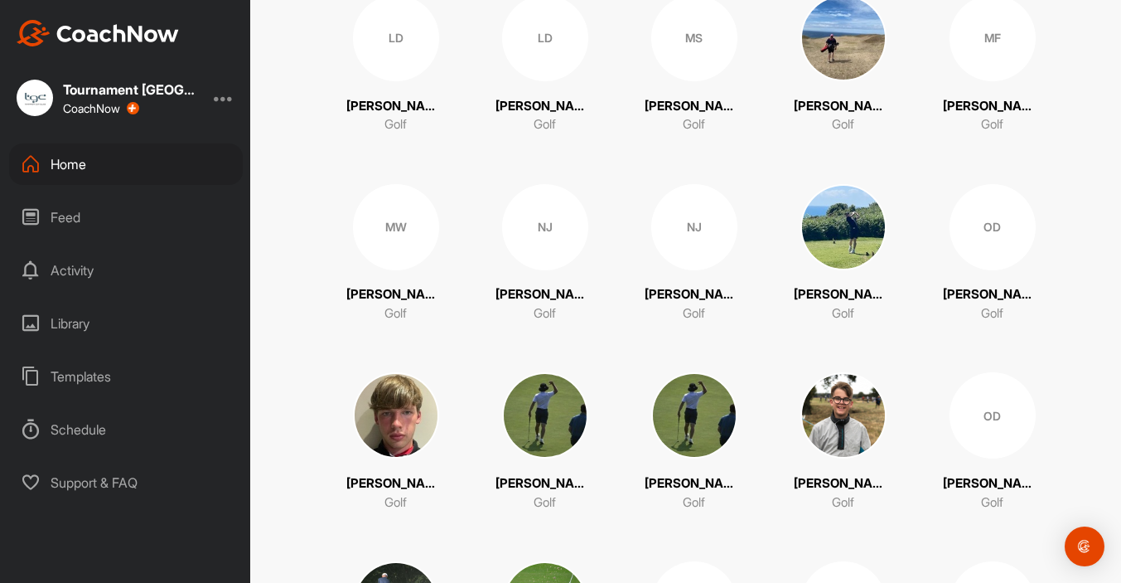
click at [839, 249] on img at bounding box center [843, 227] width 86 height 86
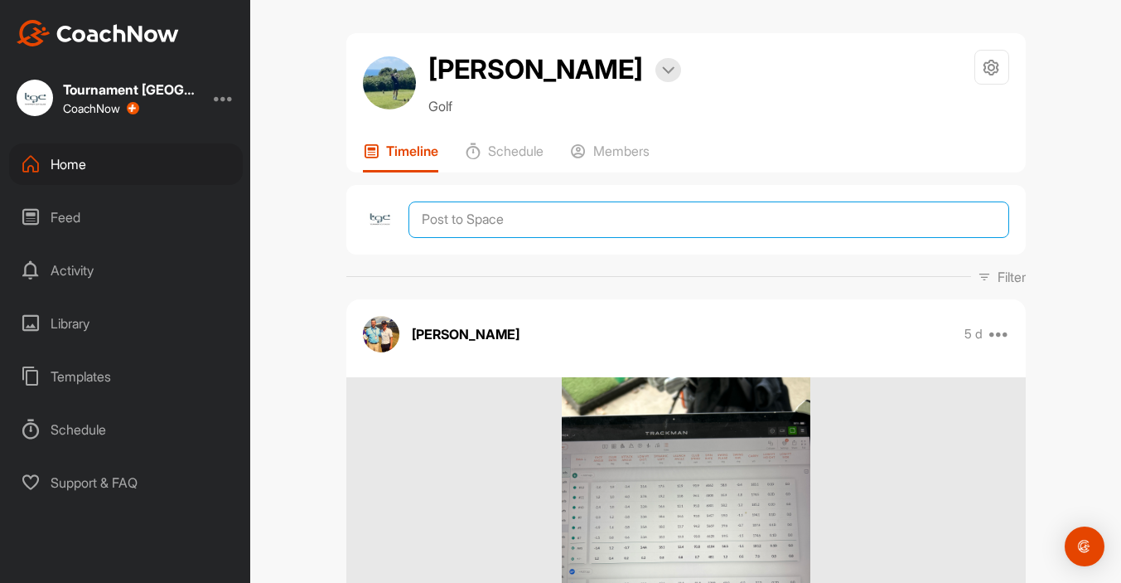
click at [520, 224] on textarea at bounding box center [709, 219] width 600 height 36
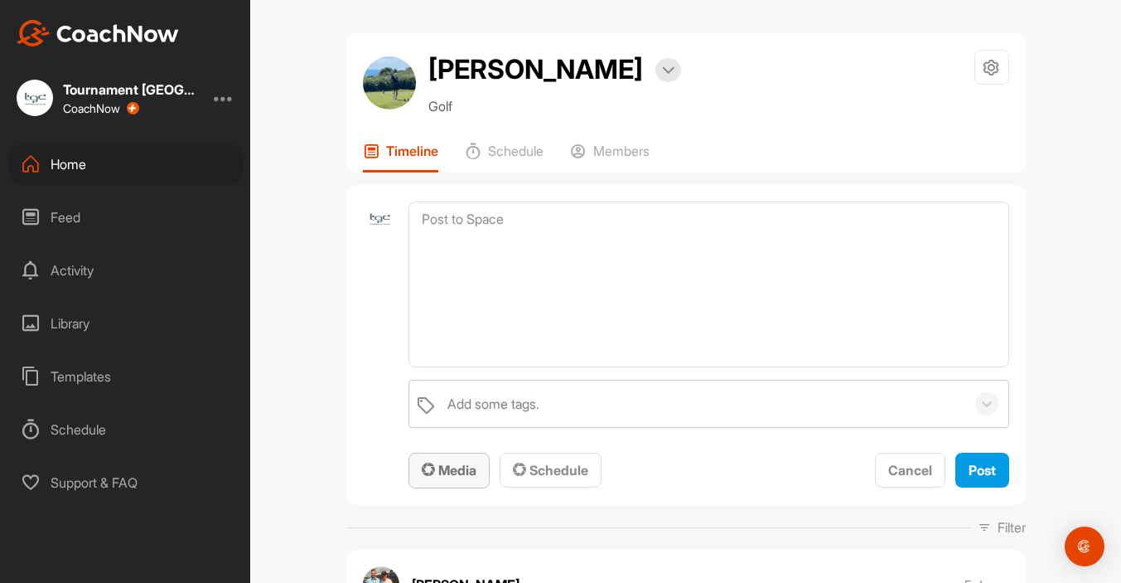
click at [472, 474] on span "Media" at bounding box center [449, 470] width 55 height 17
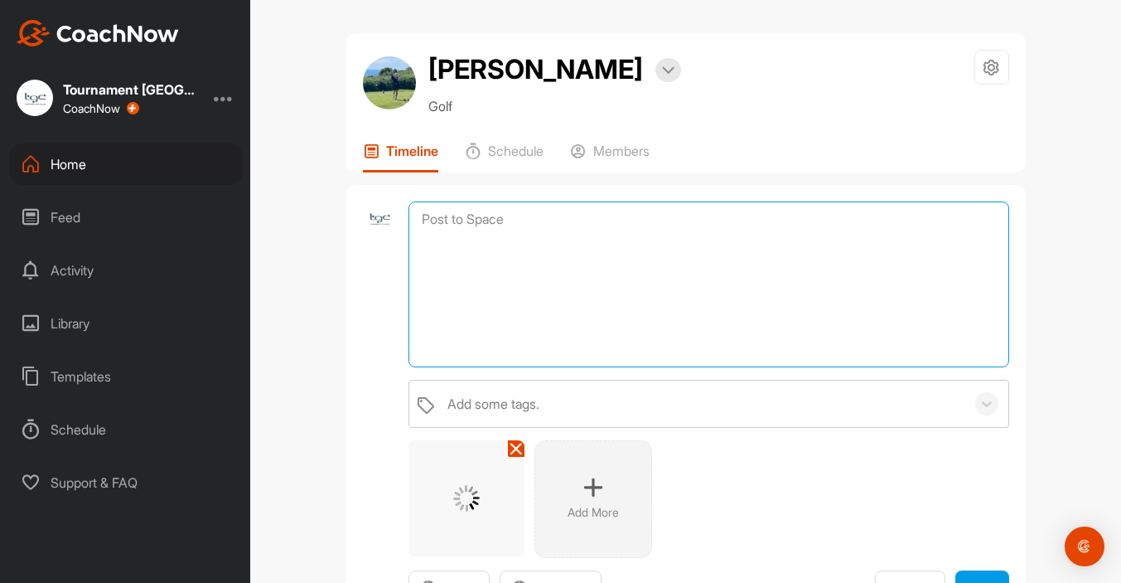
click at [531, 322] on textarea at bounding box center [709, 284] width 600 height 166
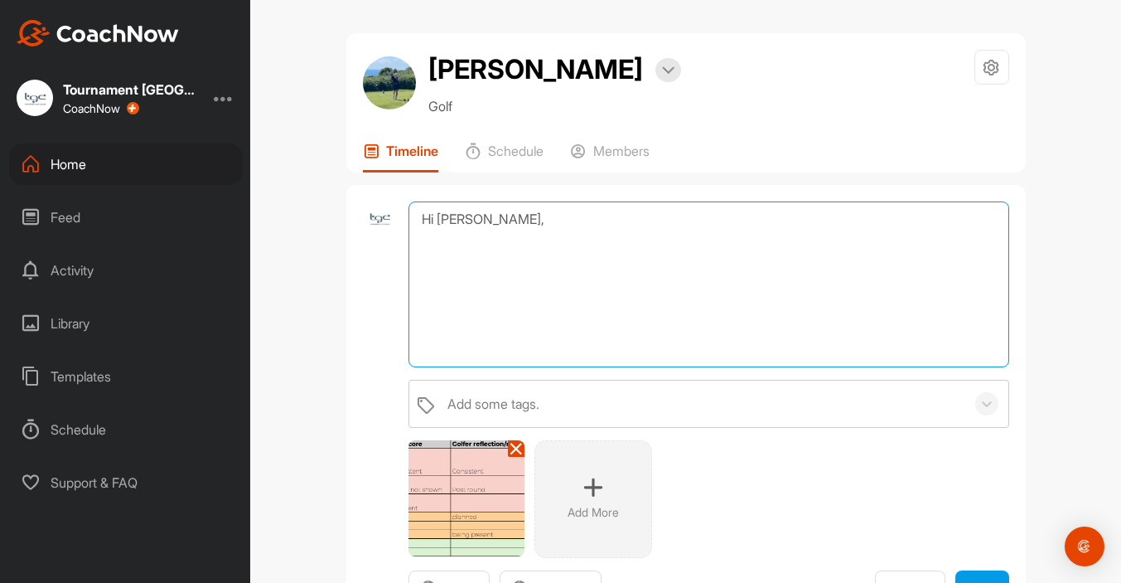
paste textarea "Please see a reflection of the discussion we had last week and your current sco…"
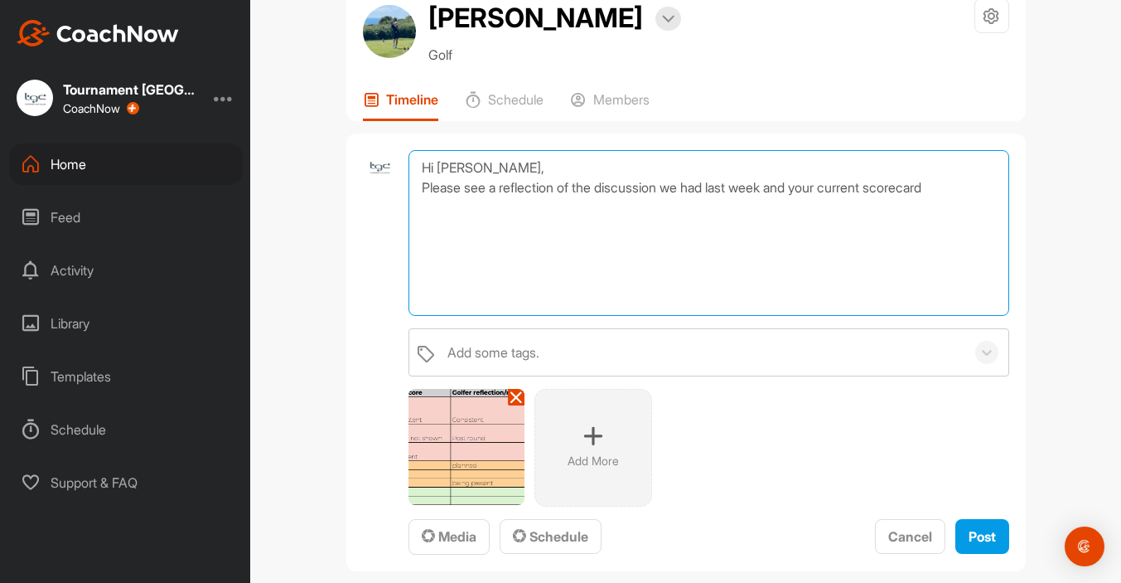
scroll to position [54, 0]
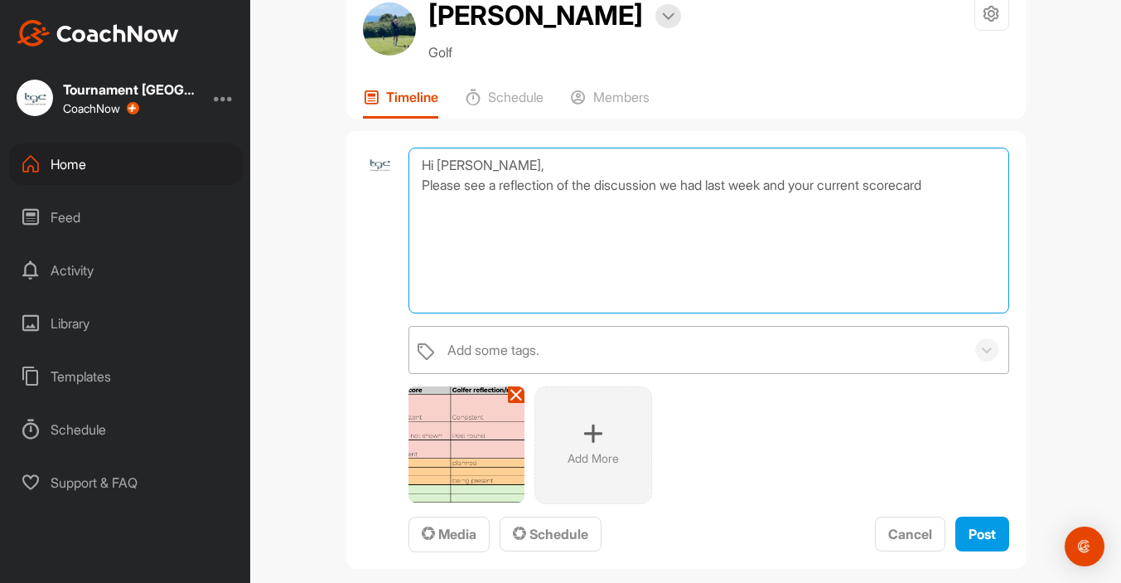
type textarea "Hi Ollie, Please see a reflection of the discussion we had last week and your c…"
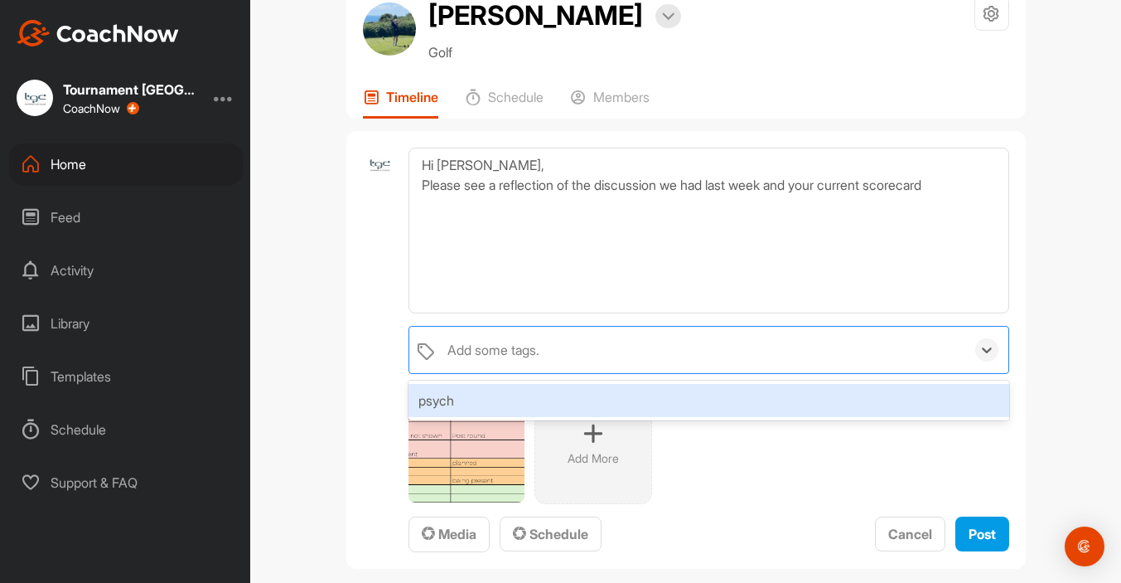
click at [663, 357] on div "Add some tags." at bounding box center [701, 349] width 525 height 46
click at [446, 400] on div "psych" at bounding box center [709, 400] width 600 height 33
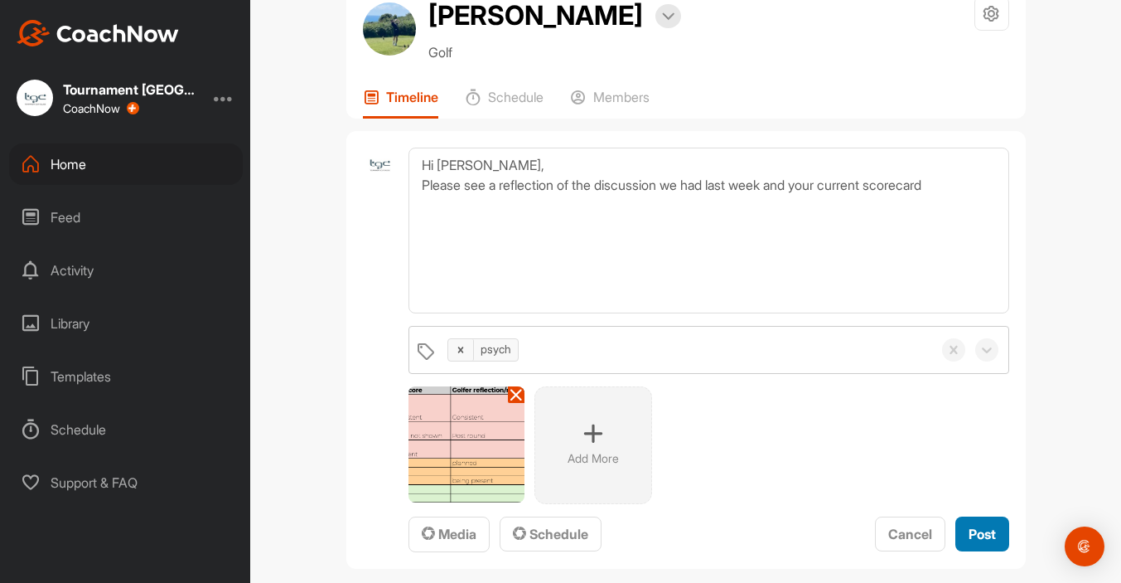
click at [979, 525] on span "Post" at bounding box center [982, 533] width 27 height 17
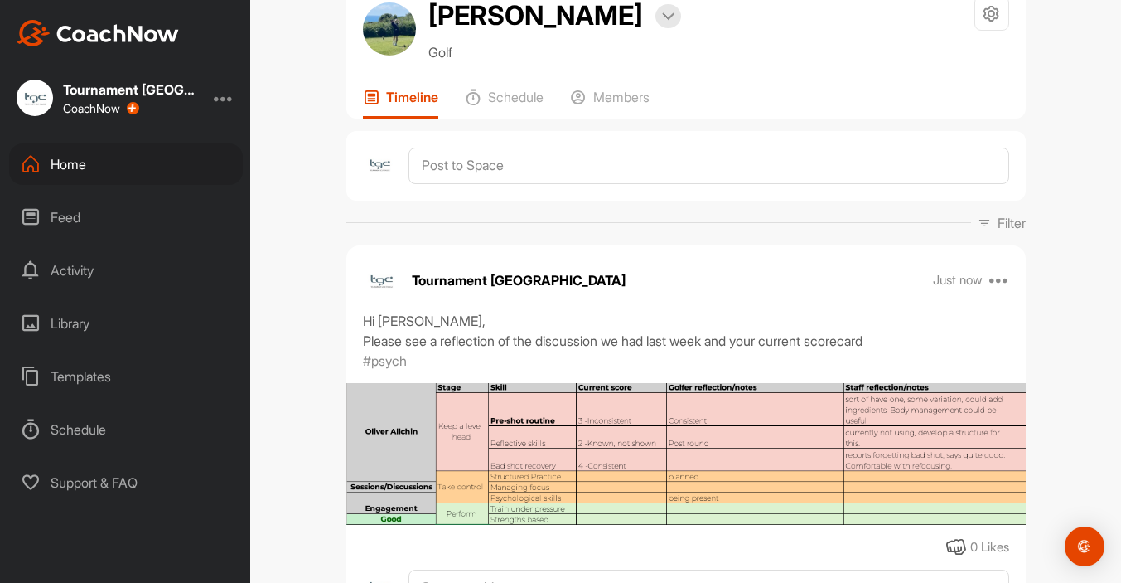
click at [74, 167] on div "Home" at bounding box center [126, 163] width 234 height 41
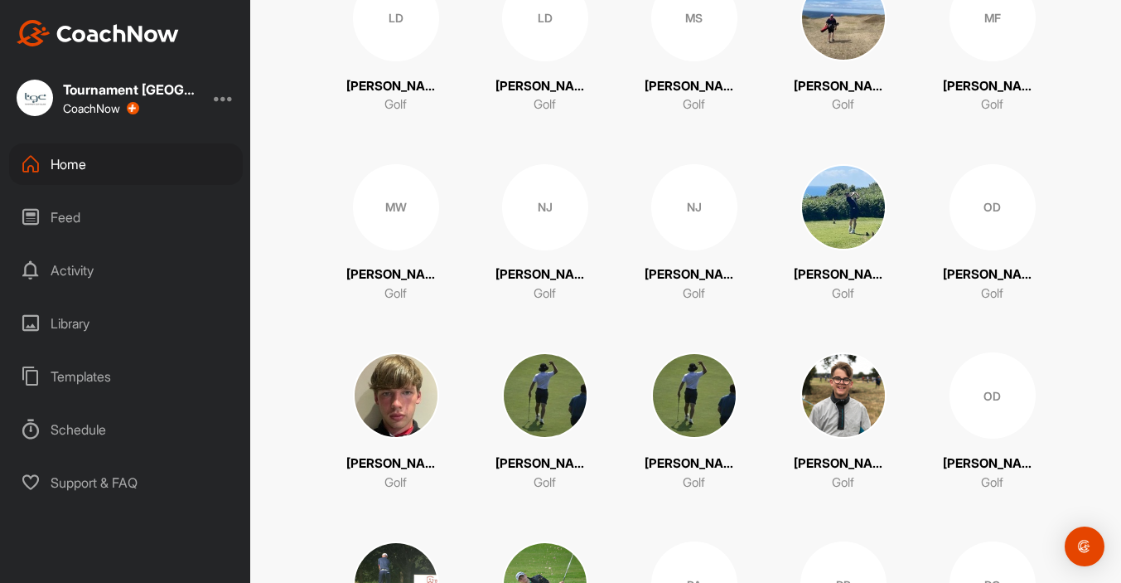
scroll to position [2726, 0]
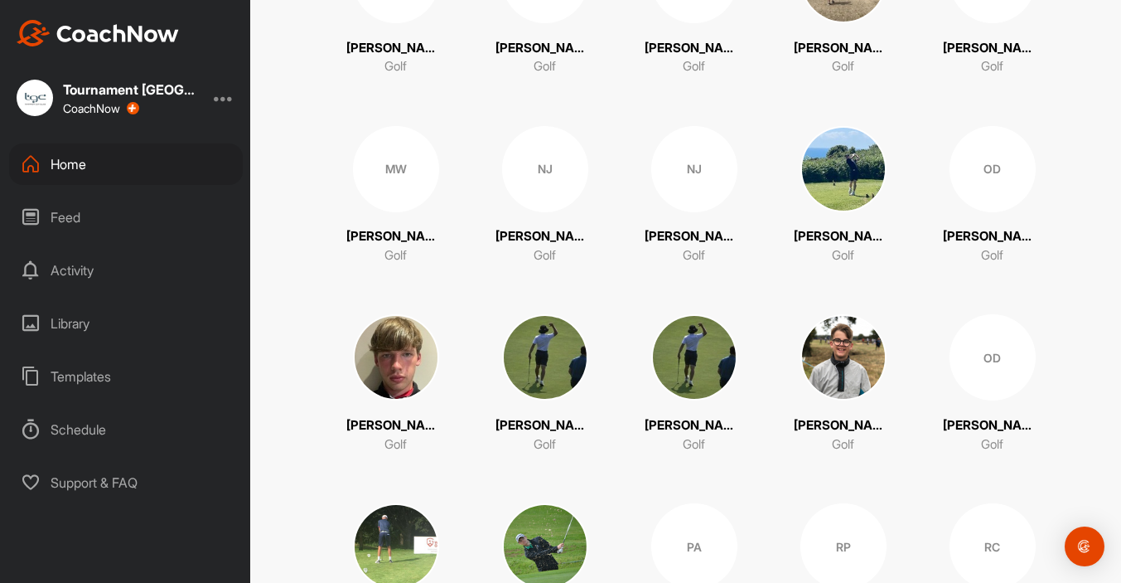
click at [1001, 183] on div "OD" at bounding box center [993, 169] width 86 height 86
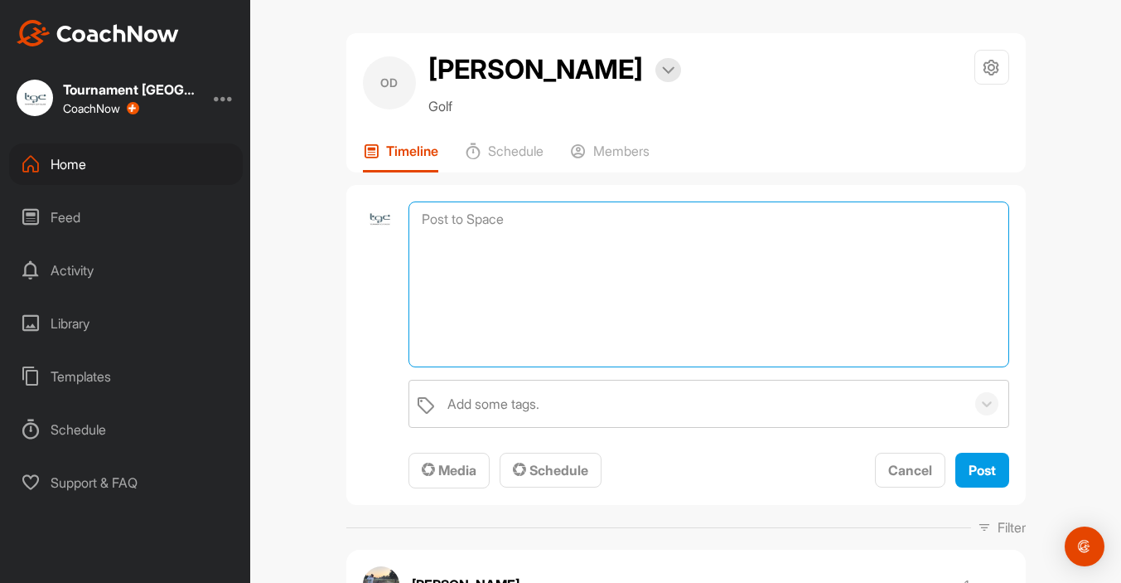
click at [631, 215] on textarea at bounding box center [709, 284] width 600 height 166
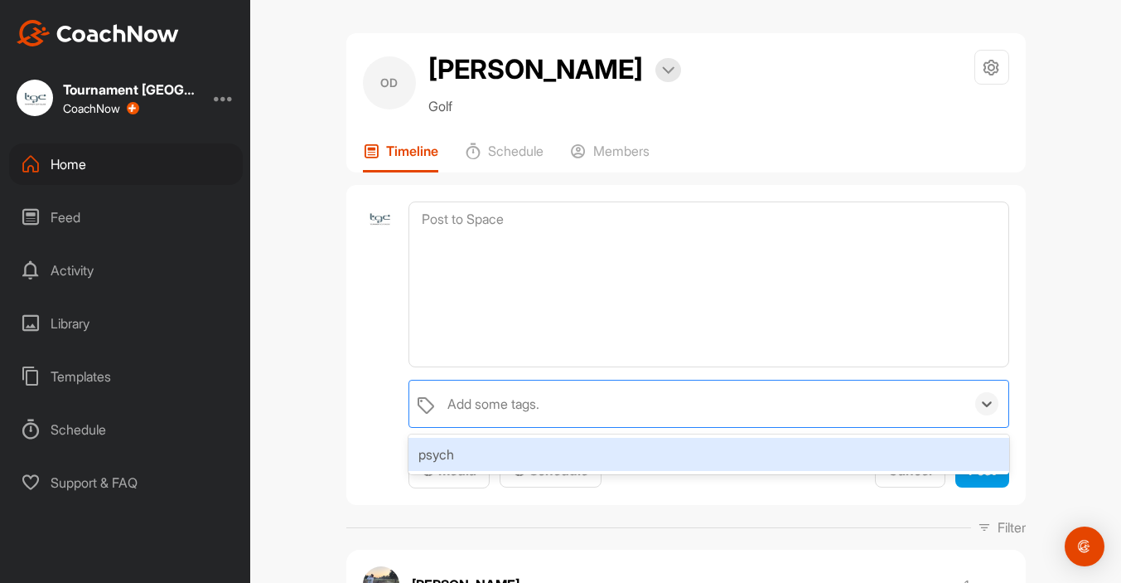
click at [491, 399] on div "Add some tags." at bounding box center [493, 404] width 92 height 20
click at [429, 447] on div "psych" at bounding box center [709, 454] width 600 height 33
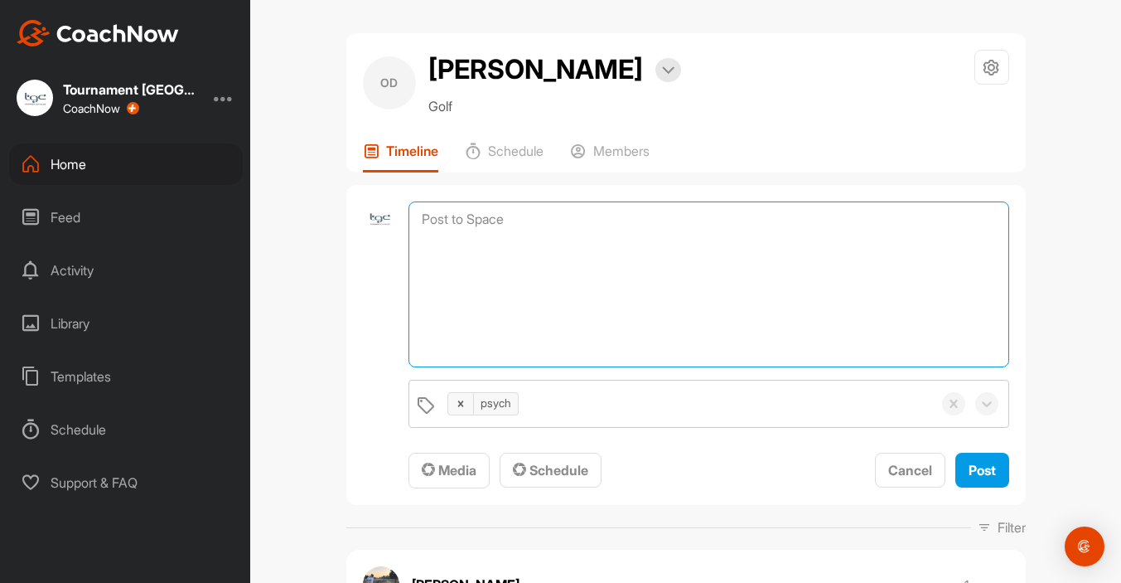
click at [507, 275] on textarea at bounding box center [709, 284] width 600 height 166
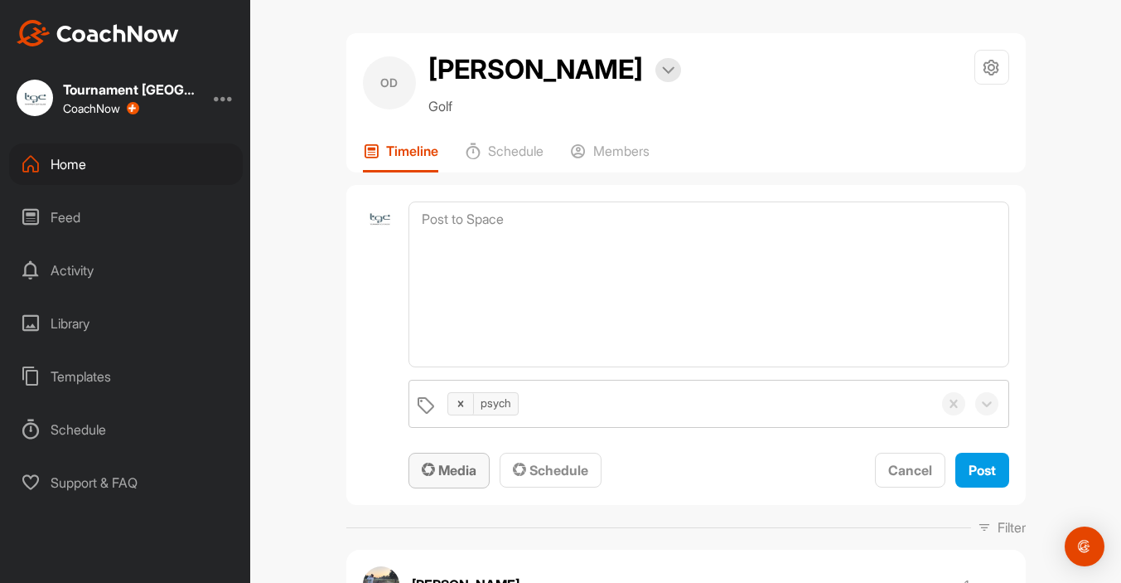
click at [457, 474] on span "Media" at bounding box center [449, 470] width 55 height 17
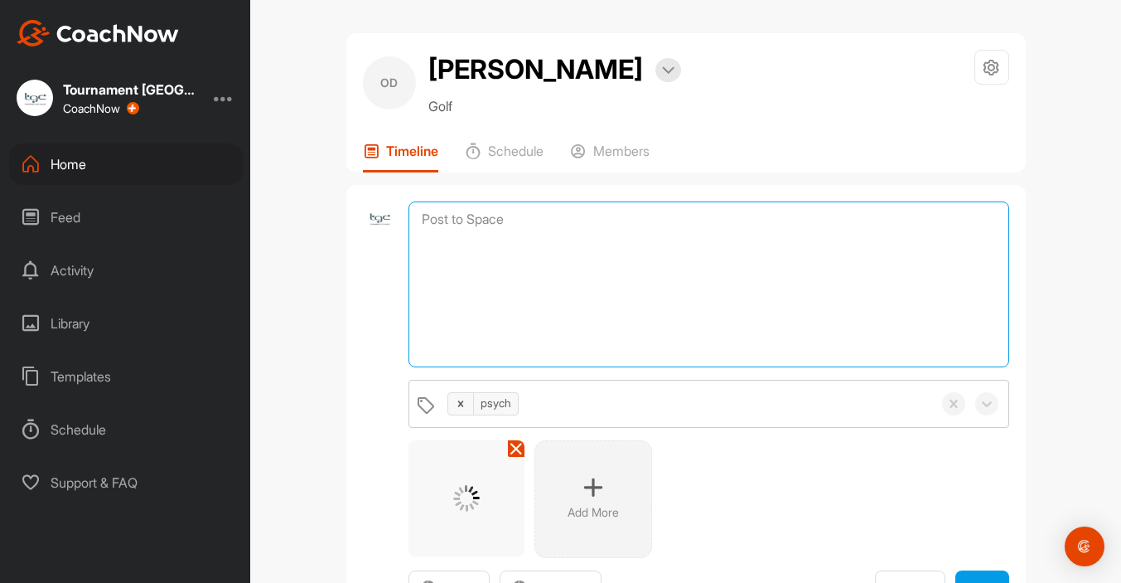
click at [588, 278] on textarea at bounding box center [709, 284] width 600 height 166
paste textarea "Please see a reflection of the discussion we had last week and your current sco…"
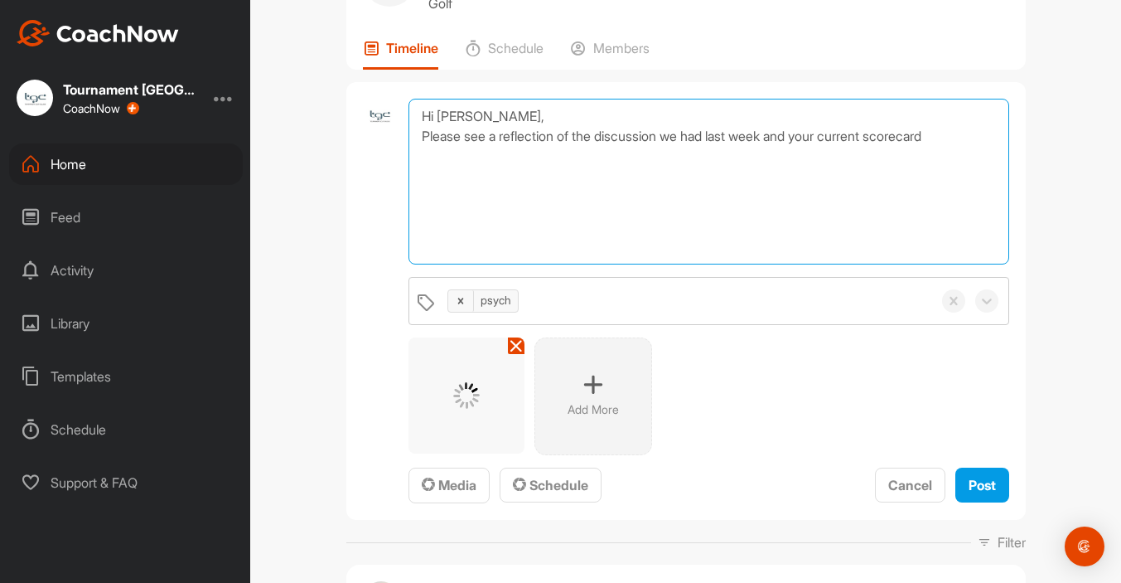
scroll to position [112, 0]
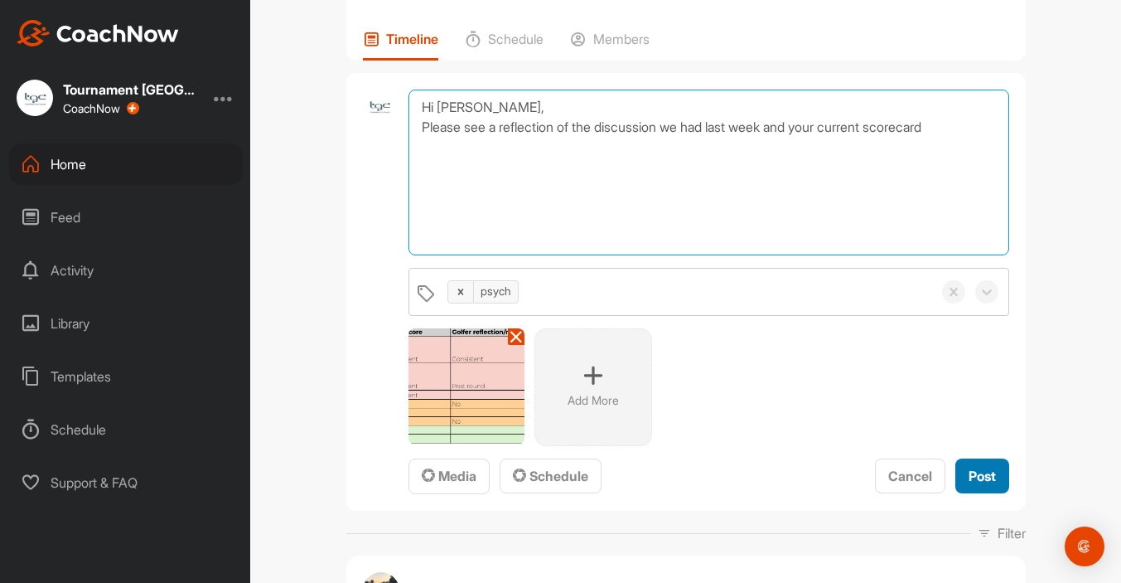
type textarea "Hi [PERSON_NAME], Please see a reflection of the discussion we had last week an…"
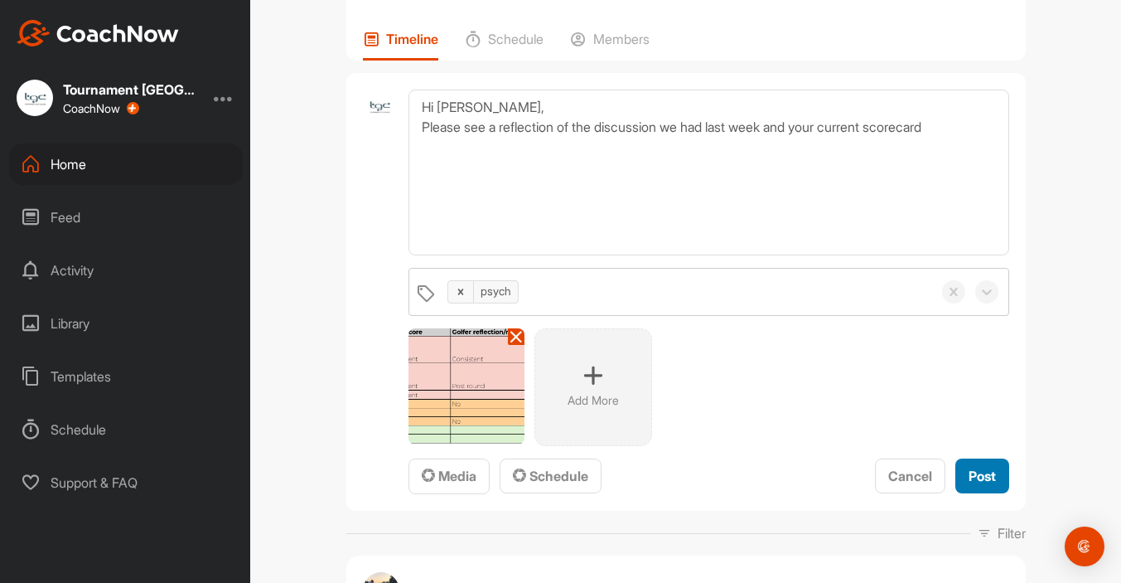
click at [966, 472] on button "Post" at bounding box center [982, 476] width 54 height 36
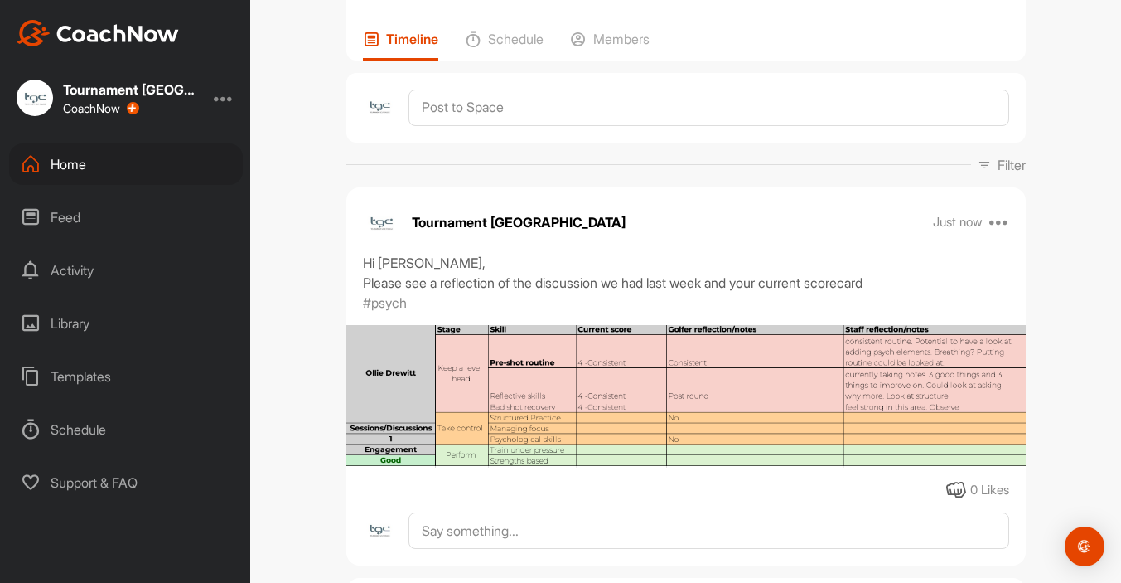
click at [68, 163] on div "Home" at bounding box center [126, 163] width 234 height 41
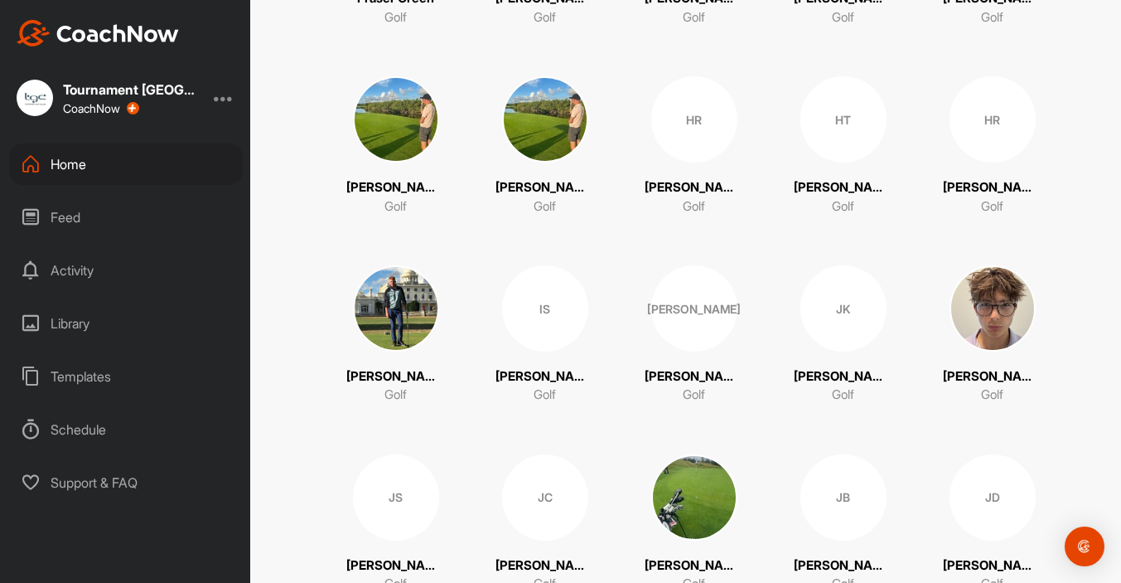
scroll to position [1457, 0]
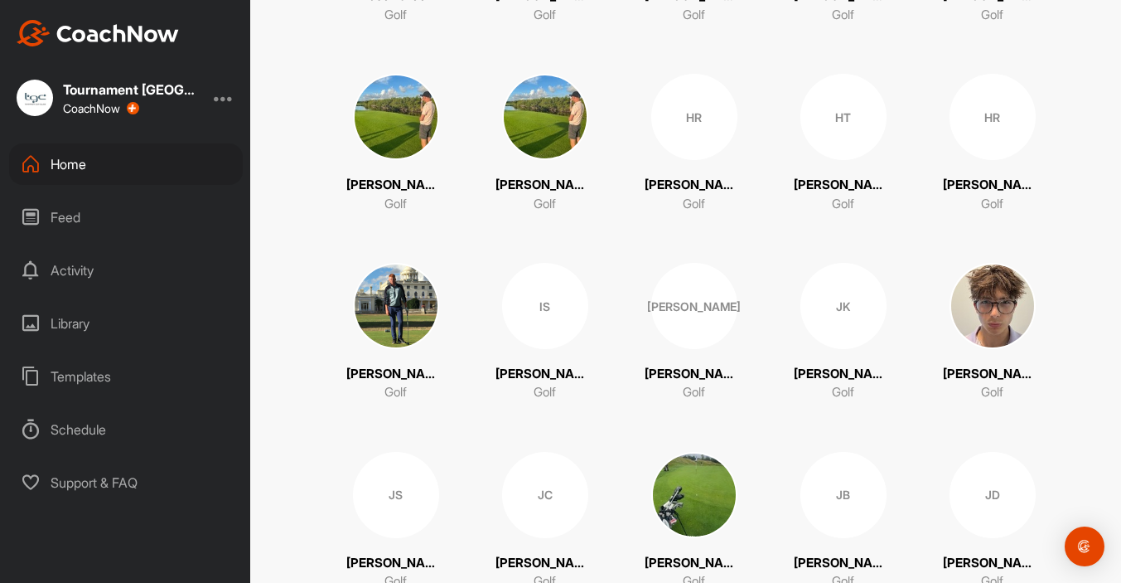
click at [694, 335] on div "[PERSON_NAME]" at bounding box center [694, 306] width 86 height 86
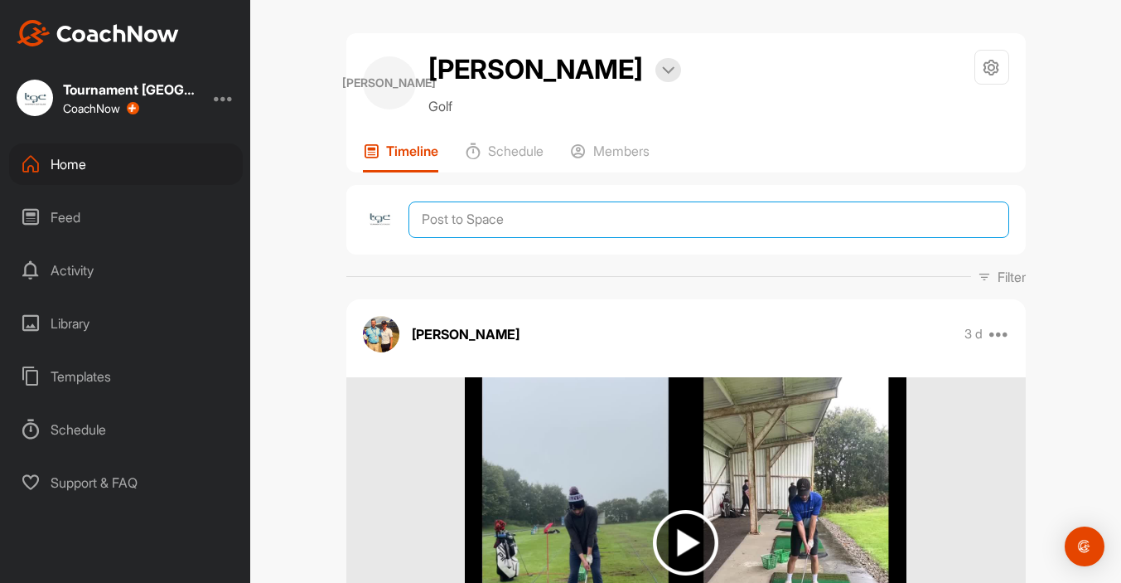
click at [491, 219] on textarea at bounding box center [709, 219] width 600 height 36
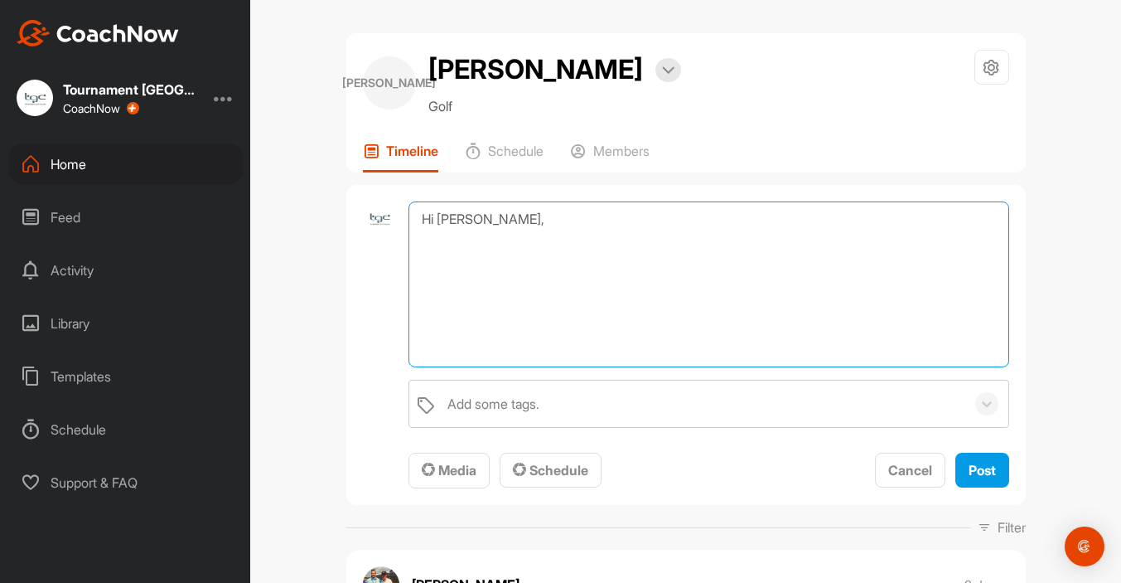
paste textarea "Please see a reflection of the discussion we had last week and your current sco…"
type textarea "Hi Jack, Please see a reflection of the discussion we had last week and your cu…"
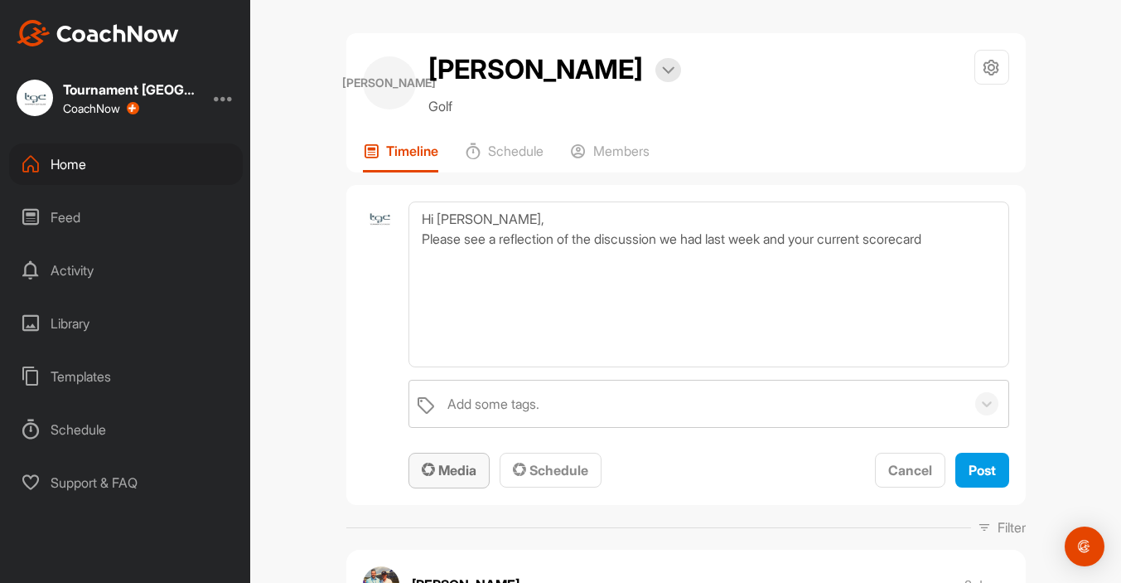
click at [443, 469] on span "Media" at bounding box center [449, 470] width 55 height 17
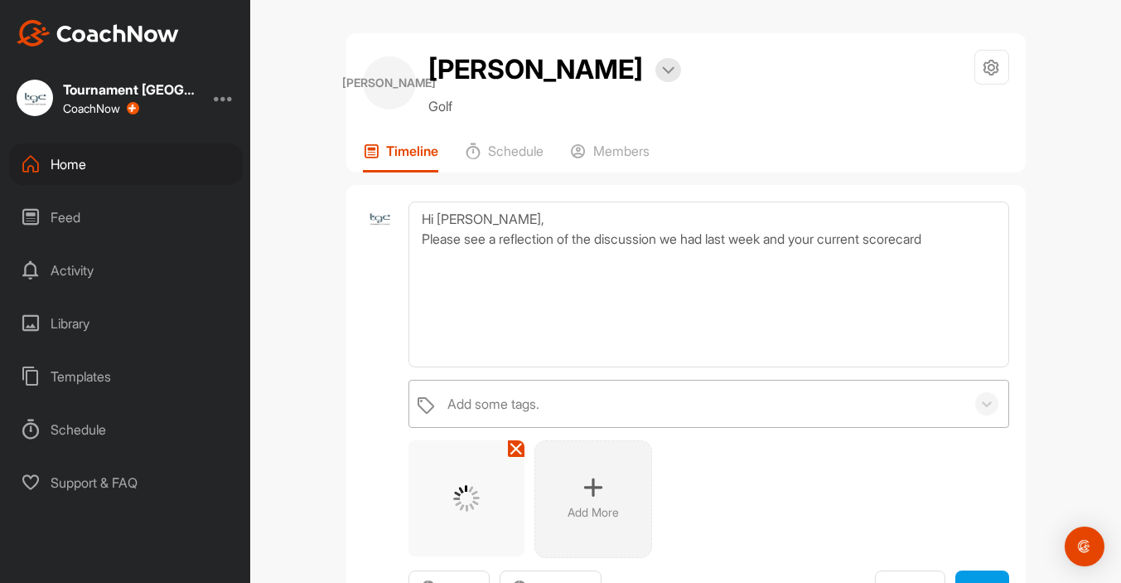
click at [855, 388] on div "Add some tags." at bounding box center [701, 403] width 525 height 46
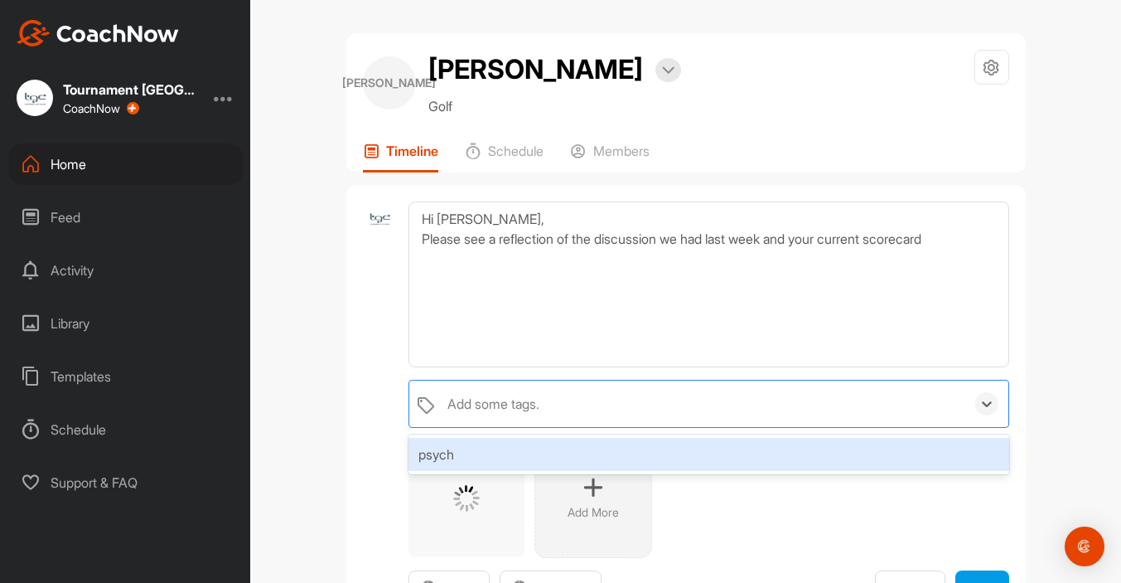
click at [452, 442] on div "psych" at bounding box center [709, 454] width 600 height 33
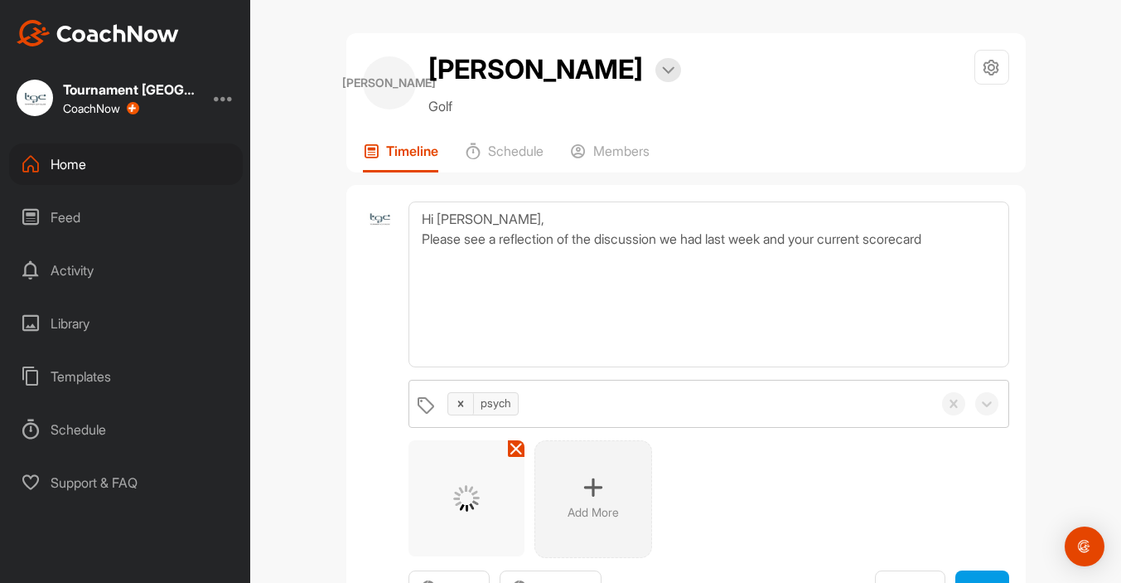
click at [808, 525] on div "Add More" at bounding box center [709, 499] width 600 height 118
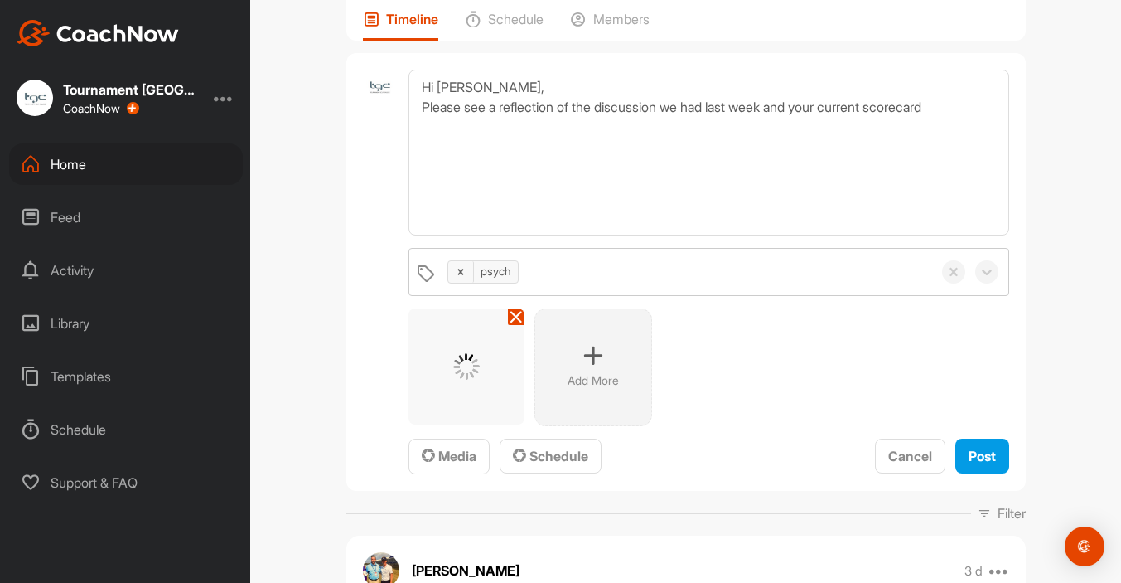
scroll to position [137, 0]
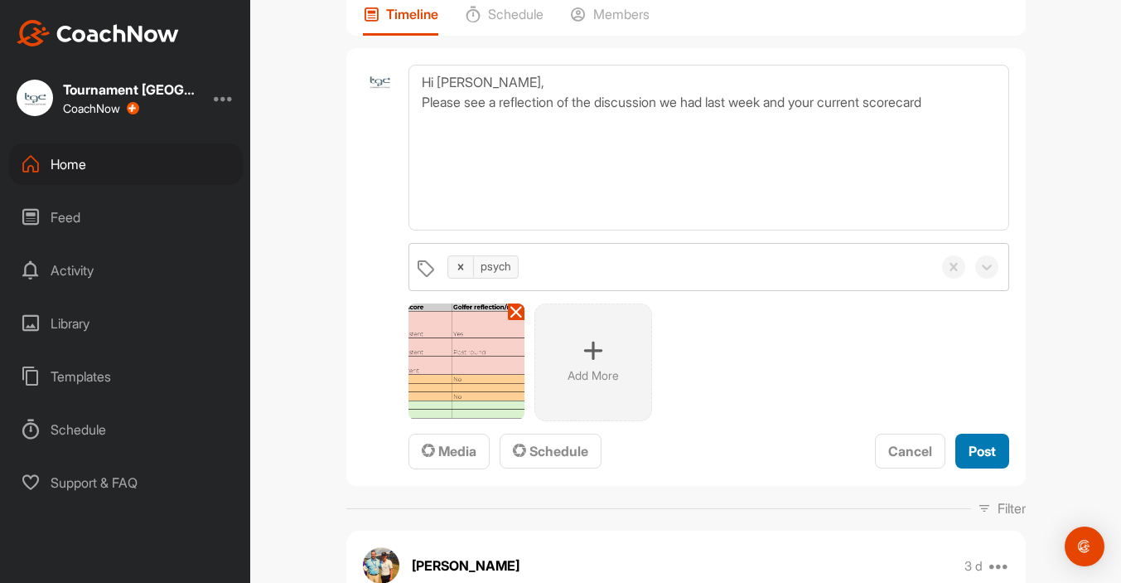
click at [984, 451] on span "Post" at bounding box center [982, 451] width 27 height 17
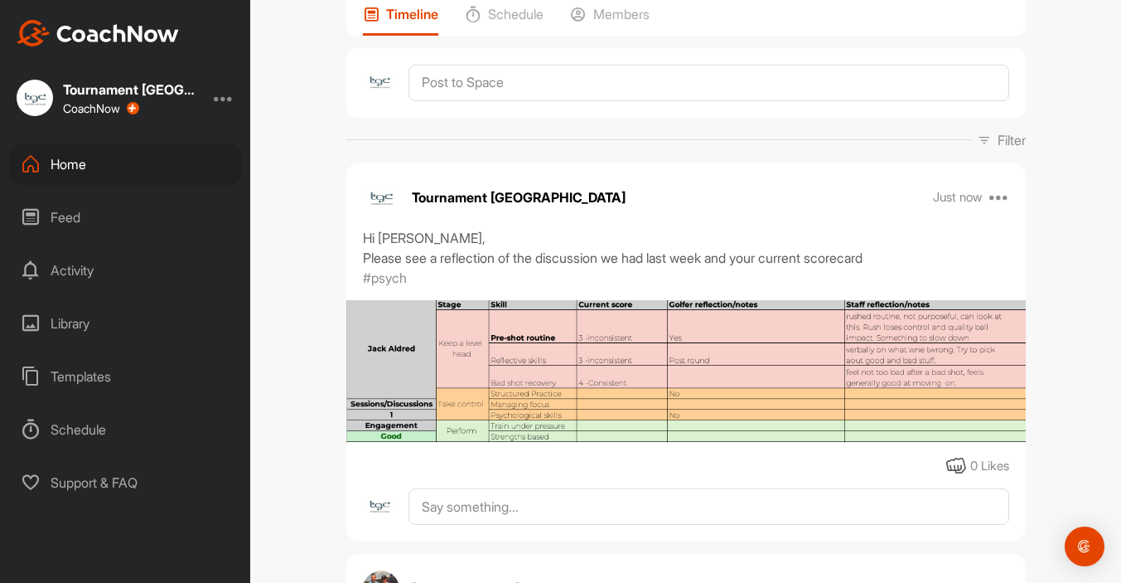
click at [98, 168] on div "Home" at bounding box center [126, 163] width 234 height 41
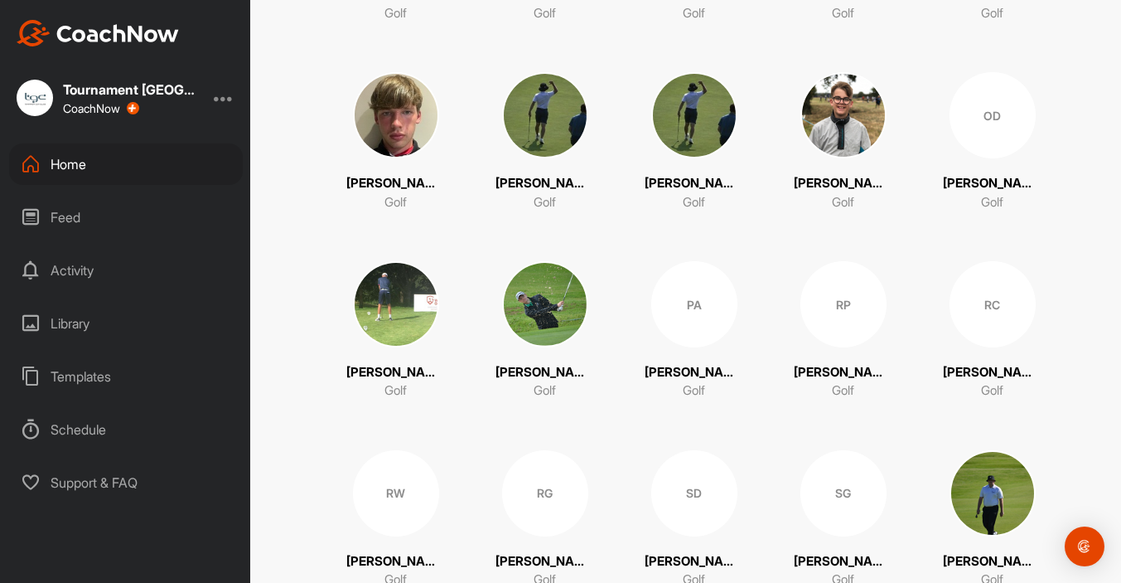
scroll to position [2986, 0]
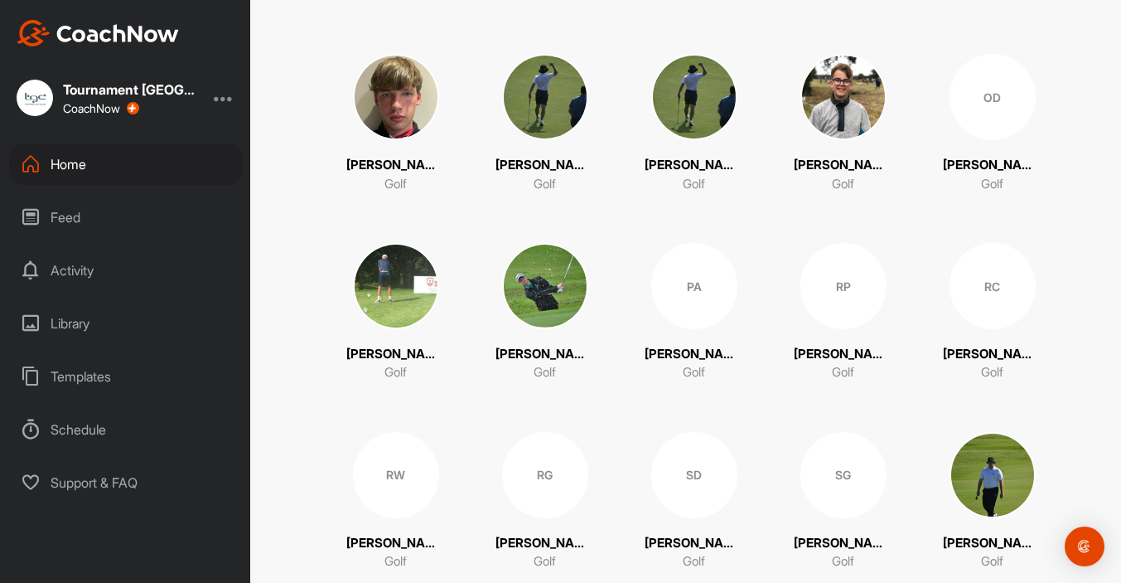
click at [816, 300] on div "RP" at bounding box center [843, 286] width 86 height 86
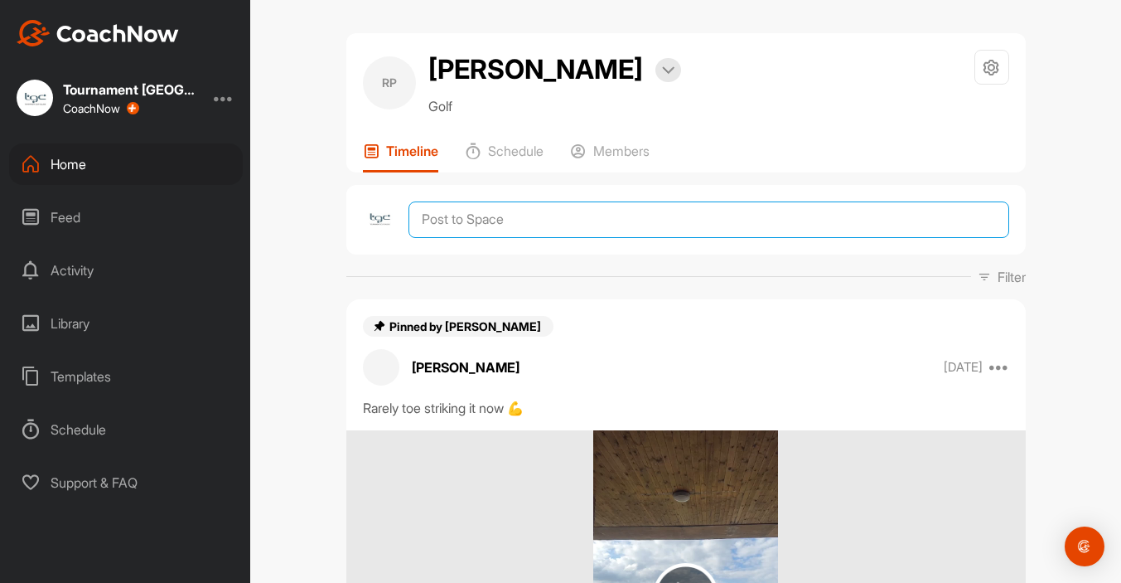
click at [475, 216] on textarea at bounding box center [709, 219] width 600 height 36
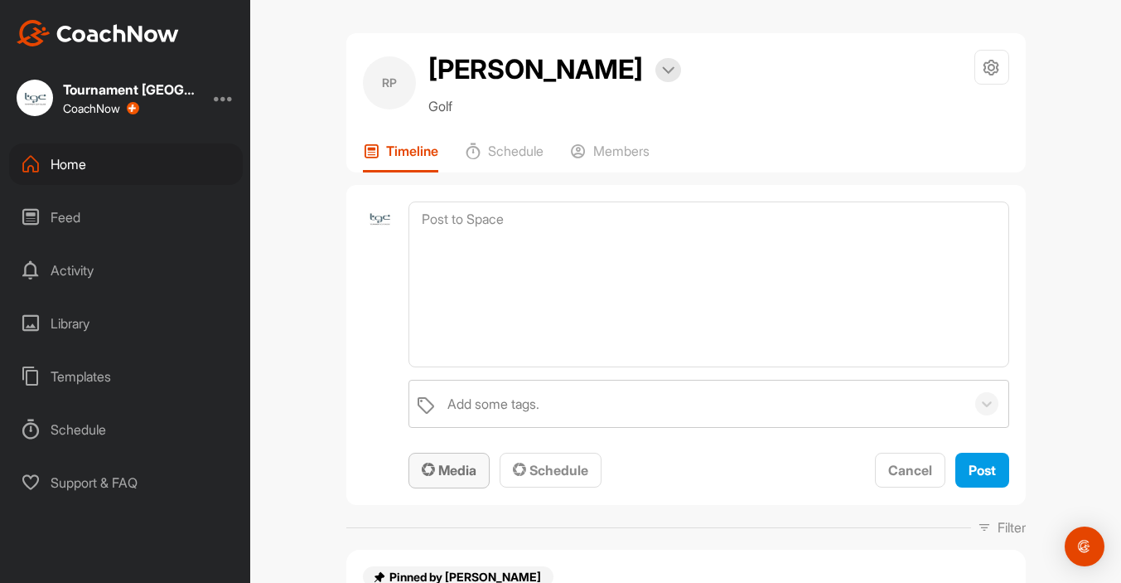
click at [429, 477] on span "Media" at bounding box center [449, 470] width 55 height 17
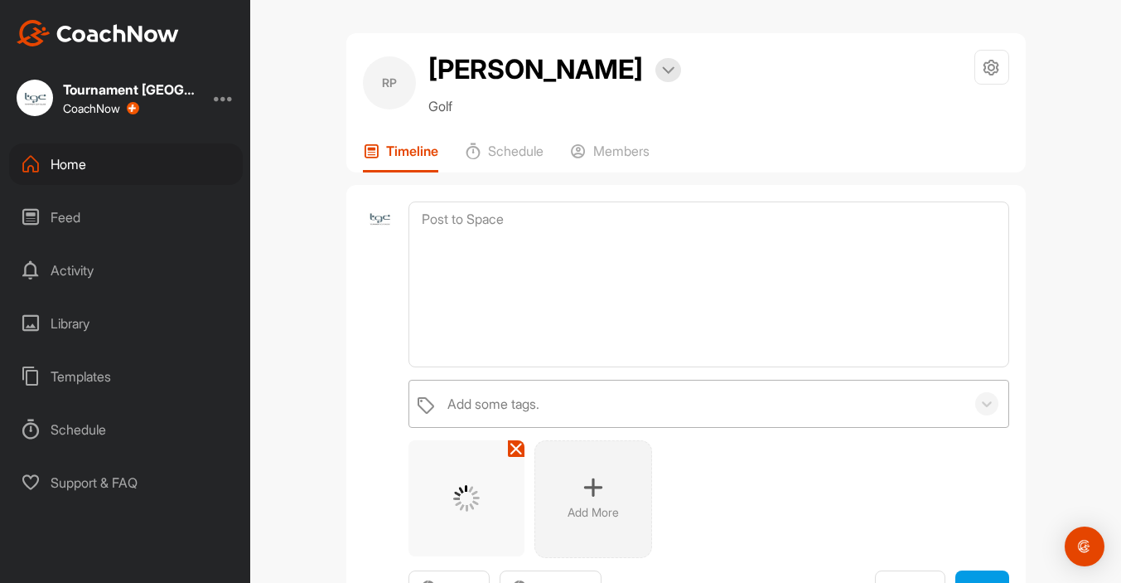
click at [517, 402] on div "Add some tags." at bounding box center [493, 404] width 92 height 20
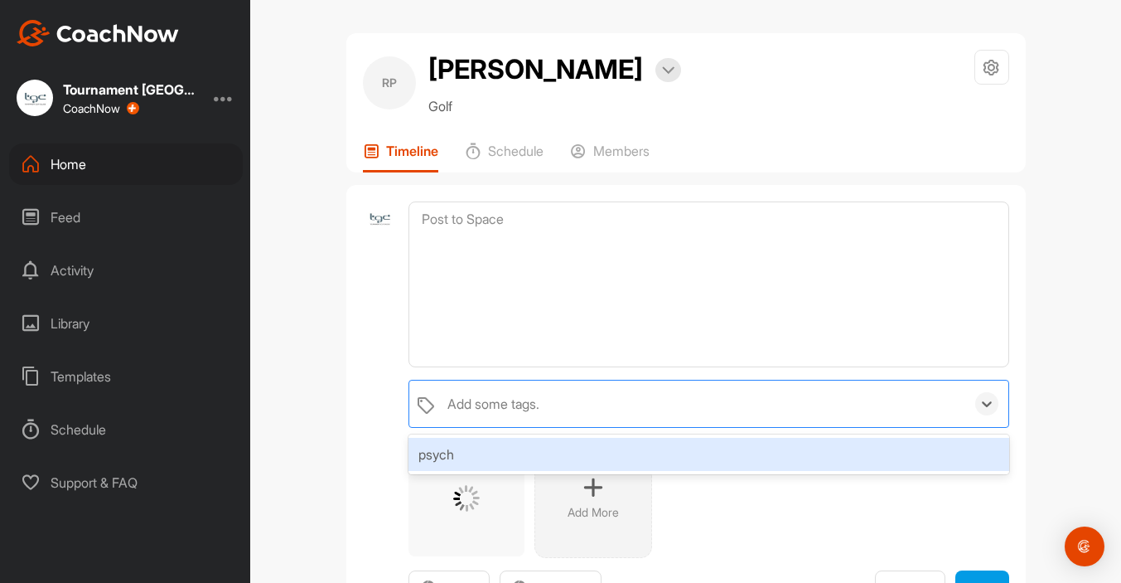
click at [442, 457] on div "psych" at bounding box center [709, 454] width 600 height 33
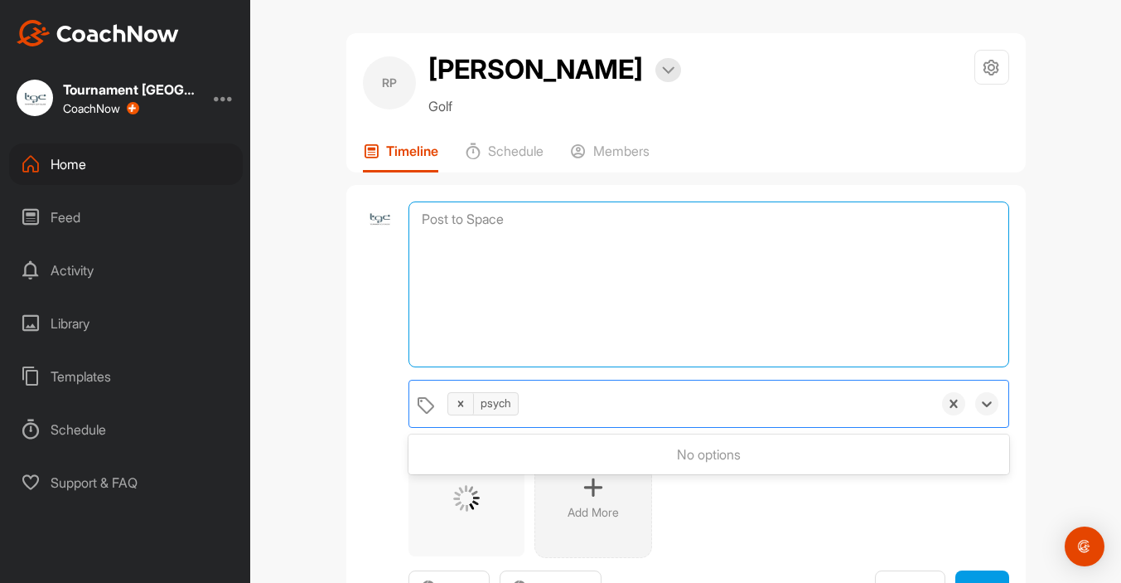
click at [471, 293] on textarea at bounding box center [709, 284] width 600 height 166
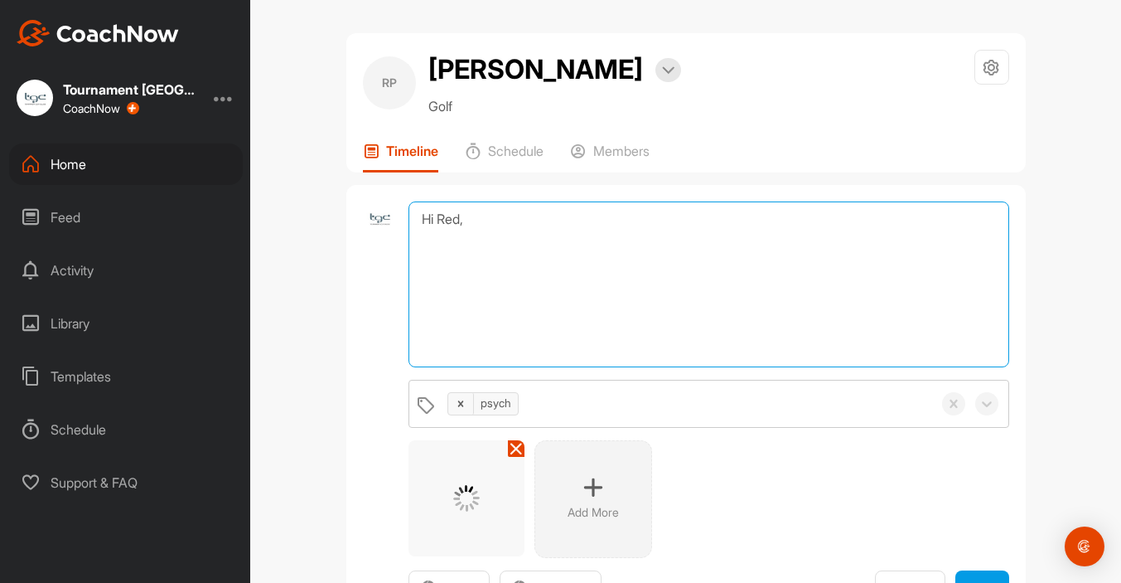
paste textarea "Please see a reflection of the discussion we had last week and your current sco…"
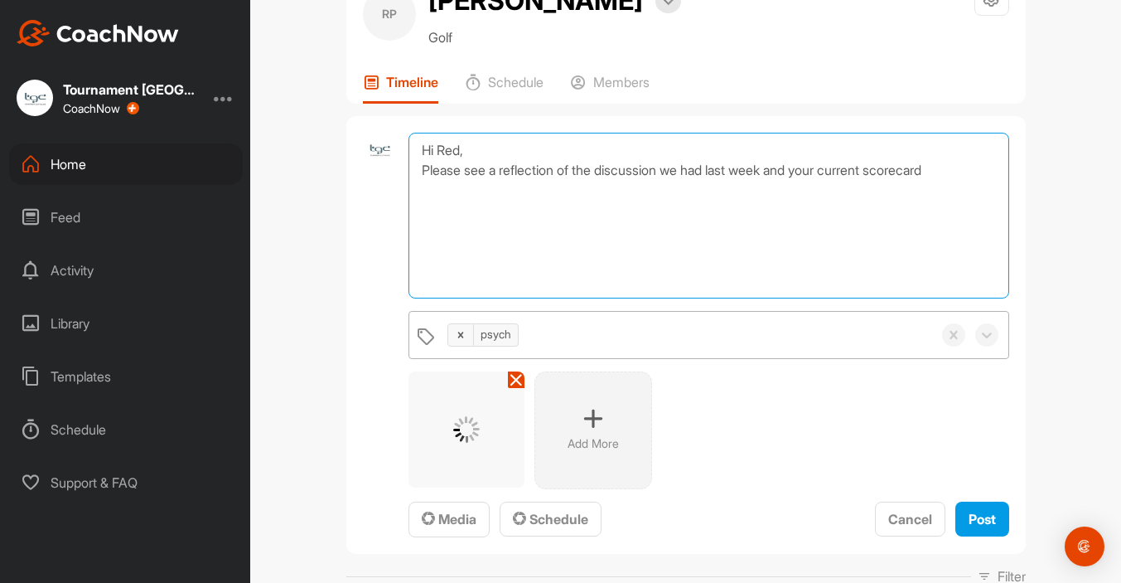
scroll to position [68, 0]
type textarea "Hi Red, Please see a reflection of the discussion we had last week and your cur…"
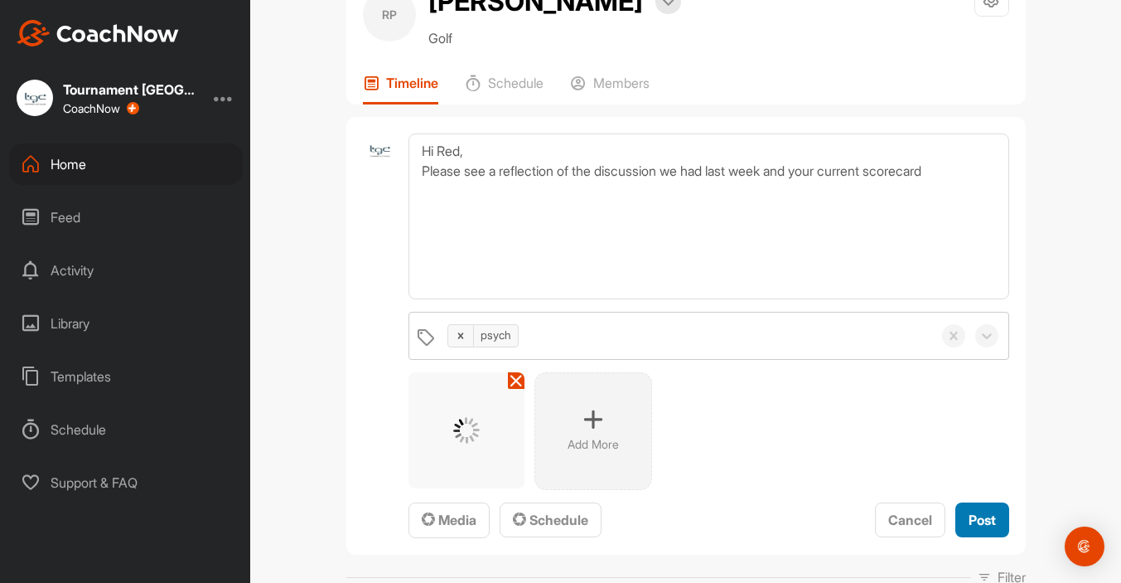
click at [982, 525] on span "Post" at bounding box center [982, 519] width 27 height 17
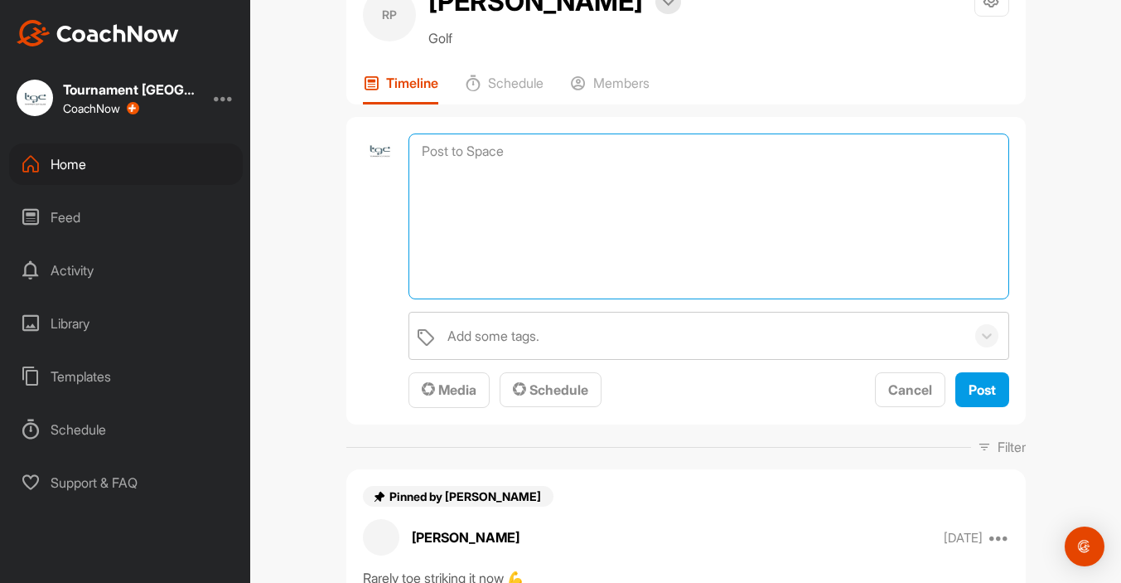
click at [555, 159] on textarea at bounding box center [709, 216] width 600 height 166
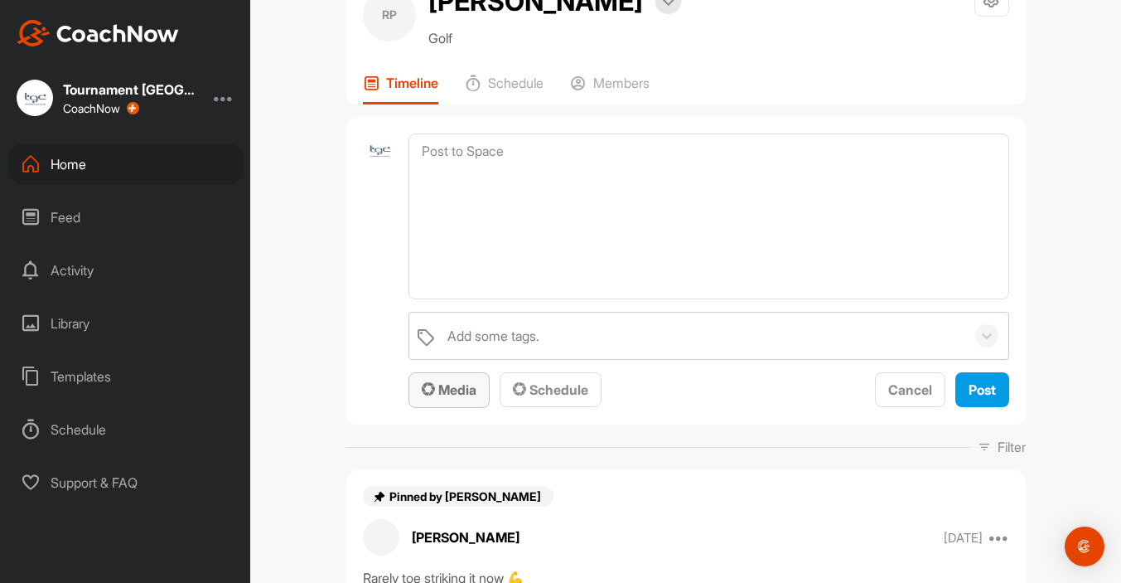
click at [460, 389] on span "Media" at bounding box center [449, 389] width 55 height 17
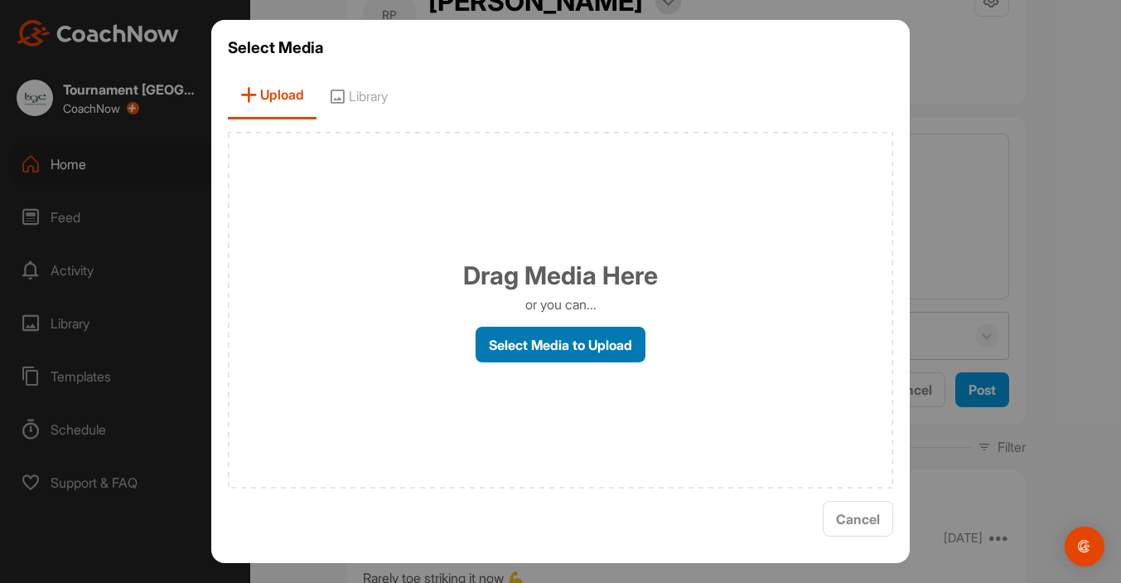
click at [539, 351] on label "Select Media to Upload" at bounding box center [561, 344] width 170 height 36
click at [0, 0] on input "Select Media to Upload" at bounding box center [0, 0] width 0 height 0
click at [859, 524] on span "Cancel" at bounding box center [858, 518] width 44 height 17
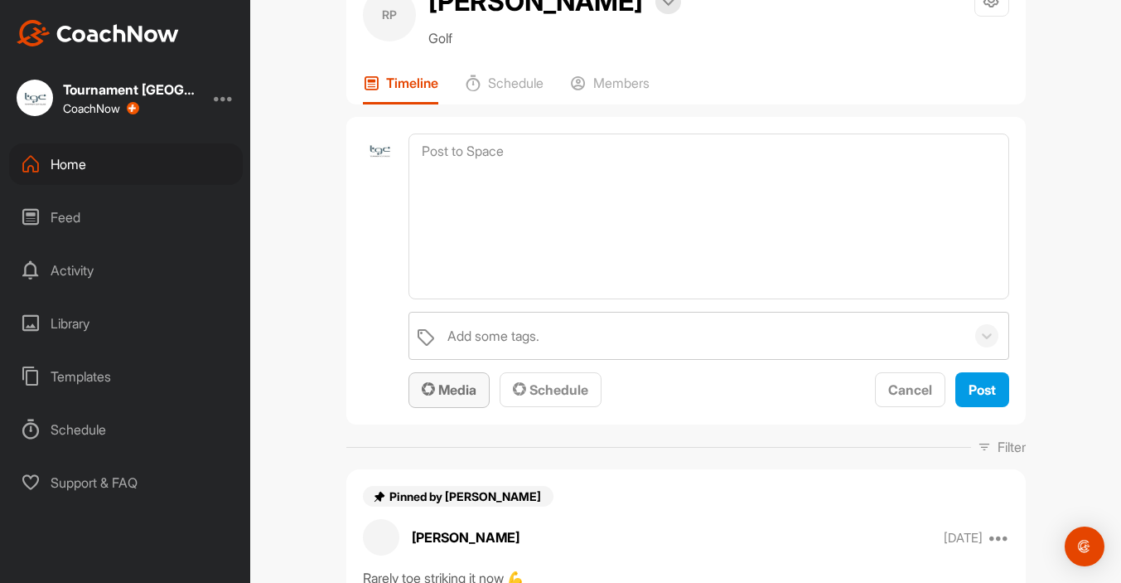
click at [466, 397] on span "Media" at bounding box center [449, 389] width 55 height 17
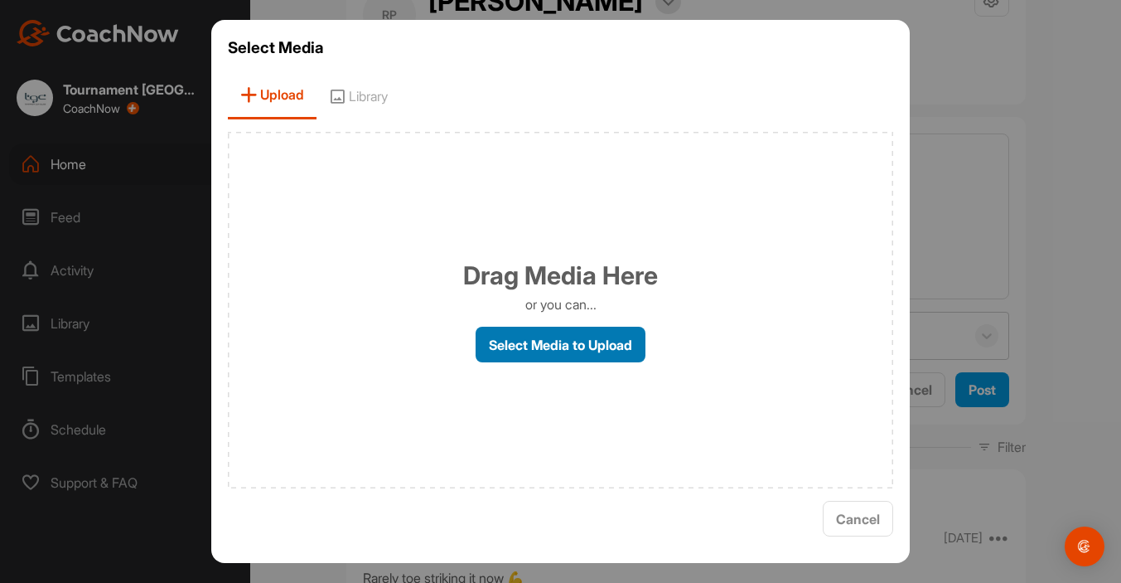
click at [527, 346] on label "Select Media to Upload" at bounding box center [561, 344] width 170 height 36
click at [0, 0] on input "Select Media to Upload" at bounding box center [0, 0] width 0 height 0
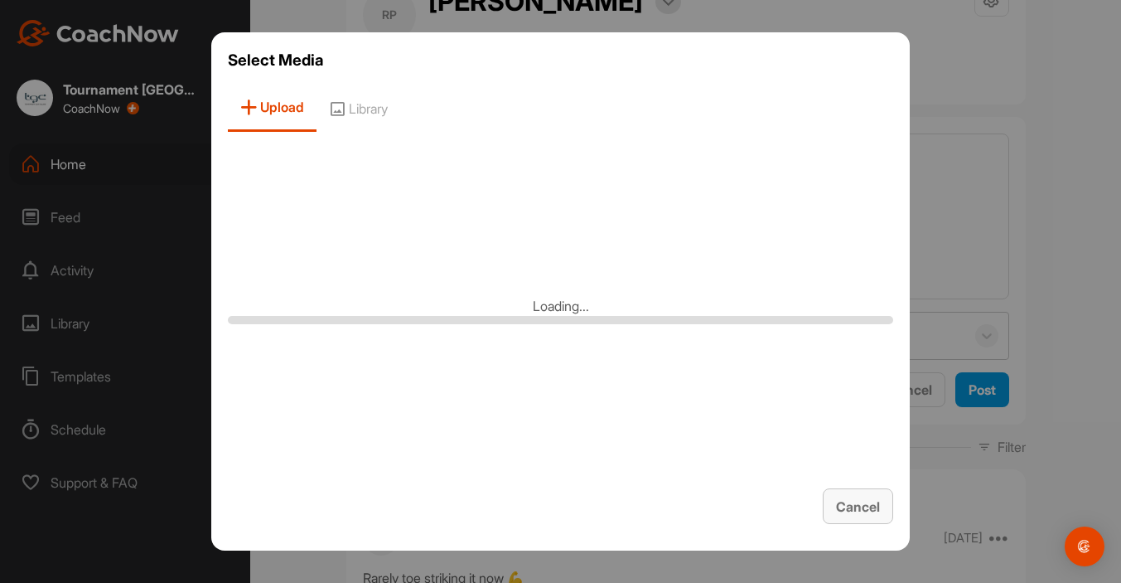
click at [866, 509] on span "Cancel" at bounding box center [858, 506] width 44 height 17
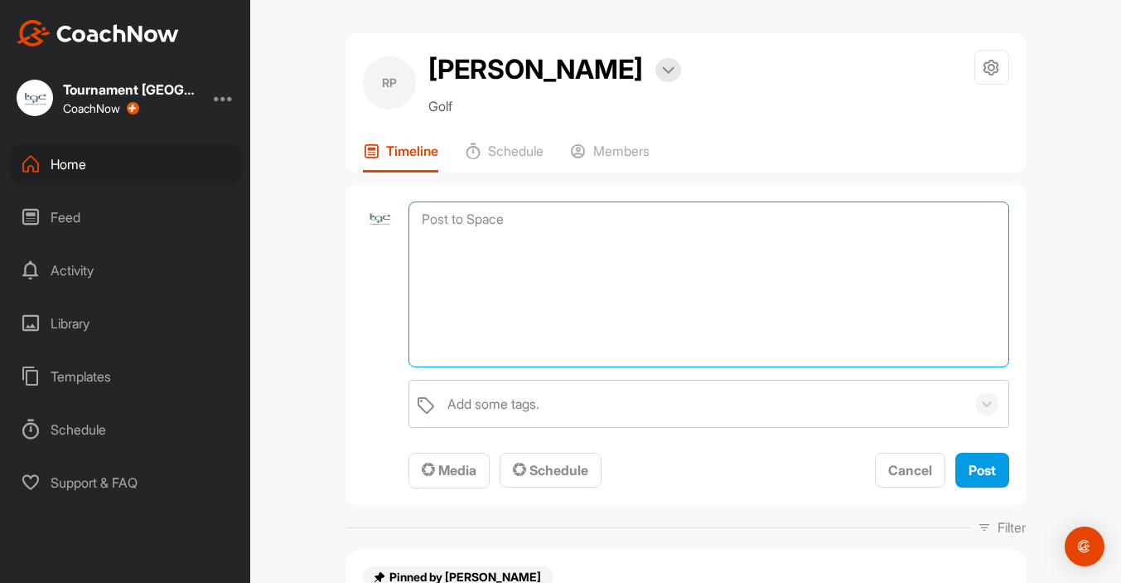
click at [503, 220] on textarea at bounding box center [709, 284] width 600 height 166
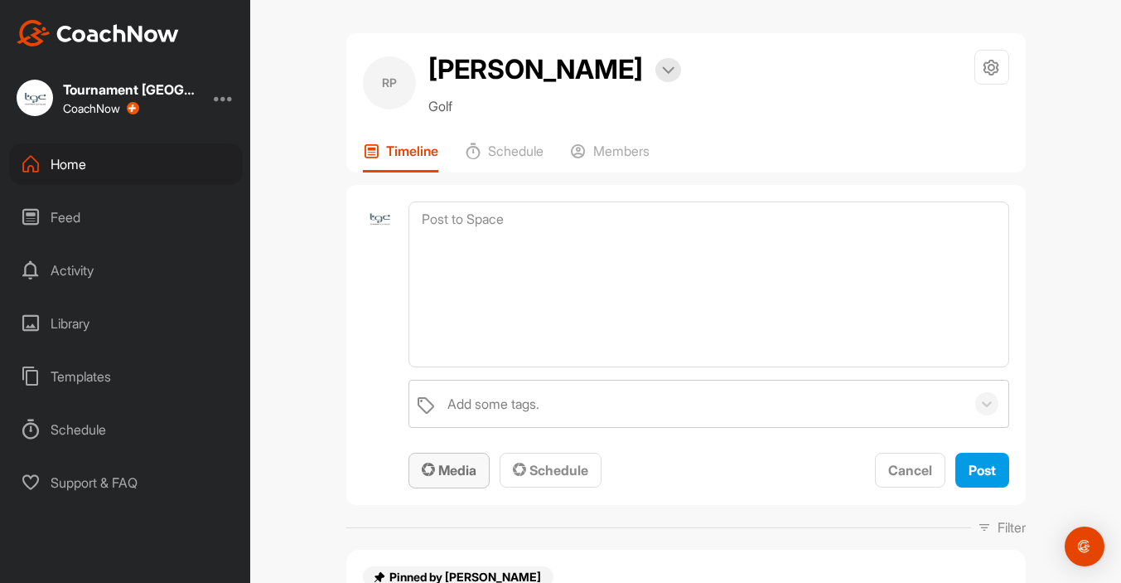
click at [452, 457] on button "Media" at bounding box center [449, 470] width 81 height 36
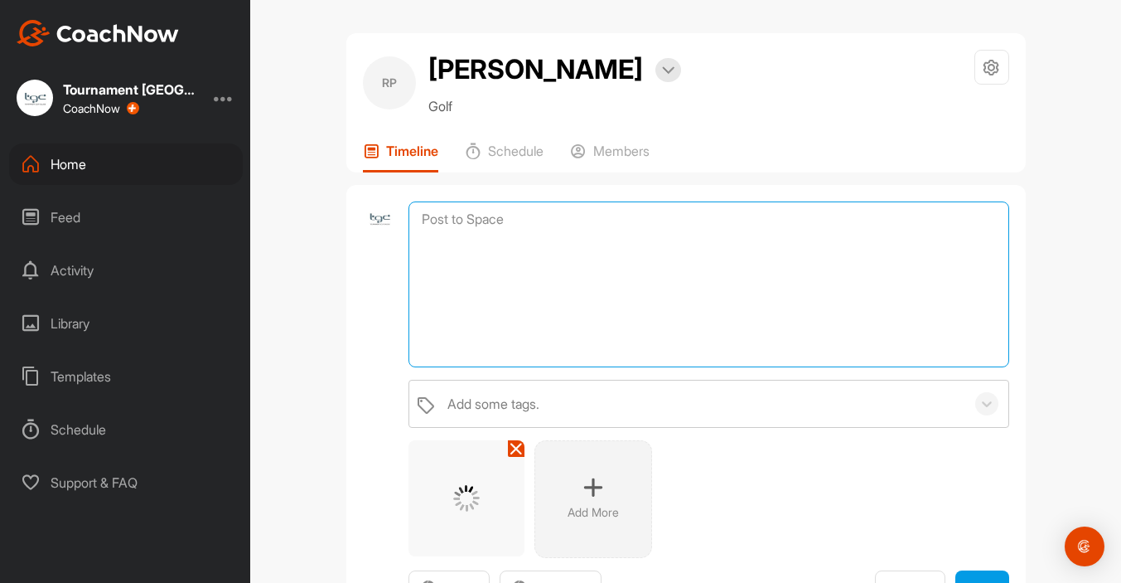
click at [651, 230] on textarea at bounding box center [709, 284] width 600 height 166
paste textarea "Please see a reflection of the discussion we had last week and your current sco…"
type textarea "Hi Red, Please see a reflection of the discussion we had last week and your cur…"
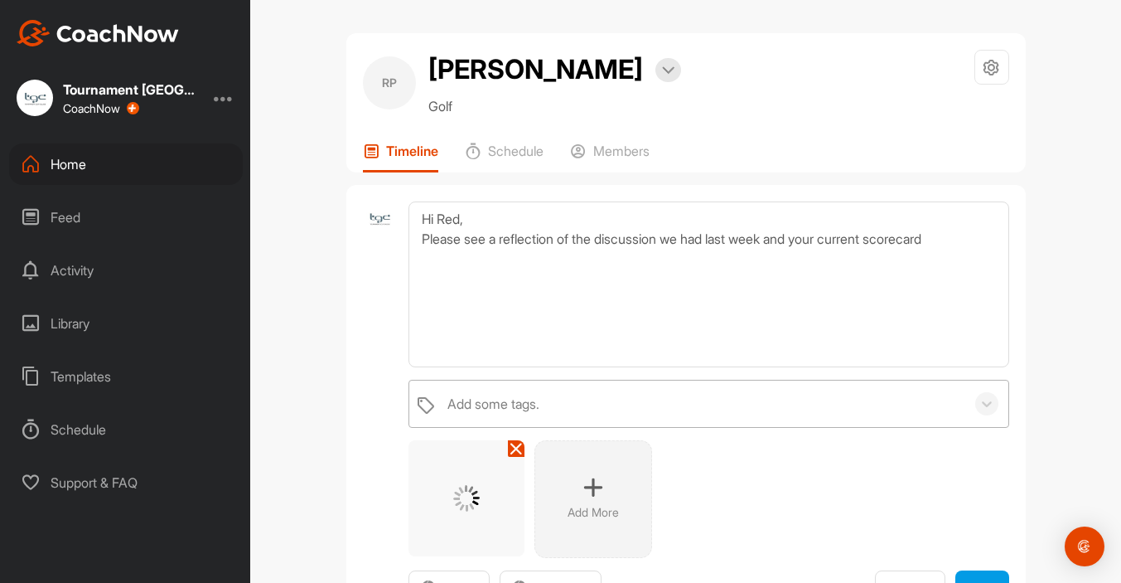
click at [609, 398] on div "Add some tags." at bounding box center [701, 403] width 525 height 46
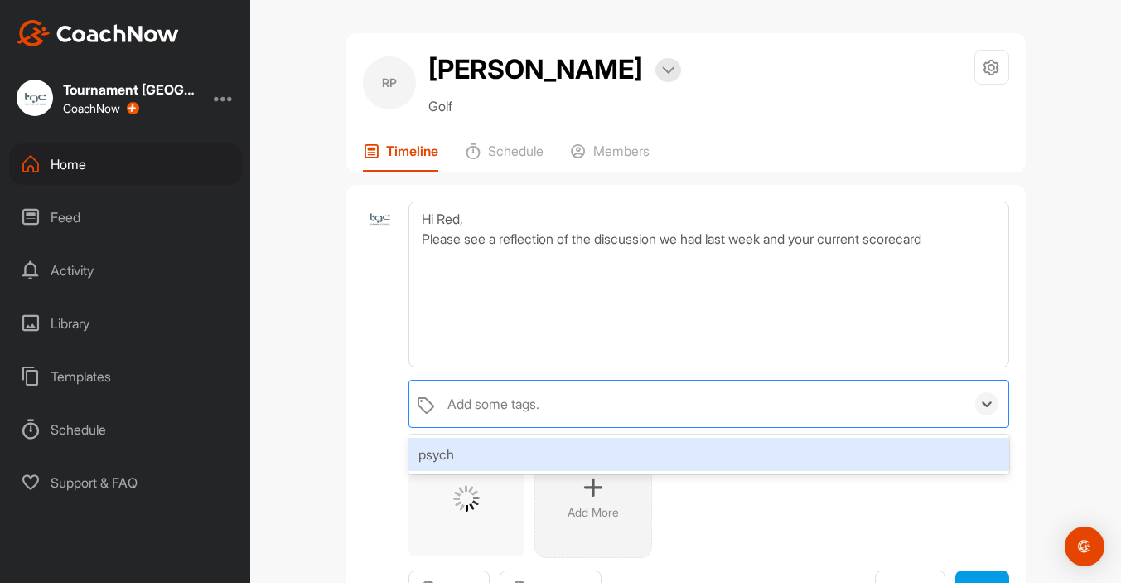
click at [443, 461] on div "psych" at bounding box center [709, 454] width 600 height 33
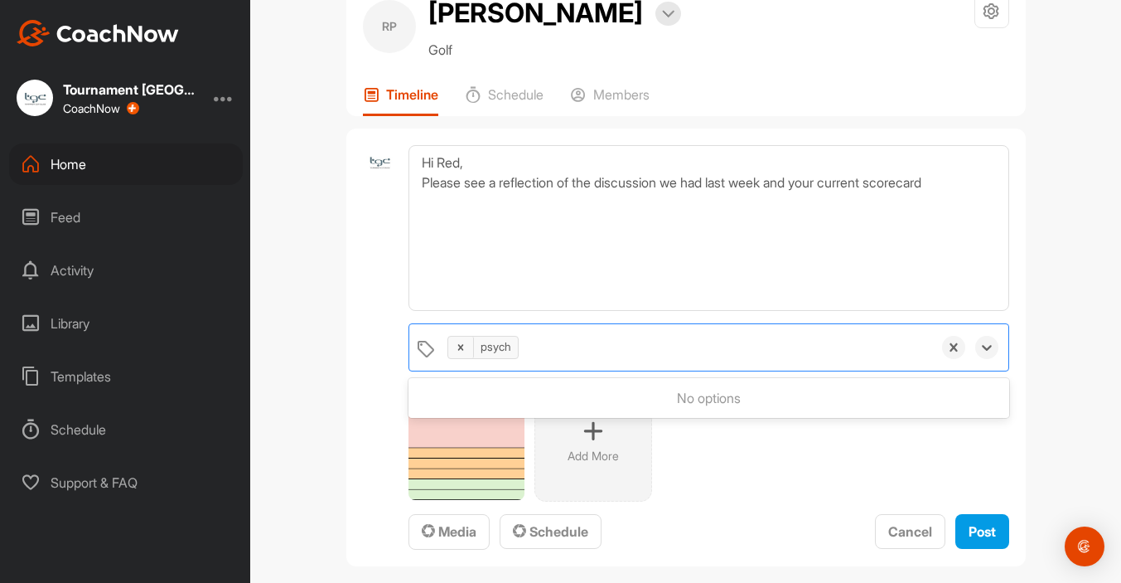
scroll to position [57, 0]
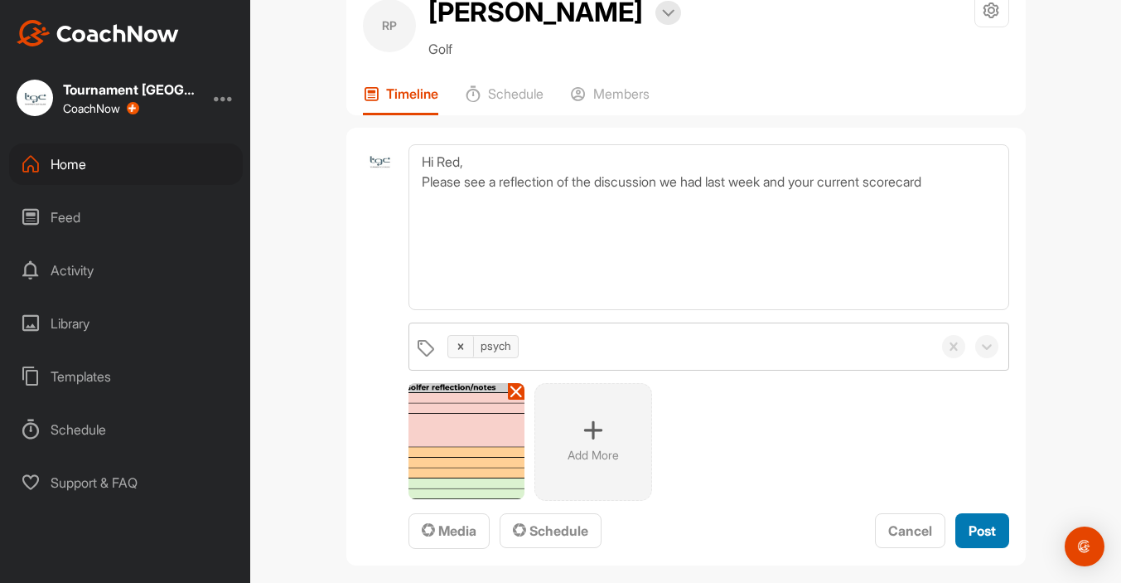
click at [989, 520] on div "Post" at bounding box center [982, 530] width 27 height 20
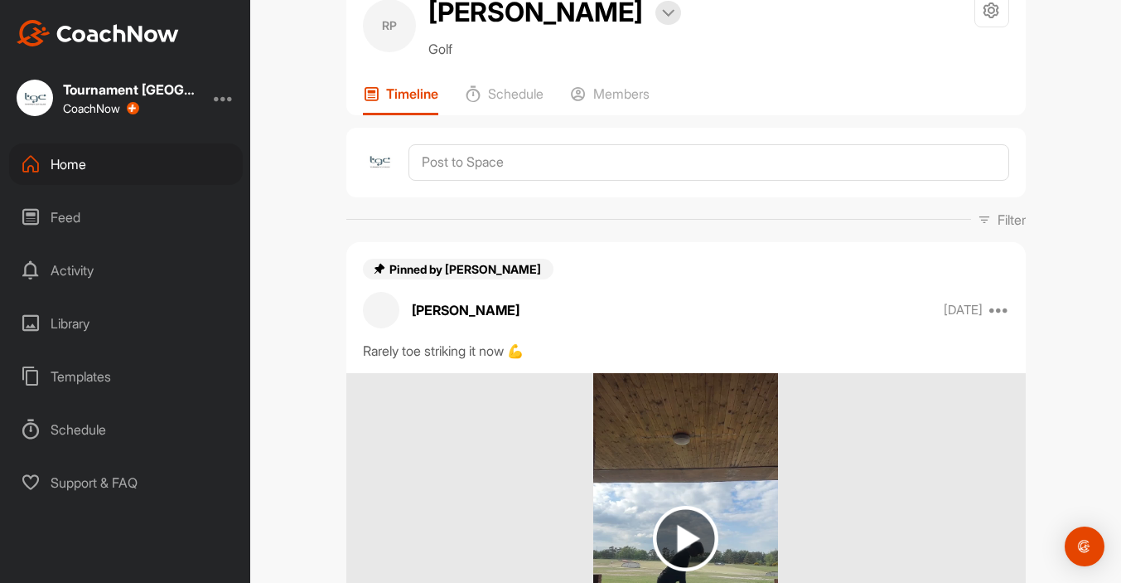
click at [75, 164] on div "Home" at bounding box center [126, 163] width 234 height 41
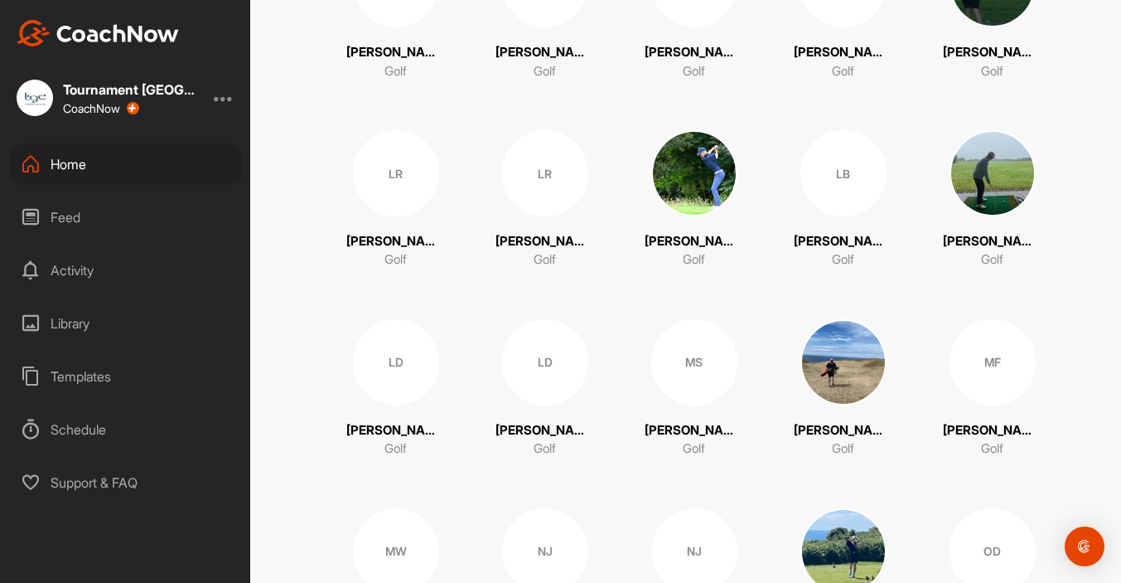
scroll to position [2346, 0]
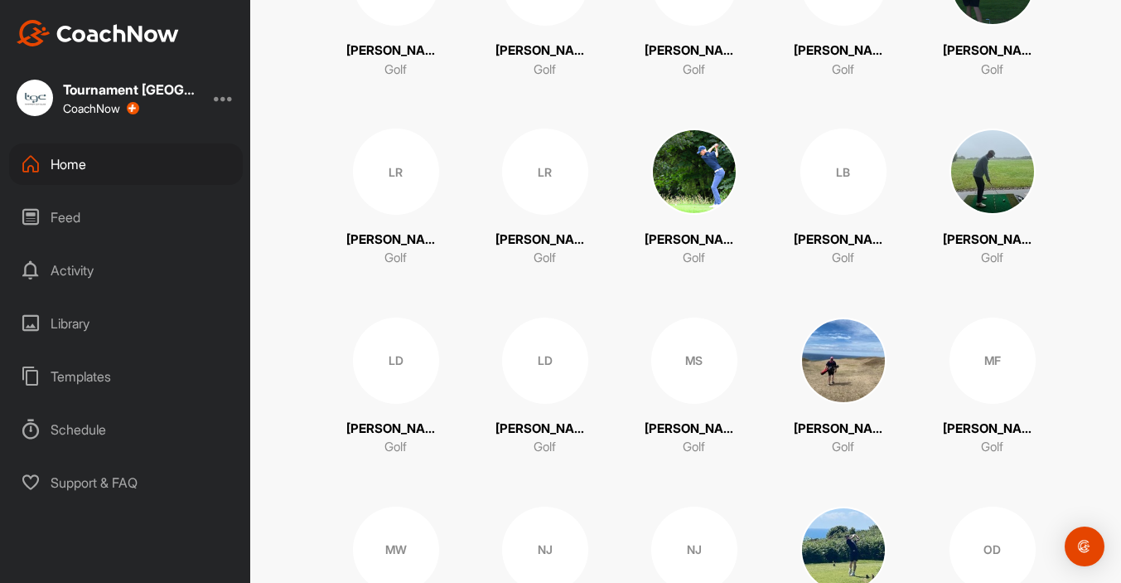
click at [986, 196] on img at bounding box center [993, 171] width 86 height 86
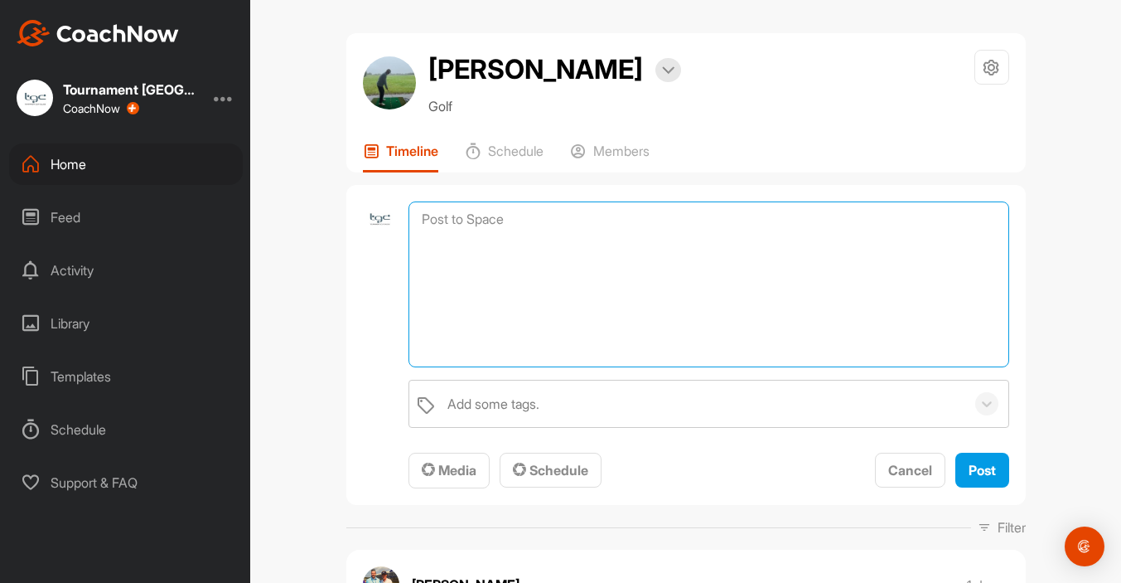
click at [513, 230] on textarea at bounding box center [709, 284] width 600 height 166
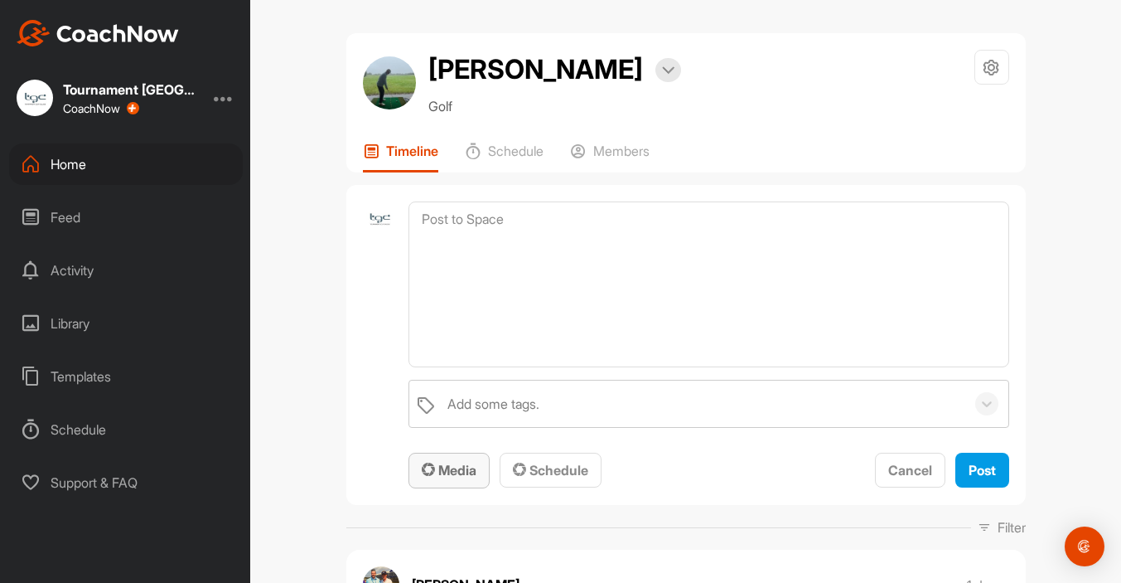
click at [451, 463] on span "Media" at bounding box center [449, 470] width 55 height 17
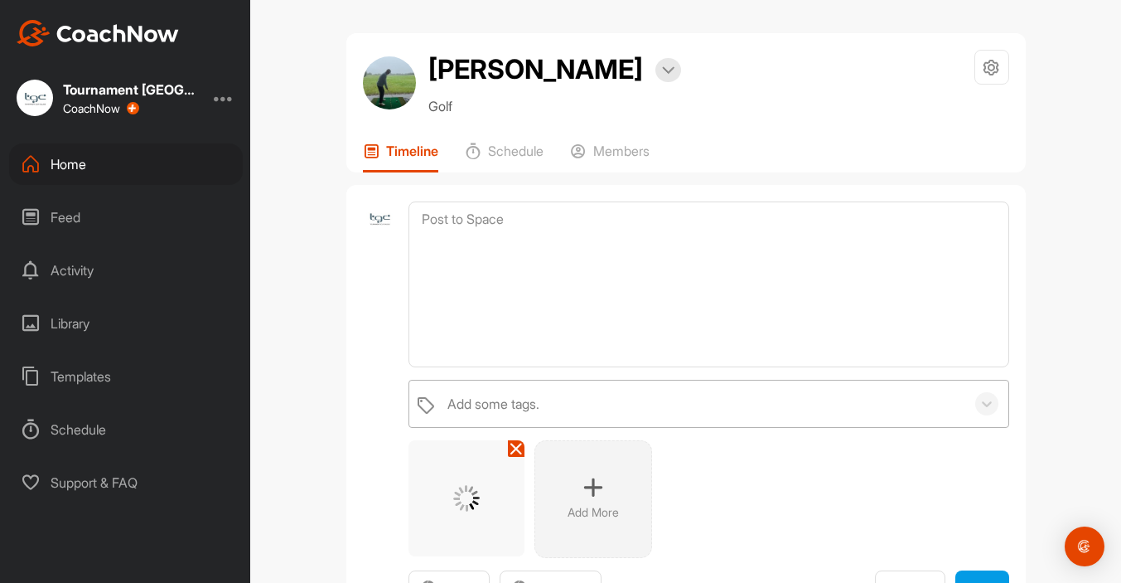
click at [538, 394] on div "Add some tags." at bounding box center [493, 404] width 92 height 20
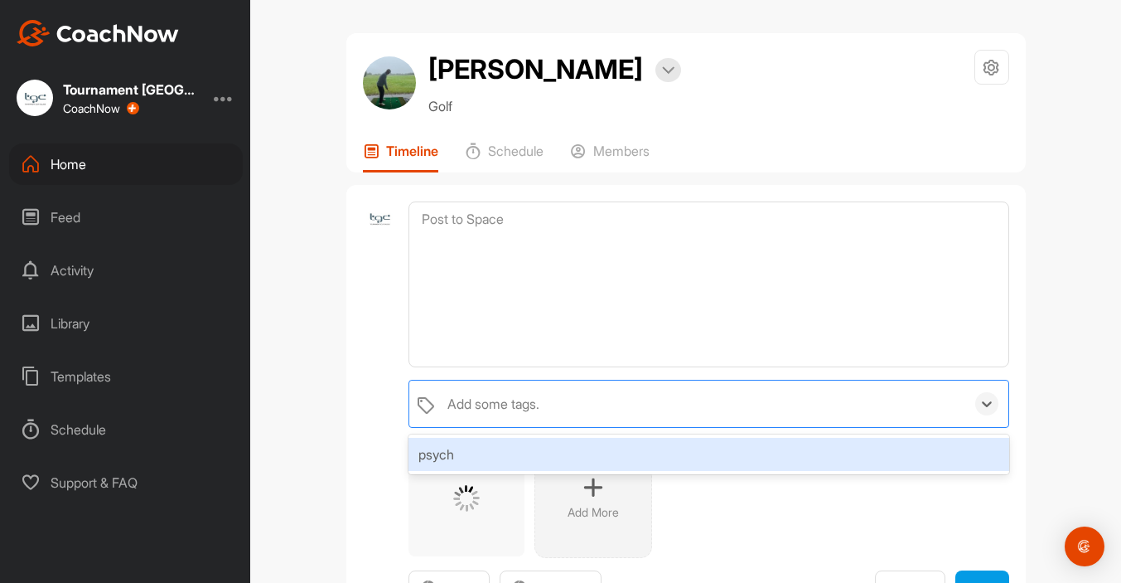
click at [441, 460] on div "psych" at bounding box center [709, 454] width 600 height 33
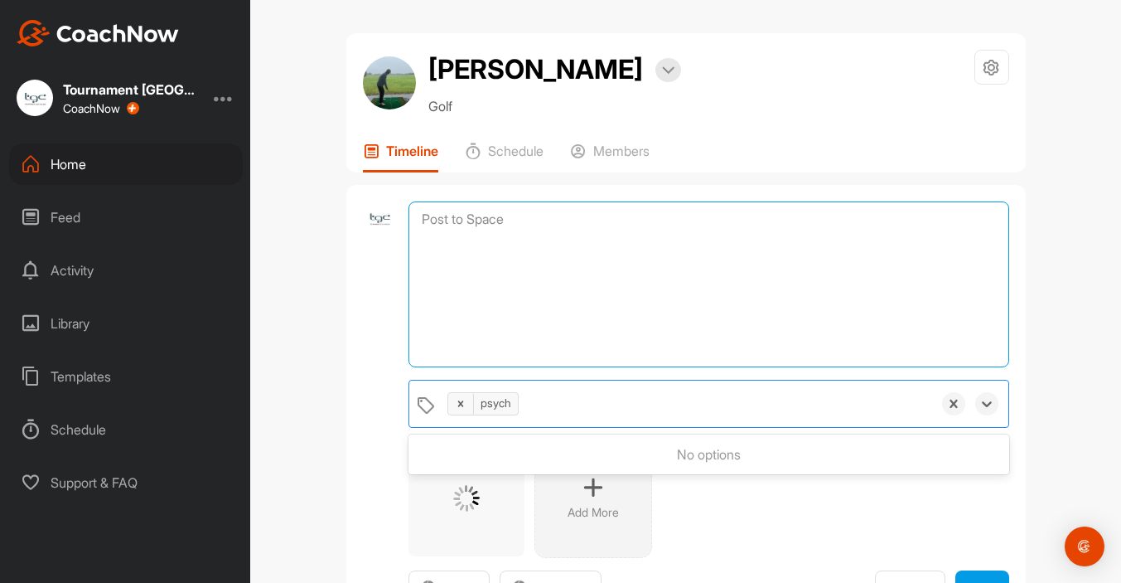
click at [457, 302] on textarea at bounding box center [709, 284] width 600 height 166
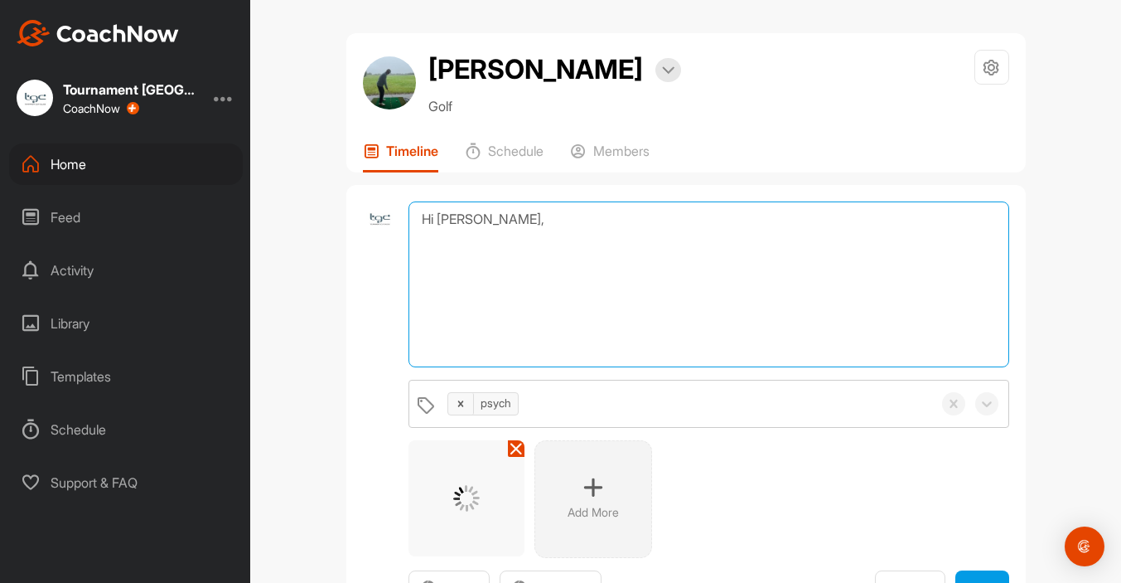
paste textarea "Please see a reflection of the discussion we had last week and your current sco…"
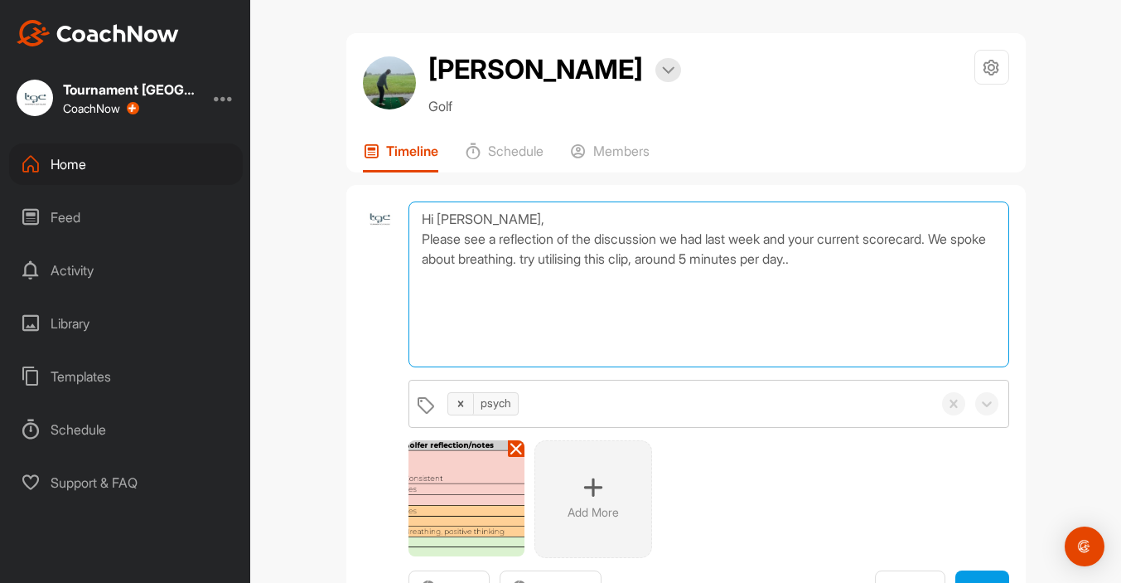
paste textarea "[URL][DOMAIN_NAME]"
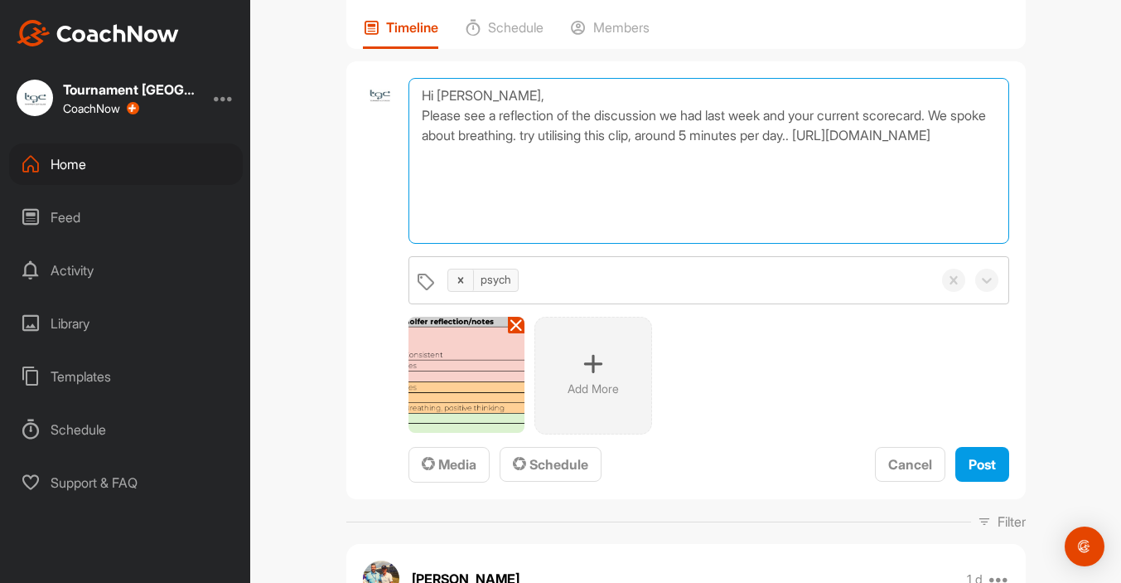
scroll to position [128, 0]
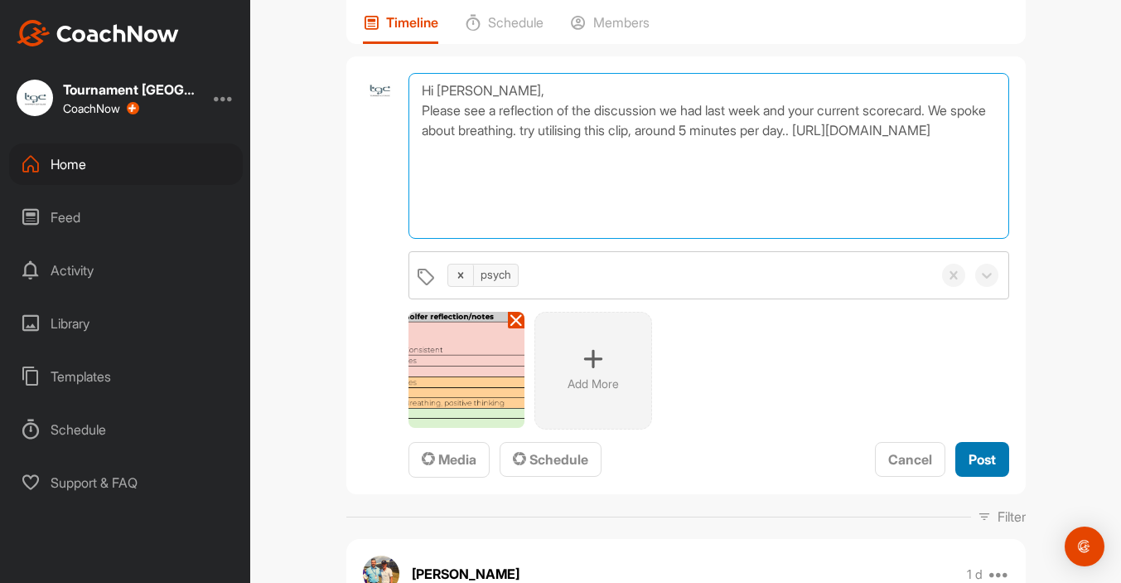
type textarea "Hi Logan, Please see a reflection of the discussion we had last week and your c…"
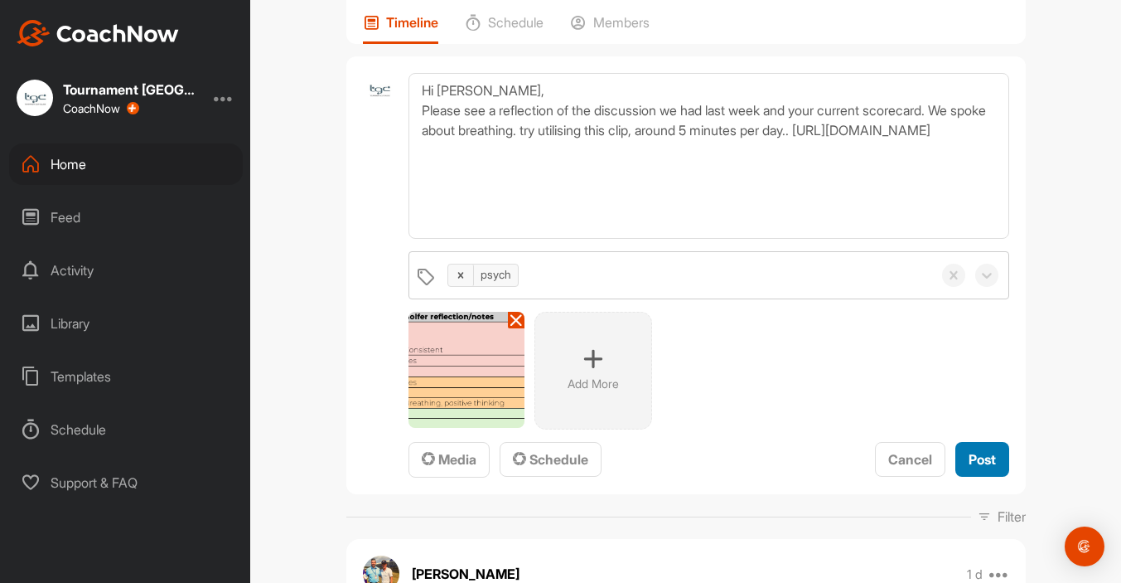
click at [971, 456] on span "Post" at bounding box center [982, 459] width 27 height 17
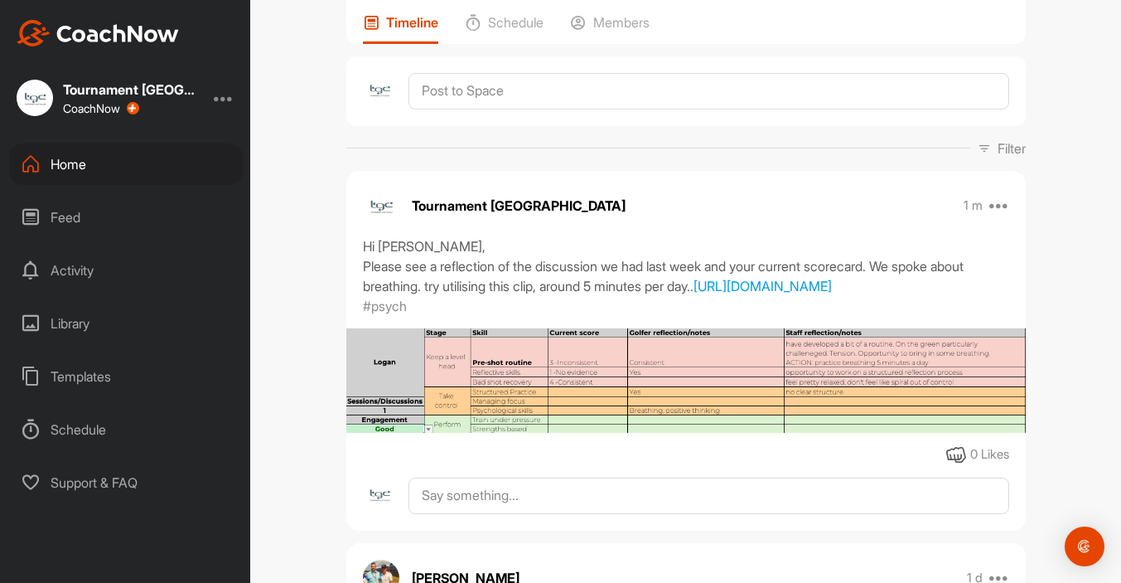
click at [74, 170] on div "Home" at bounding box center [126, 163] width 234 height 41
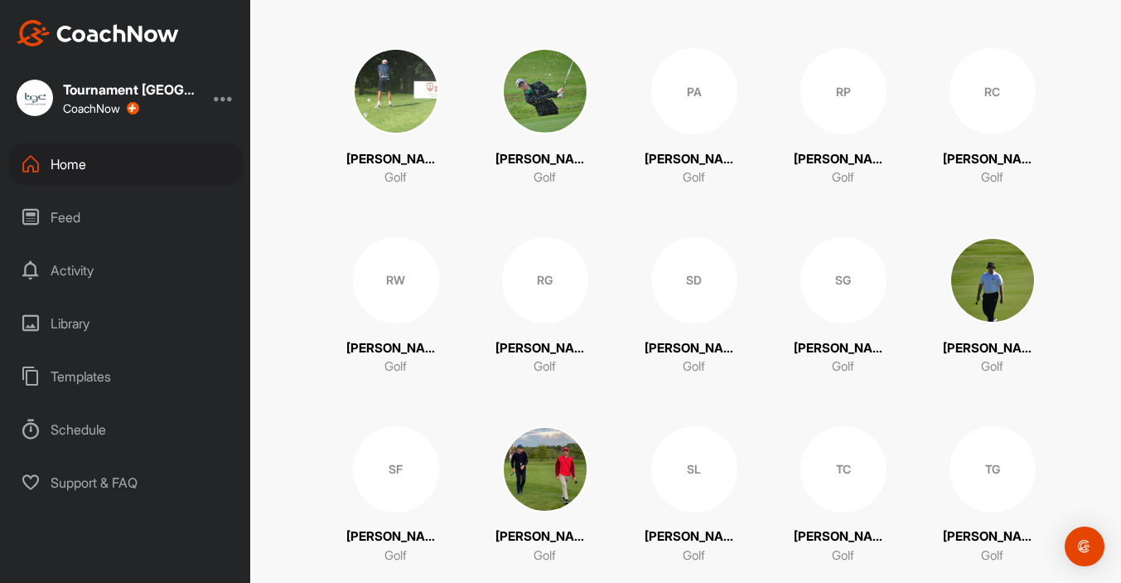
scroll to position [3177, 0]
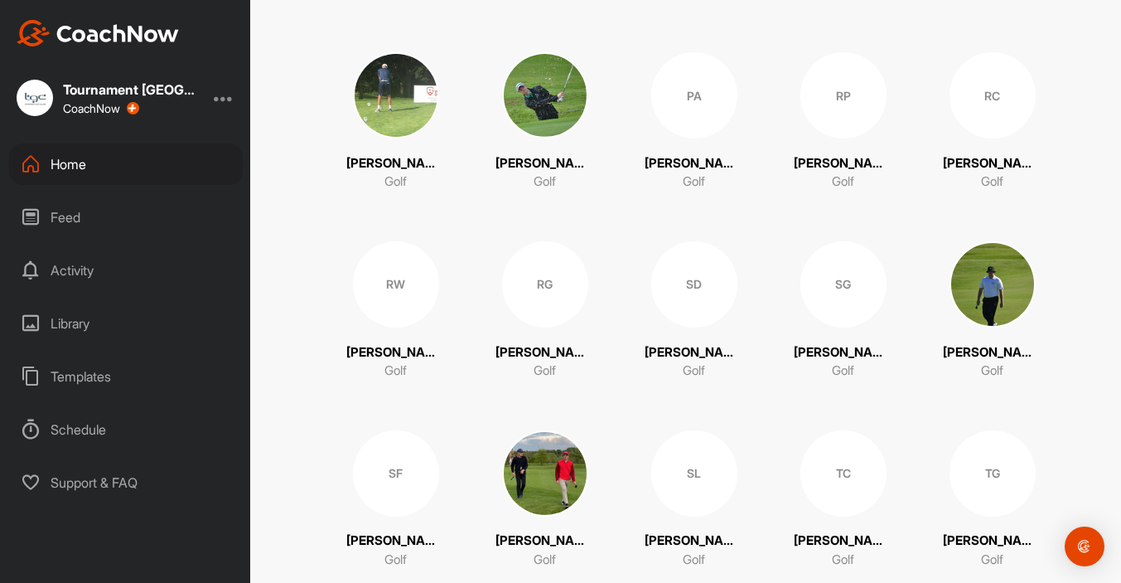
click at [839, 93] on div "RP" at bounding box center [843, 95] width 86 height 86
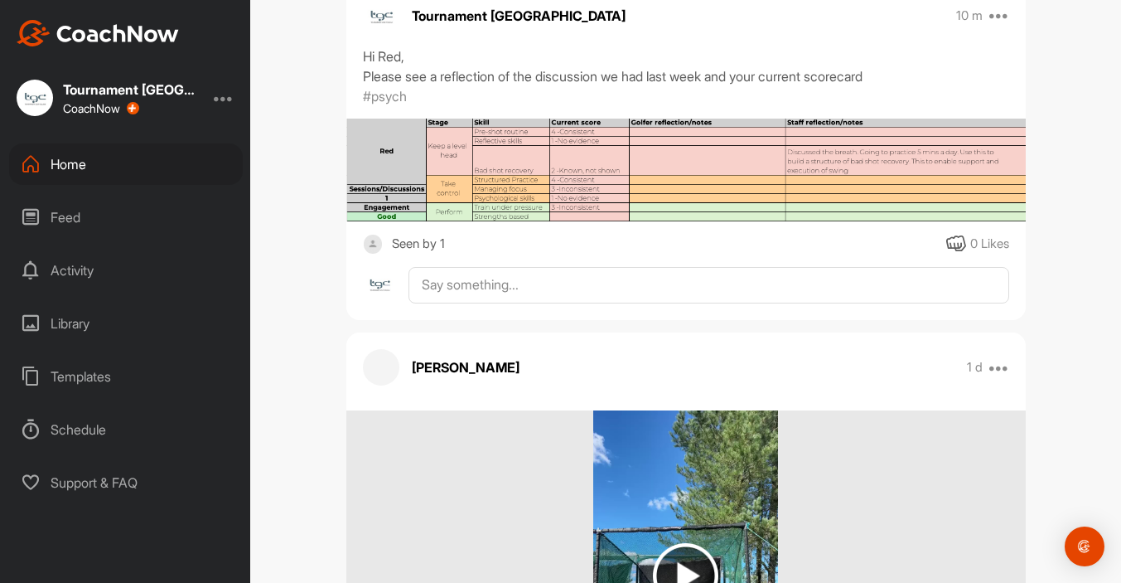
scroll to position [1039, 0]
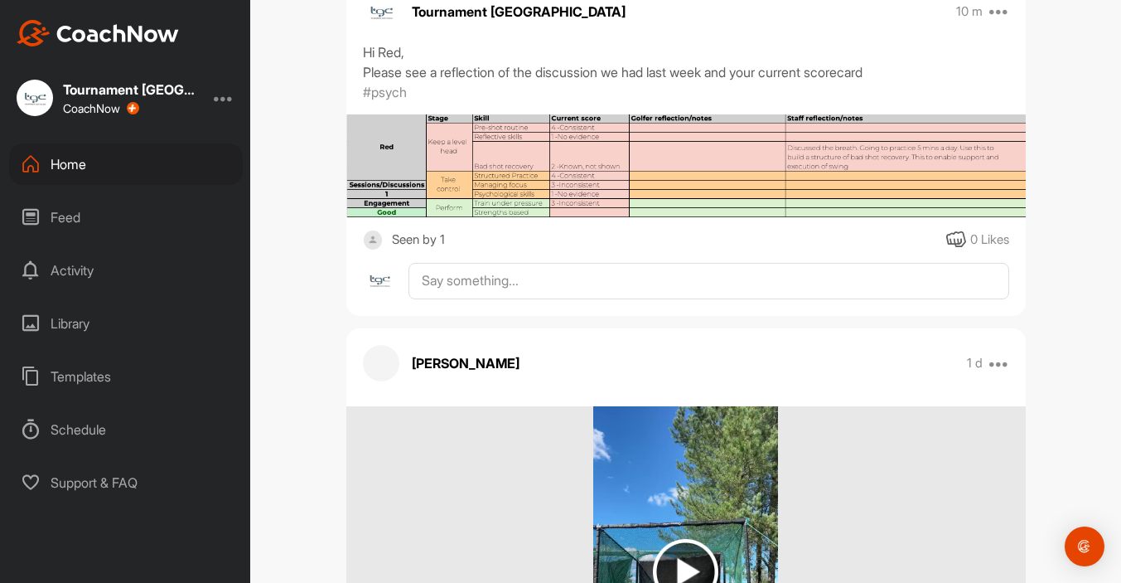
click at [429, 239] on div "Seen by 1" at bounding box center [418, 240] width 53 height 21
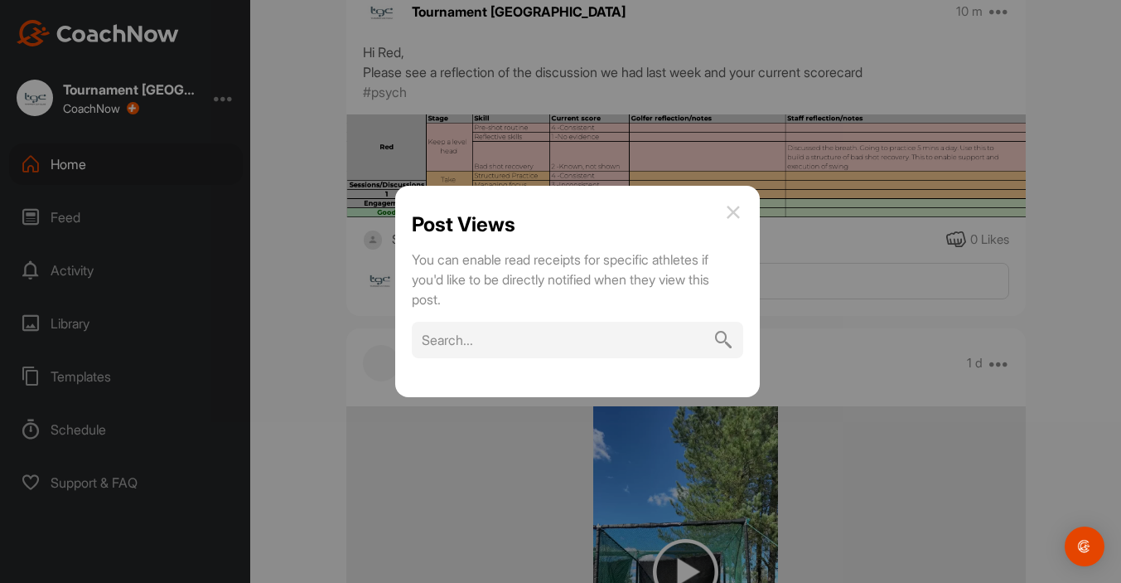
click at [733, 210] on img at bounding box center [733, 212] width 20 height 20
